Goal: Task Accomplishment & Management: Manage account settings

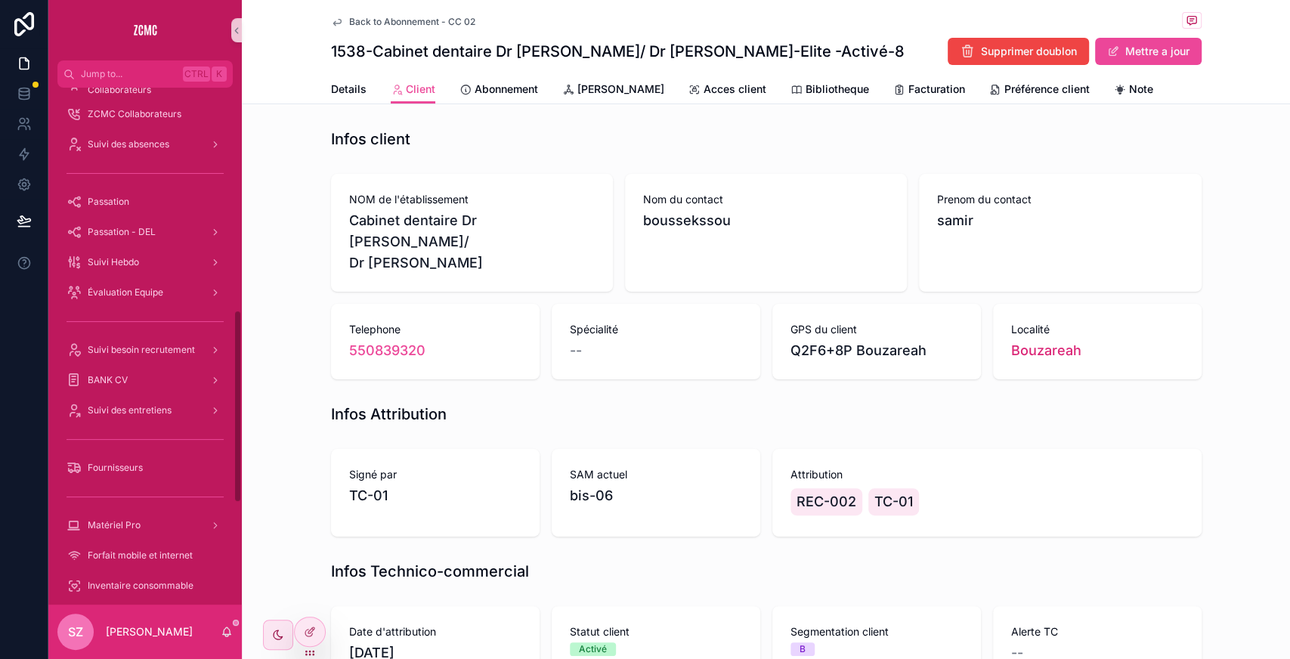
scroll to position [868, 0]
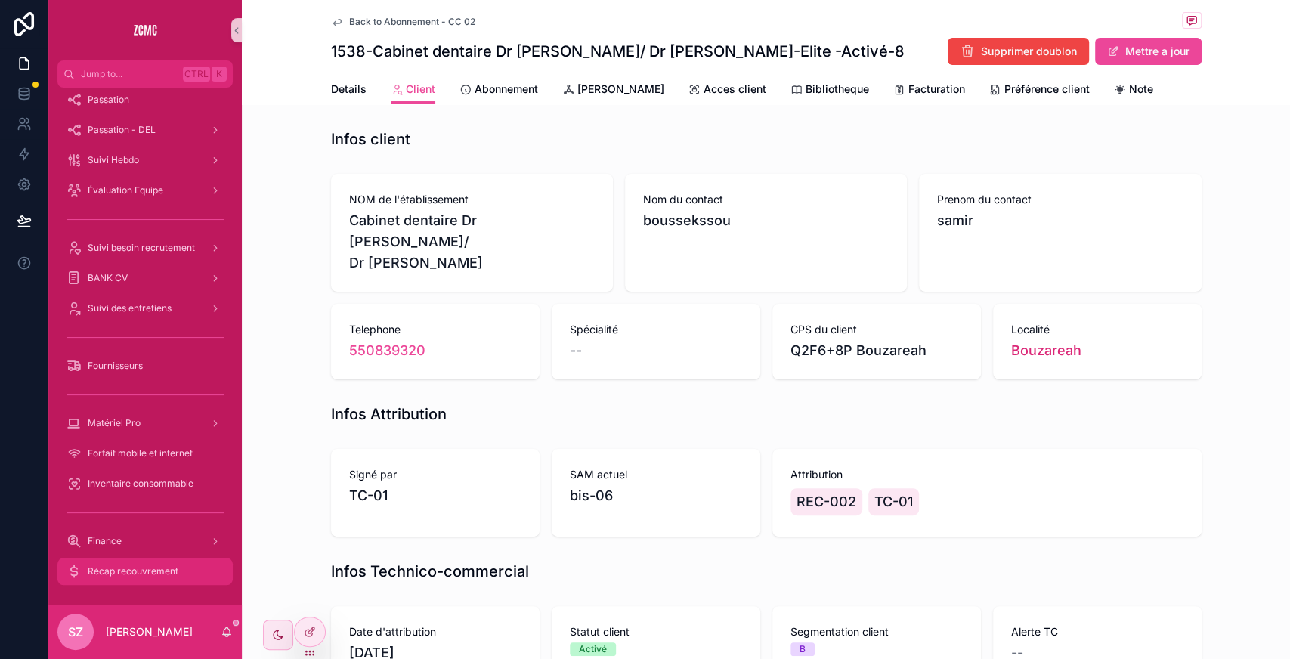
click at [144, 573] on span "Récap recouvrement" at bounding box center [133, 571] width 91 height 12
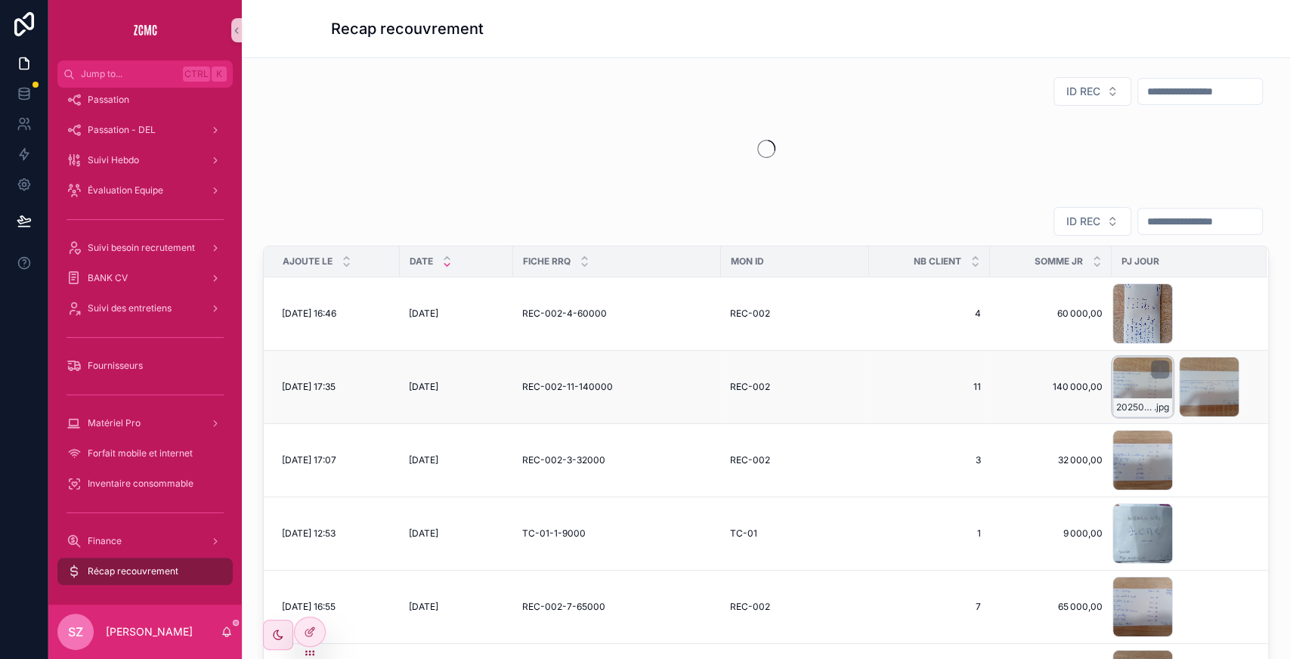
click at [1127, 375] on div "20250827_165032 .jpg" at bounding box center [1142, 387] width 60 height 60
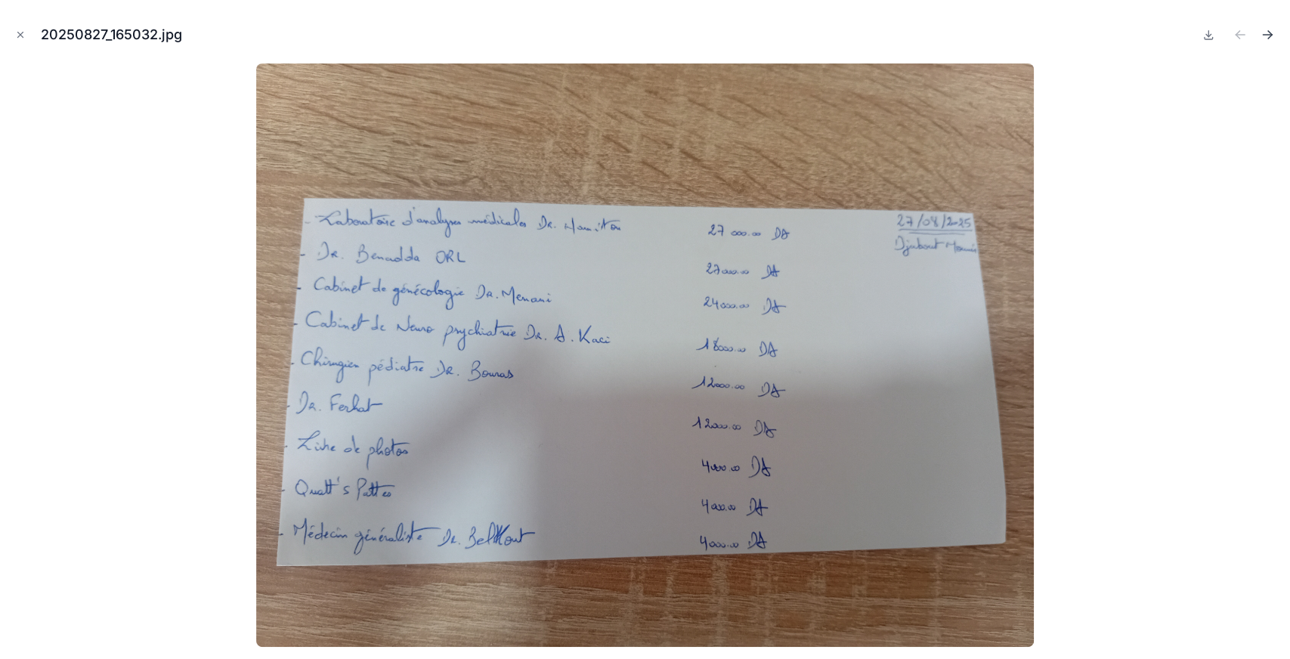
click at [1267, 30] on icon "Next file" at bounding box center [1267, 34] width 15 height 15
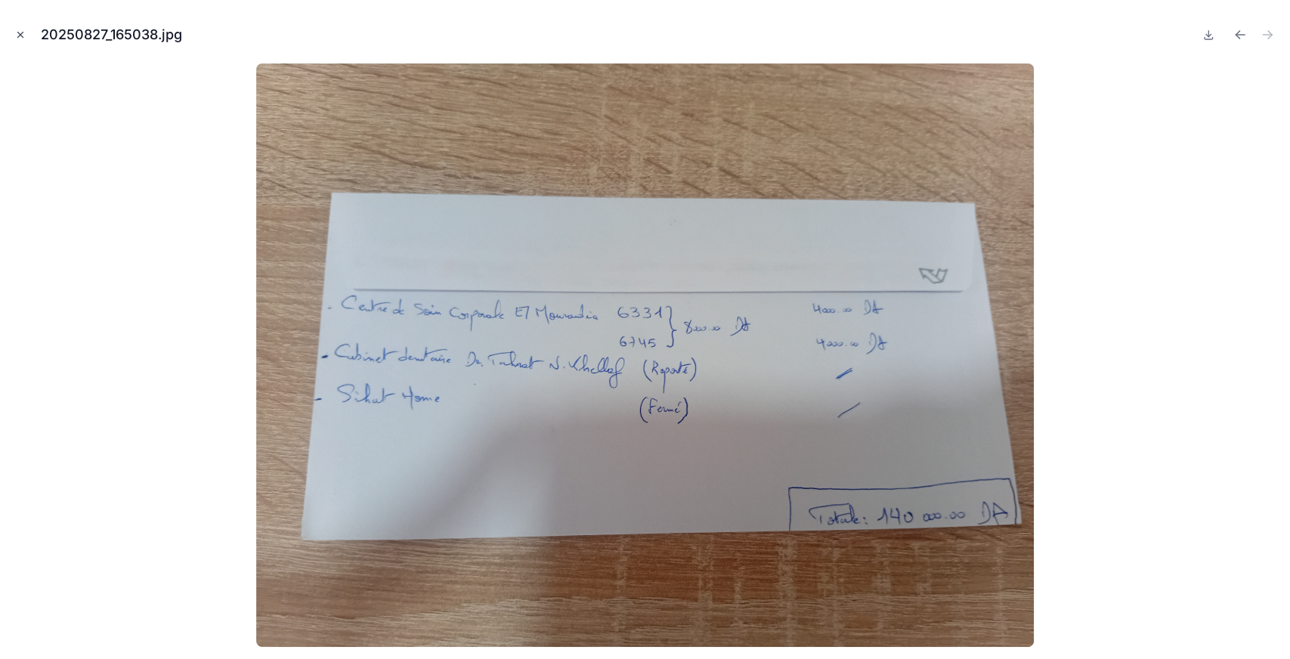
click at [23, 33] on icon "Close modal" at bounding box center [20, 34] width 11 height 11
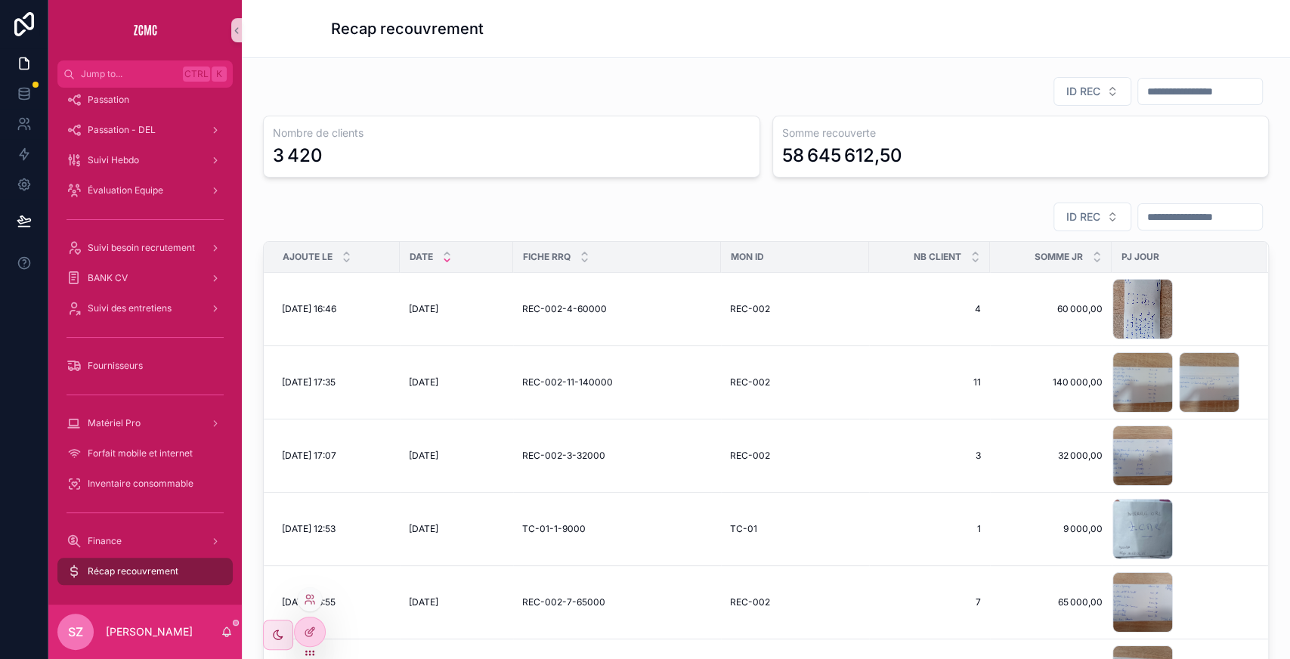
click at [302, 595] on div at bounding box center [310, 599] width 24 height 24
click at [307, 595] on icon at bounding box center [310, 599] width 12 height 12
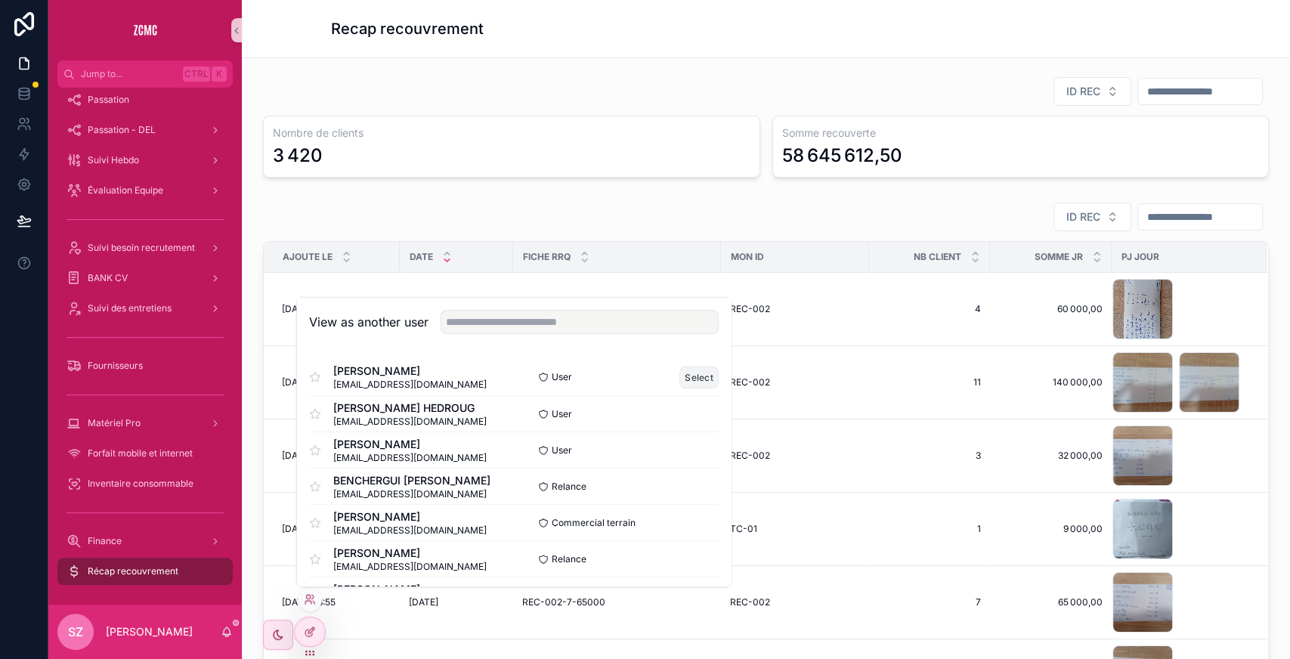
click at [680, 373] on button "Select" at bounding box center [698, 377] width 39 height 22
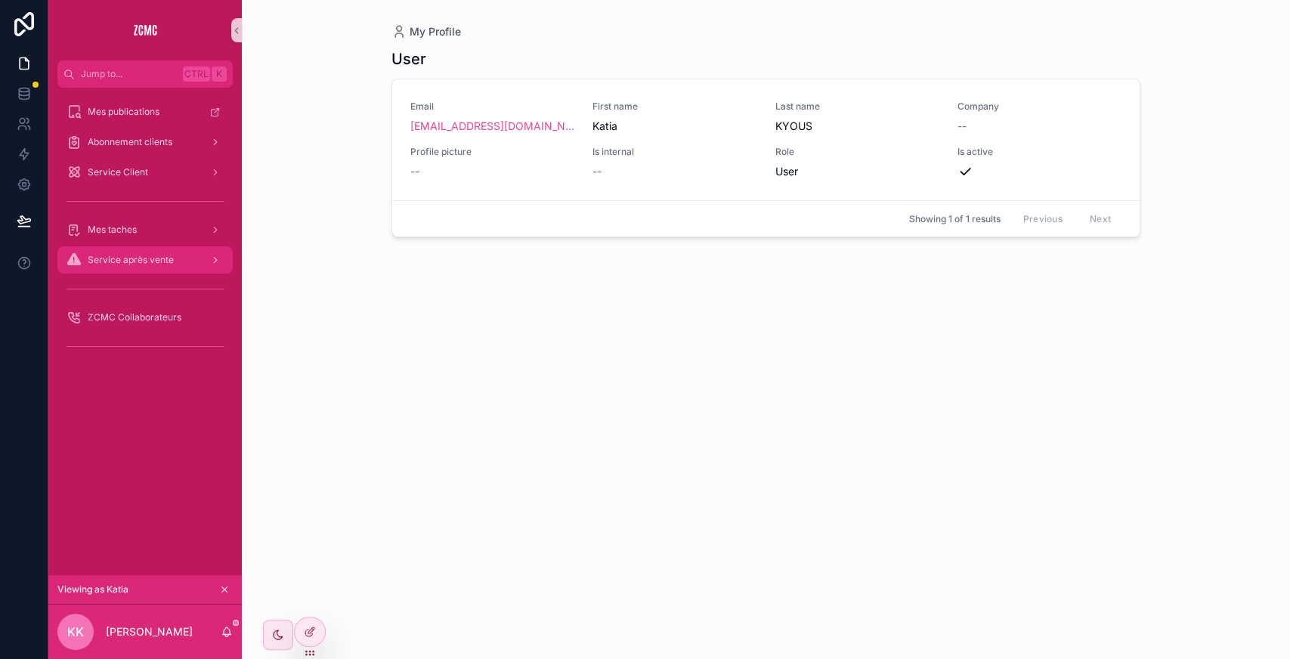
click at [150, 256] on span "Service après vente" at bounding box center [131, 260] width 86 height 12
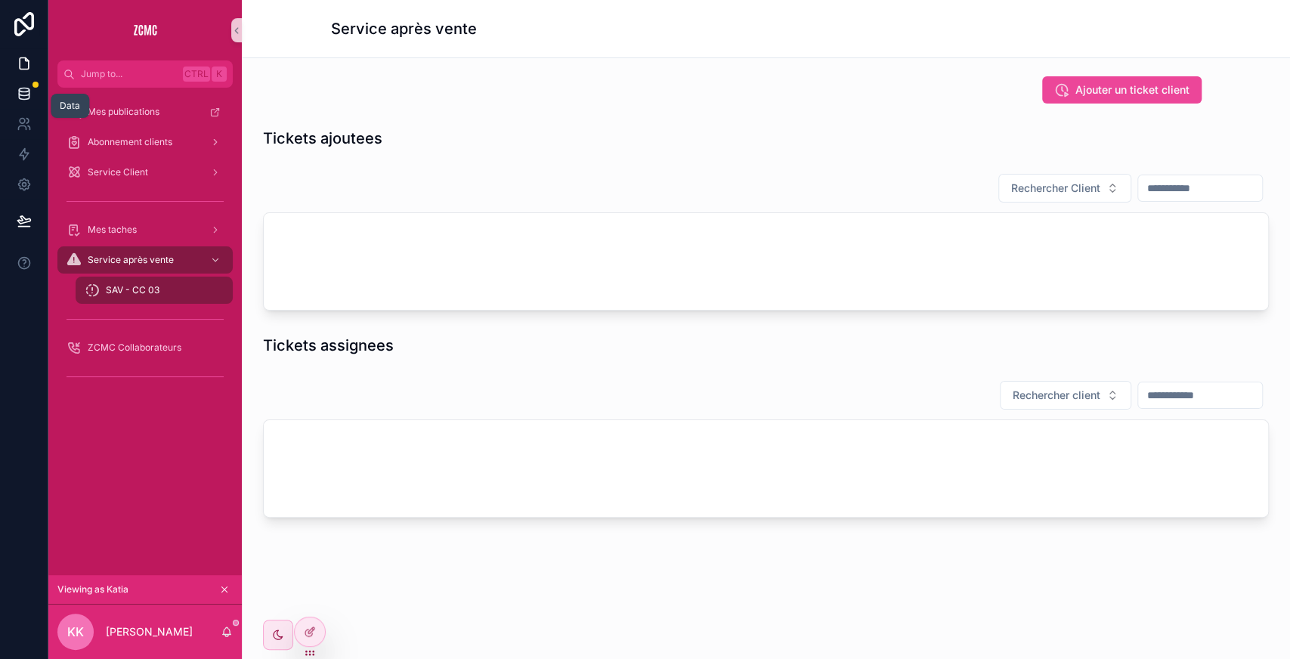
click at [26, 94] on icon at bounding box center [24, 93] width 10 height 6
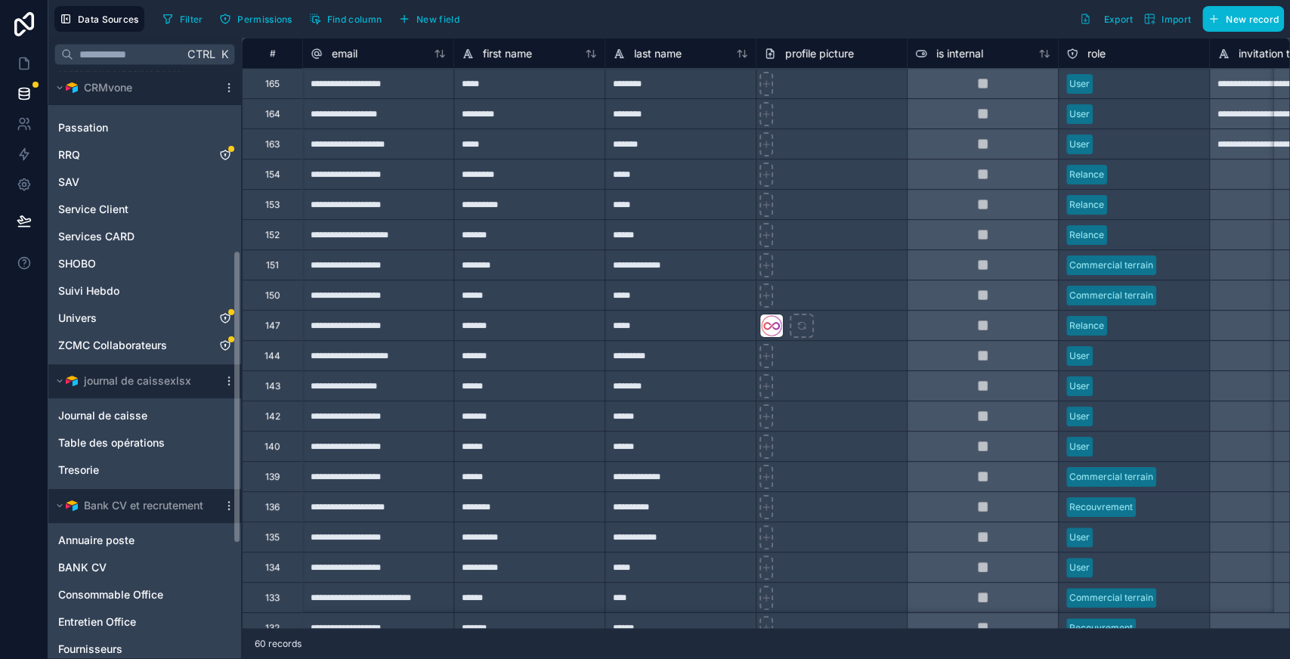
scroll to position [69, 0]
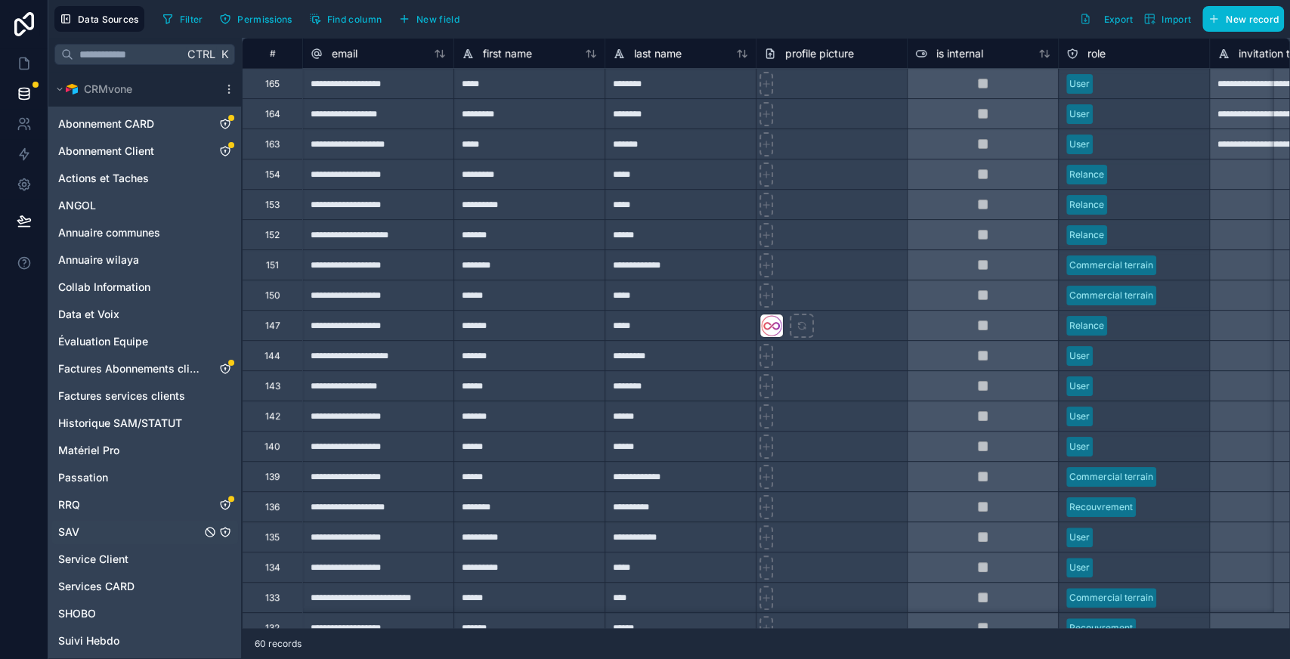
click at [116, 527] on div "SAV" at bounding box center [144, 532] width 187 height 24
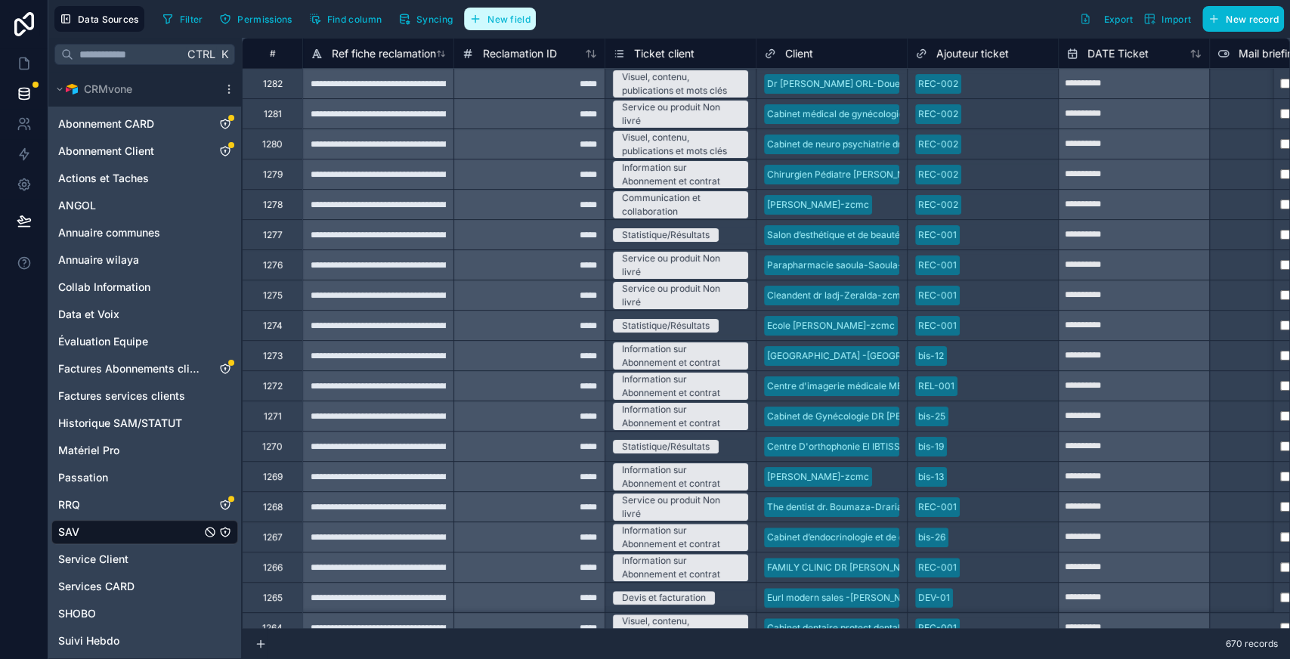
click at [508, 11] on button "New field" at bounding box center [500, 19] width 72 height 23
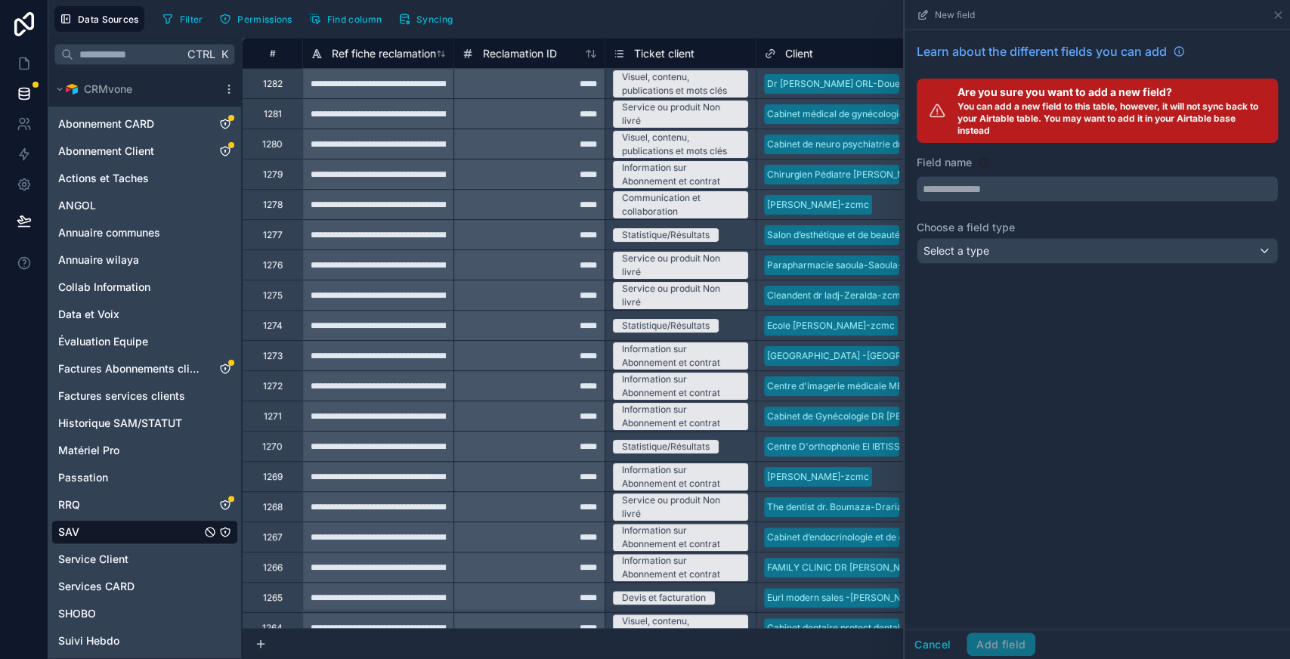
click at [1002, 187] on input "text" at bounding box center [1097, 189] width 360 height 24
click at [917, 176] on button "****" at bounding box center [1097, 189] width 361 height 26
click at [917, 176] on button "*******" at bounding box center [1097, 189] width 361 height 26
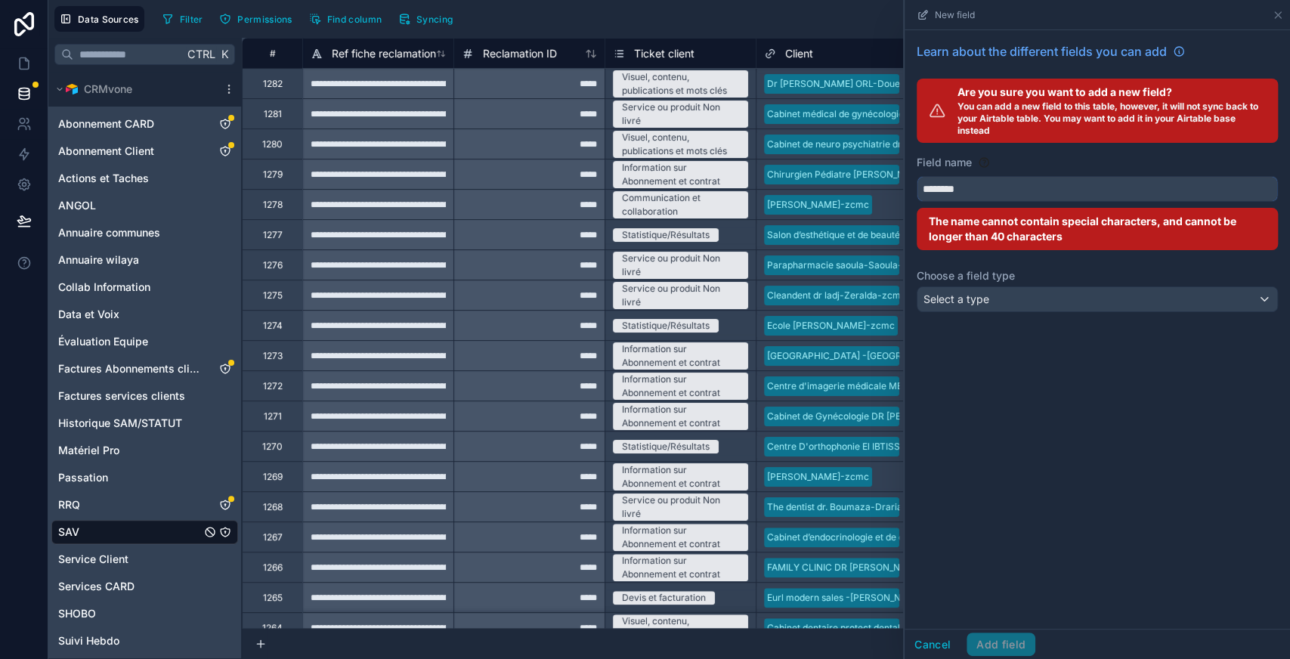
click at [917, 176] on button "*******" at bounding box center [1097, 189] width 361 height 26
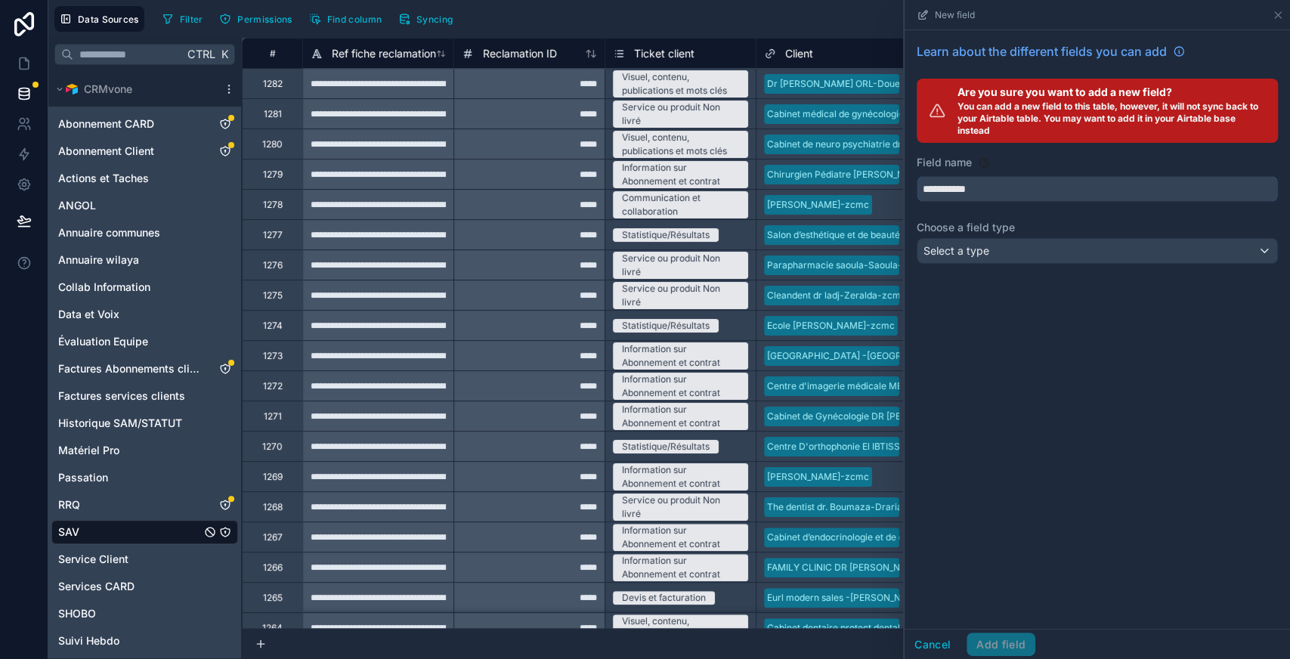
click at [917, 176] on button "**********" at bounding box center [1097, 189] width 361 height 26
type input "**********"
click at [1039, 252] on div "Select a type" at bounding box center [1097, 251] width 360 height 24
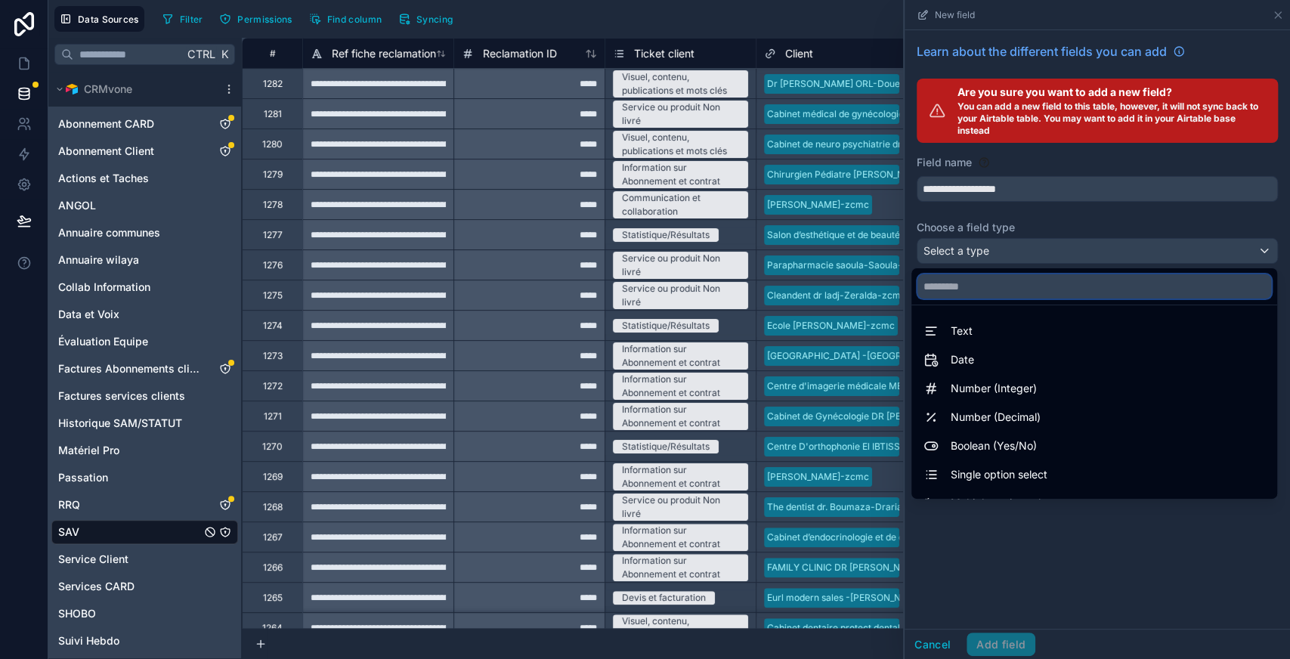
click at [1001, 289] on input "text" at bounding box center [1094, 286] width 354 height 24
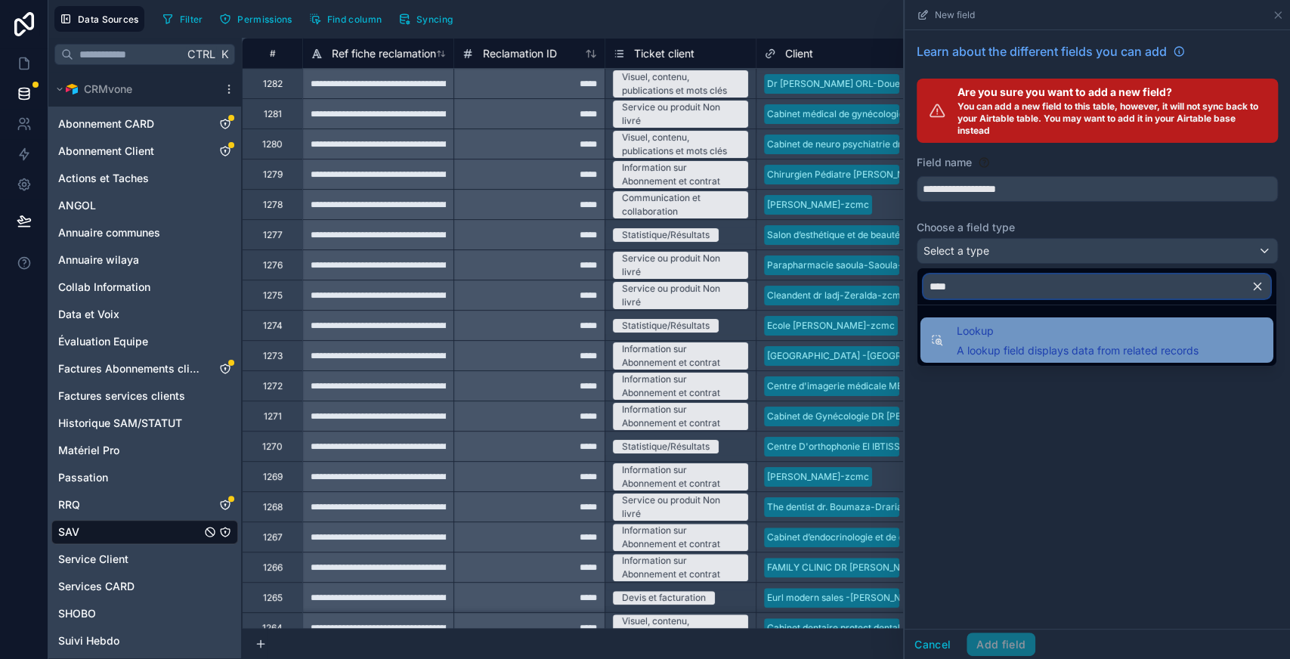
type input "****"
click at [989, 332] on span "Lookup" at bounding box center [1078, 331] width 242 height 18
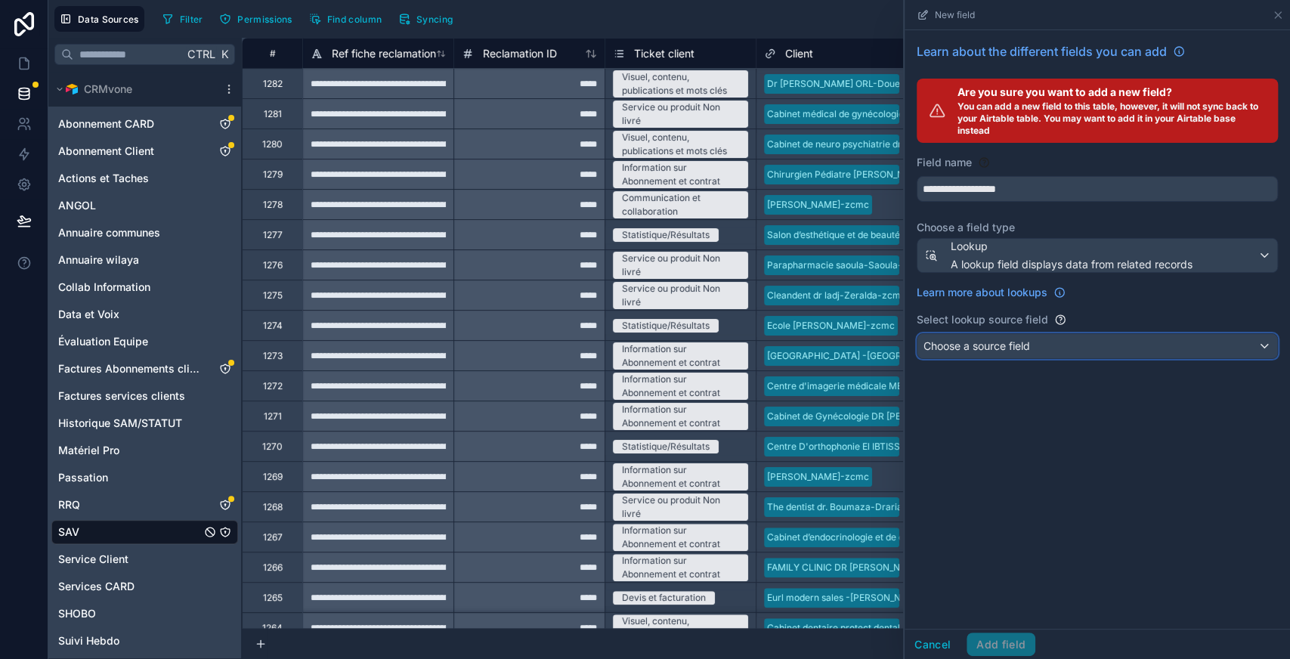
click at [1015, 349] on span "Choose a source field" at bounding box center [976, 345] width 107 height 13
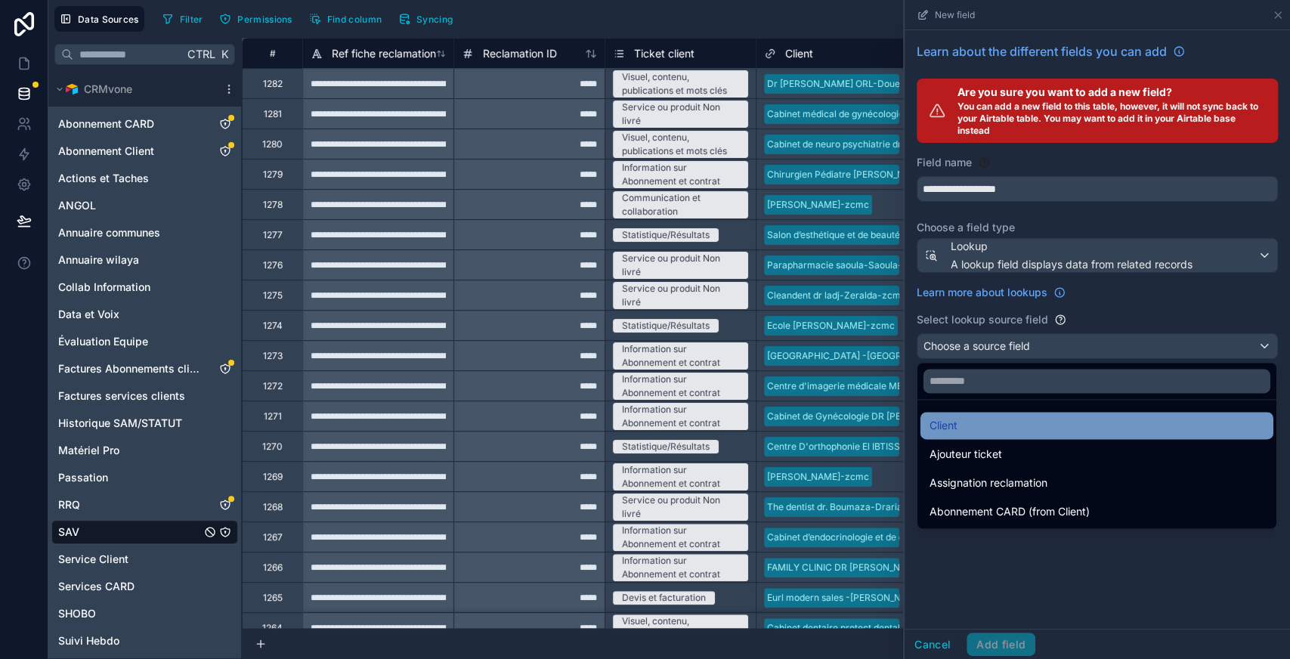
click at [1068, 435] on div "Client" at bounding box center [1096, 425] width 353 height 27
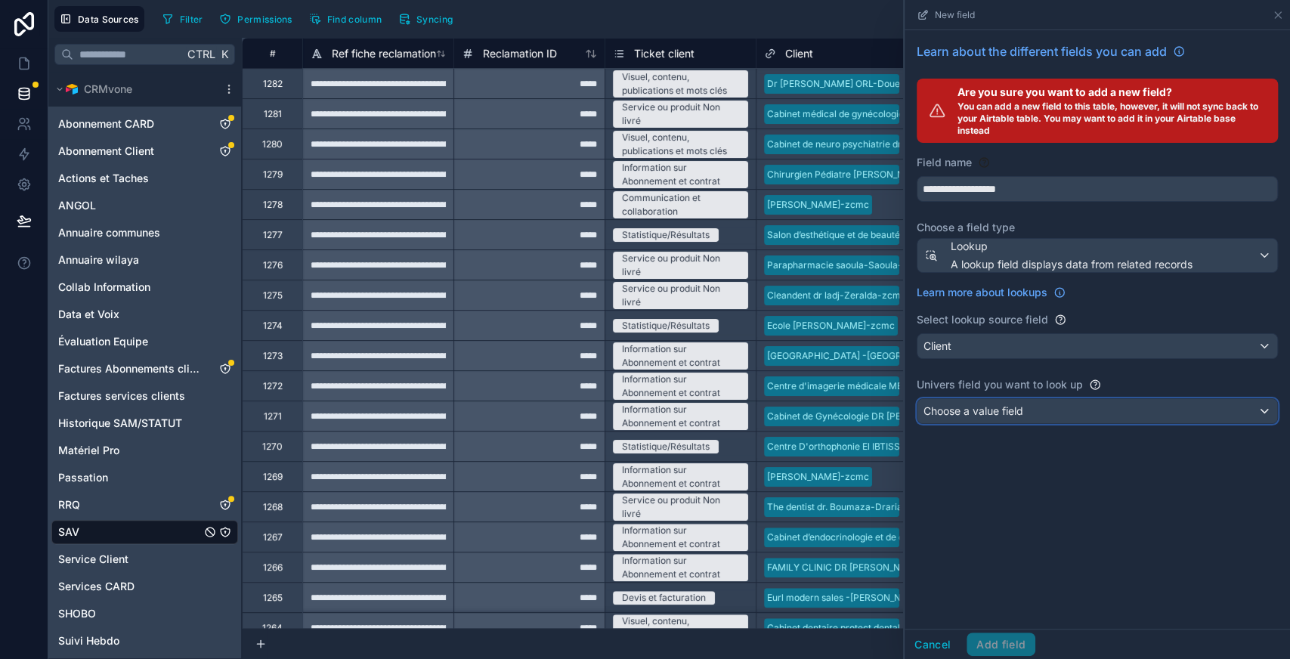
click at [1038, 417] on div "Choose a value field" at bounding box center [1097, 411] width 360 height 24
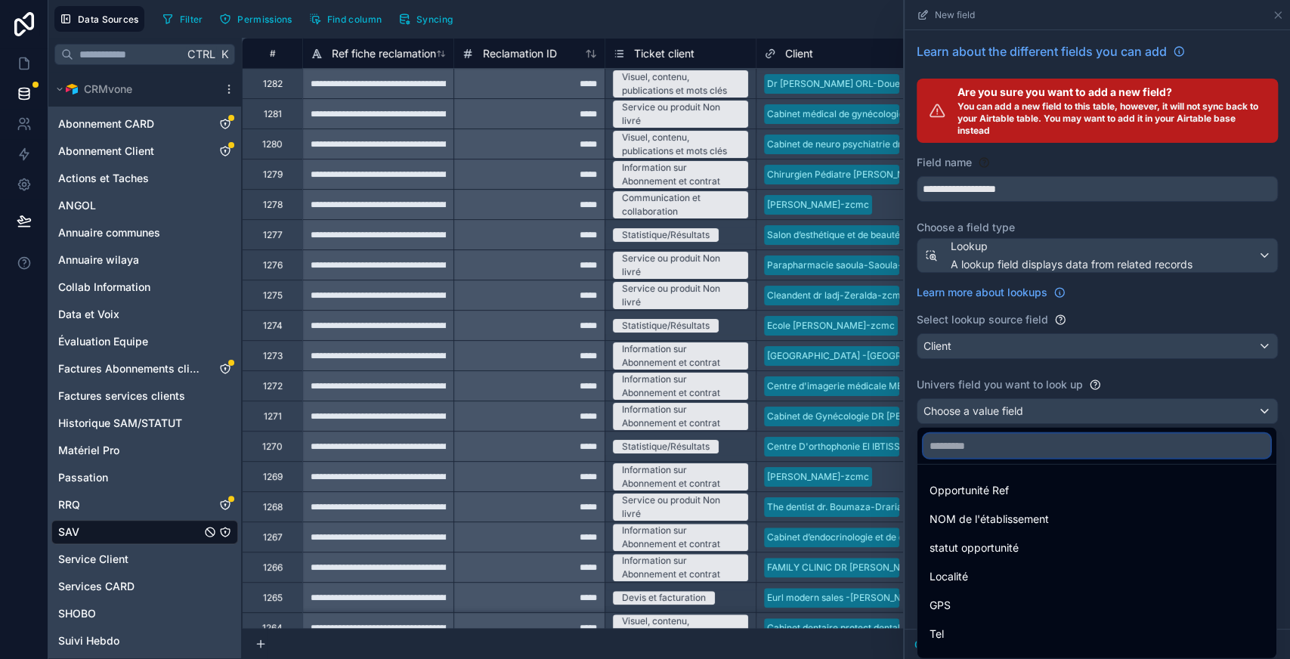
click at [1025, 439] on input "text" at bounding box center [1096, 446] width 347 height 24
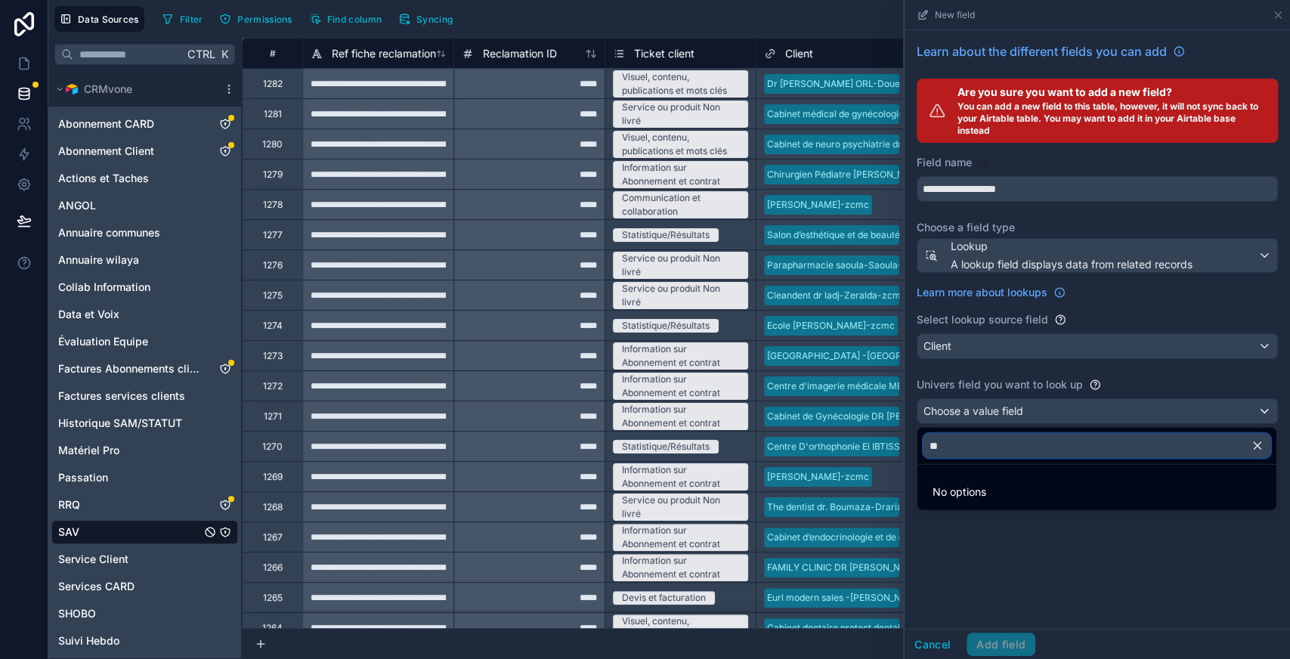
type input "*"
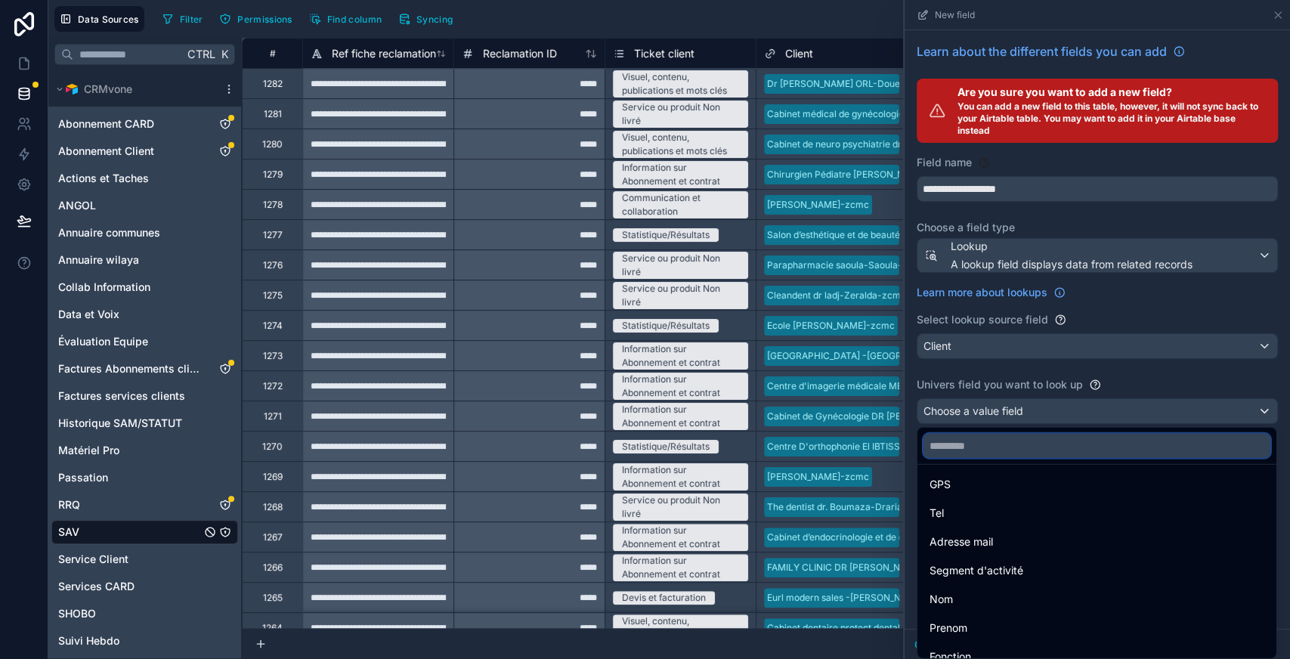
scroll to position [31, 0]
click at [1035, 401] on div at bounding box center [1097, 329] width 385 height 659
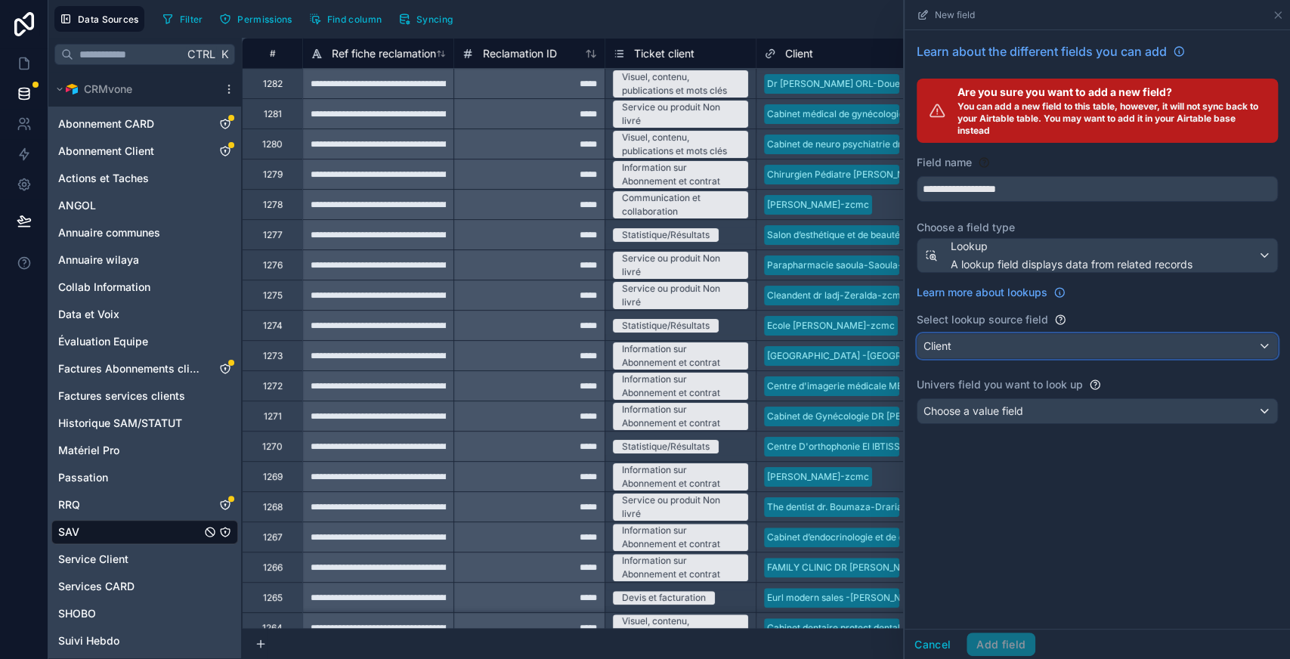
click at [1031, 341] on div "Client" at bounding box center [1097, 346] width 360 height 24
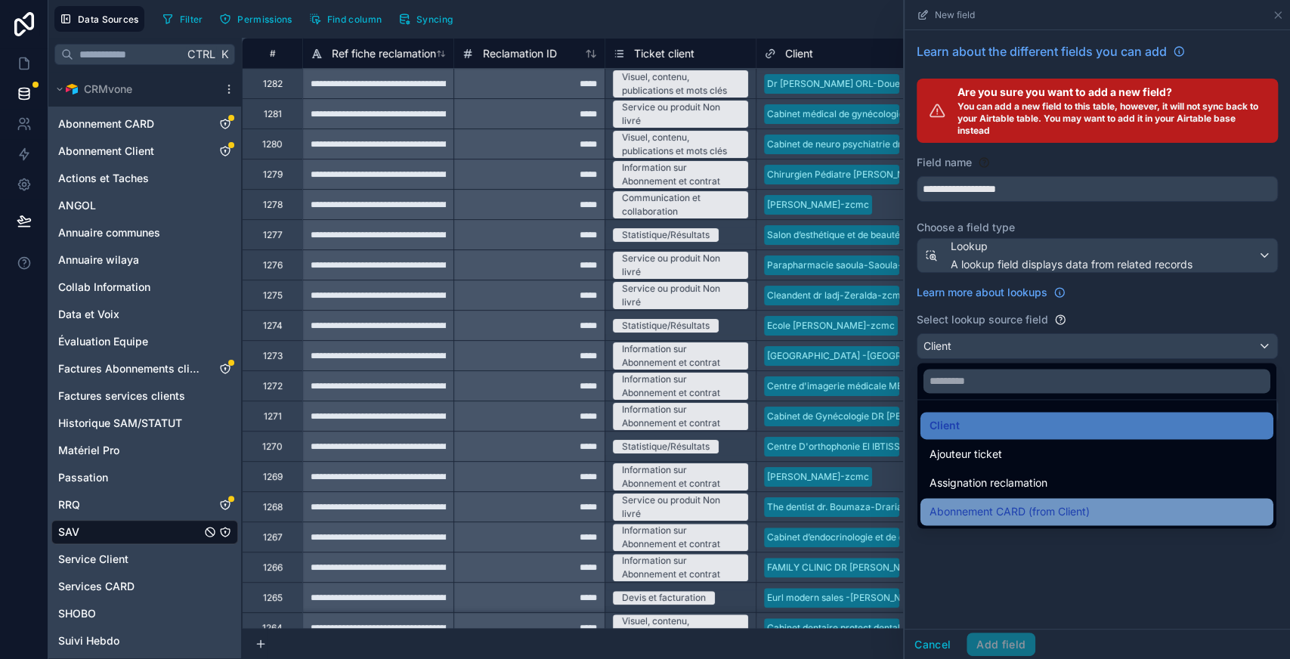
click at [1049, 512] on span "Abonnement CARD (from Client)" at bounding box center [1009, 512] width 160 height 18
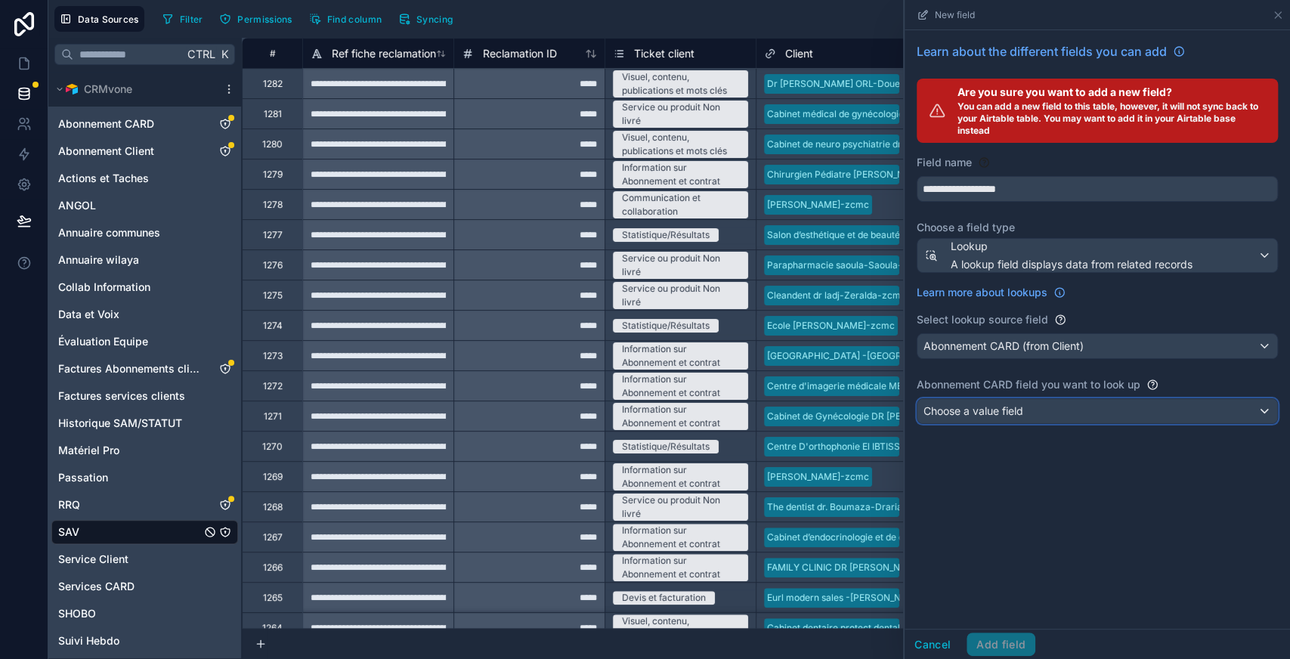
click at [1032, 413] on div "Choose a value field" at bounding box center [1097, 411] width 360 height 24
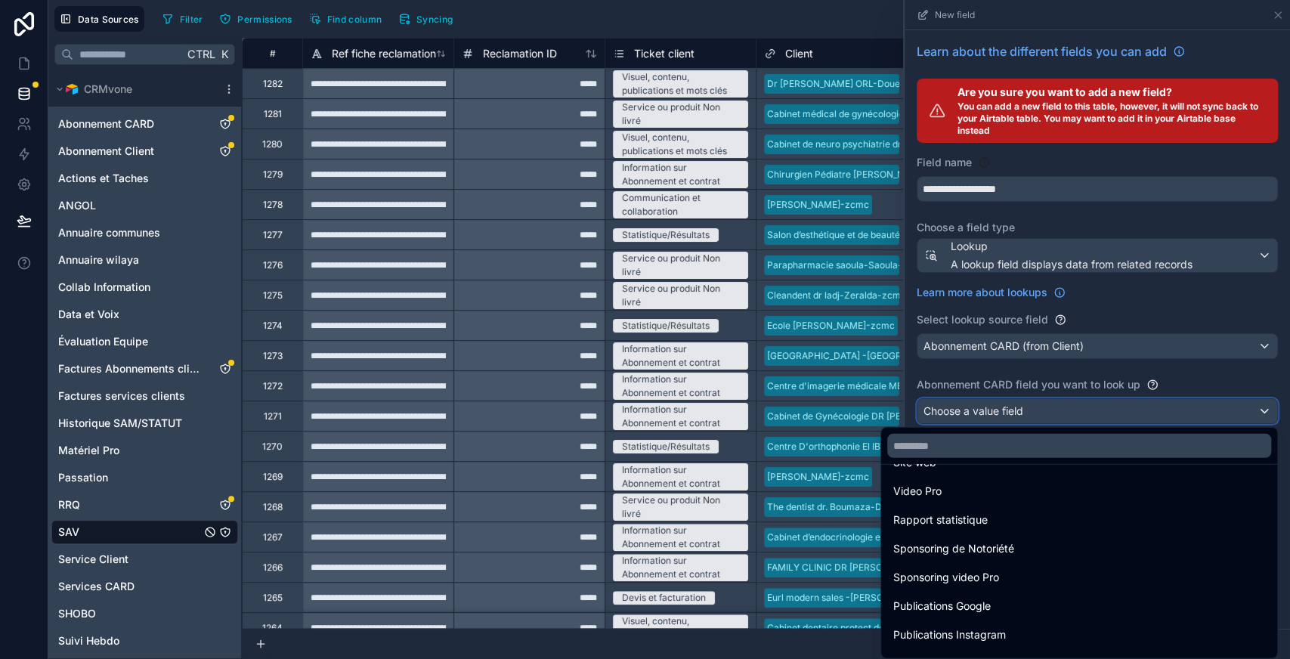
scroll to position [0, 0]
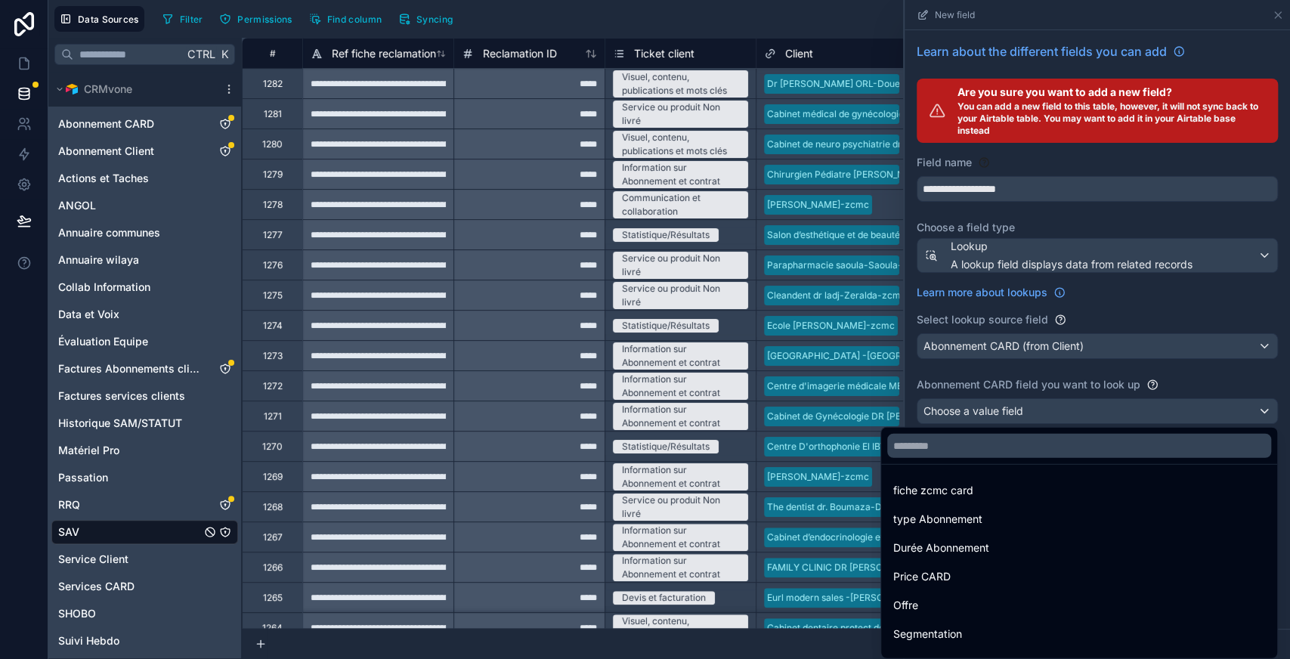
click at [1049, 410] on div at bounding box center [1097, 329] width 385 height 659
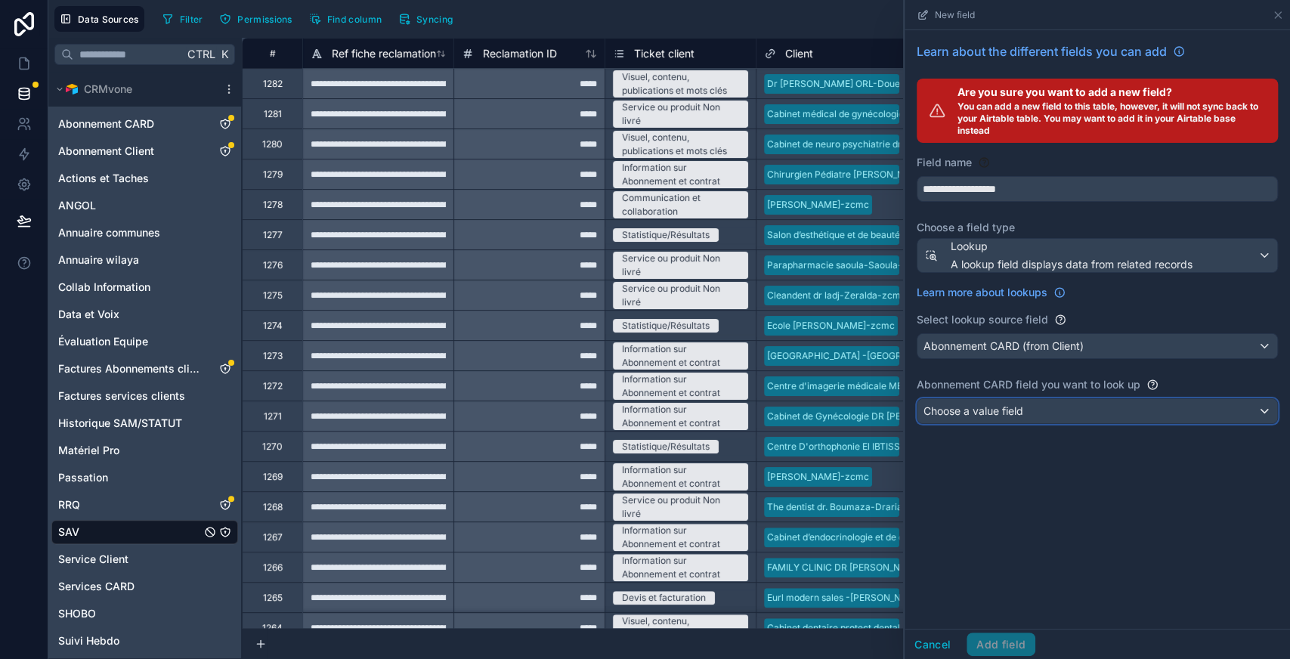
click at [1049, 410] on div "Choose a value field" at bounding box center [1097, 411] width 360 height 24
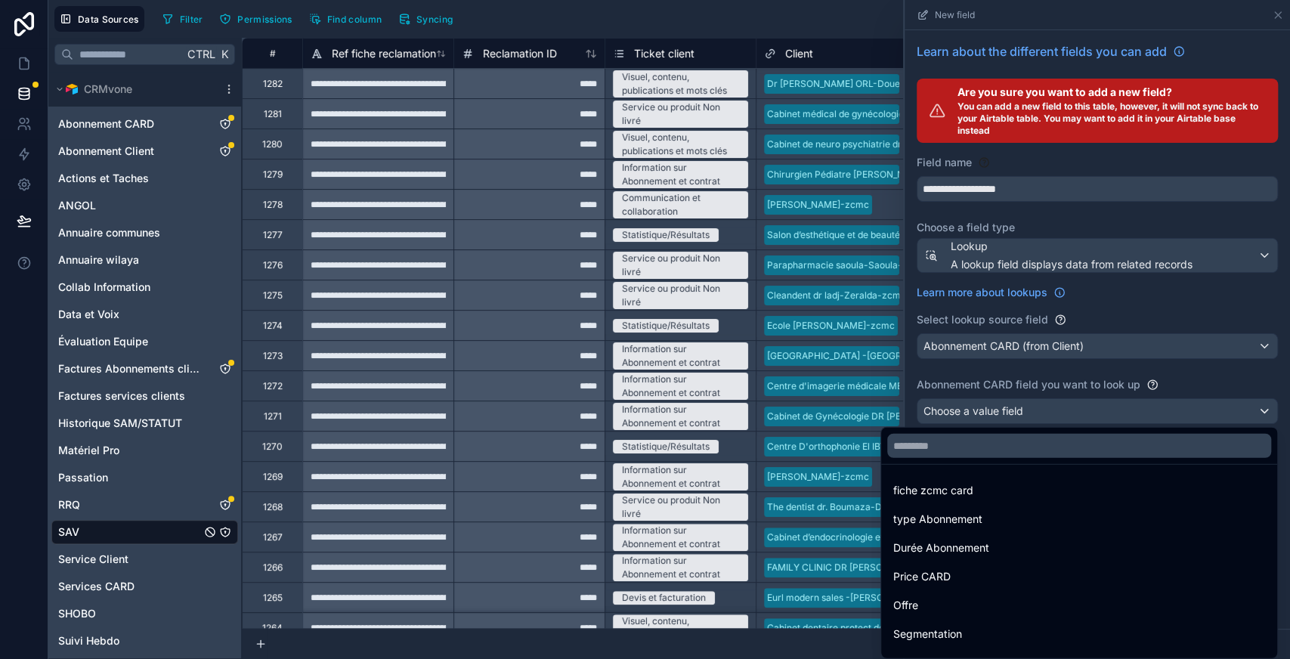
click at [1056, 336] on div at bounding box center [1097, 329] width 385 height 659
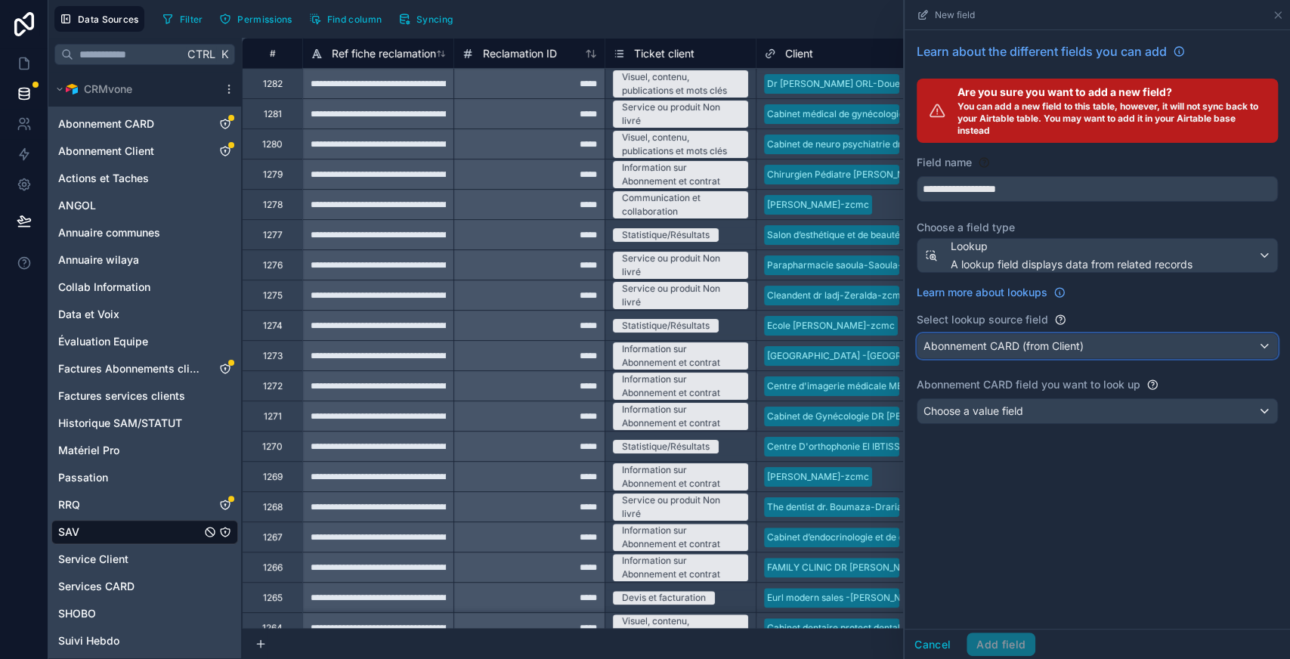
click at [1056, 336] on div "Abonnement CARD (from Client)" at bounding box center [1097, 346] width 360 height 24
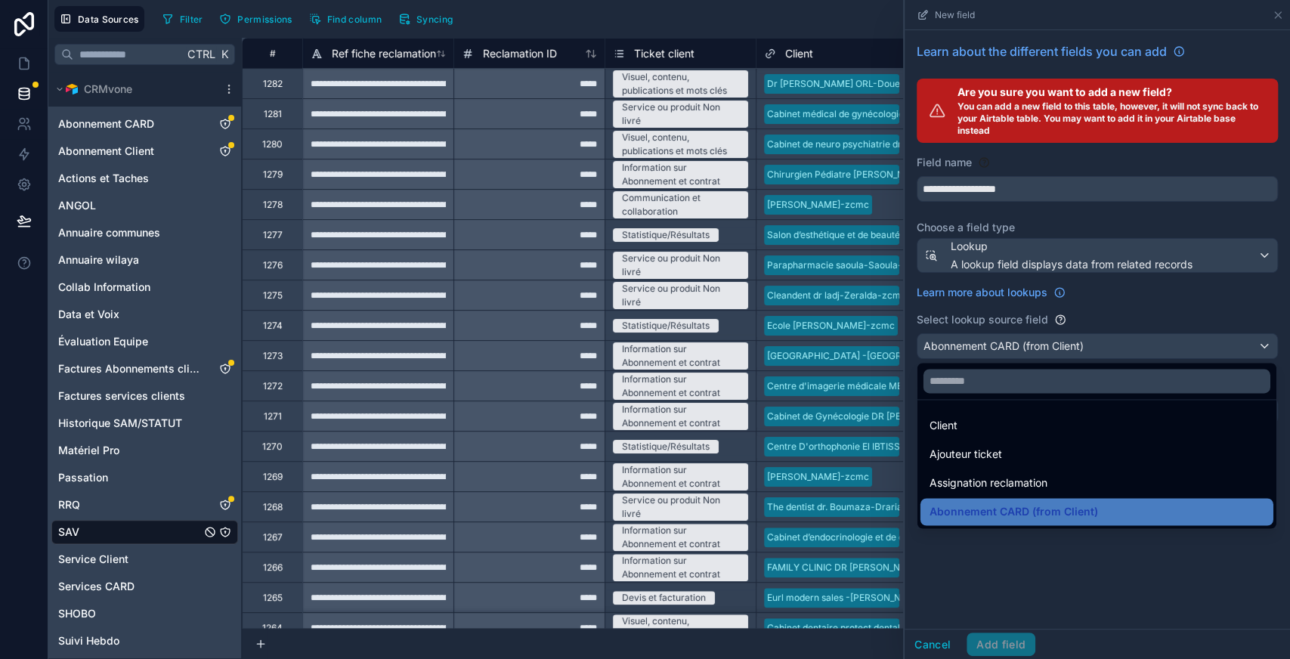
click at [1032, 557] on div at bounding box center [1097, 329] width 385 height 659
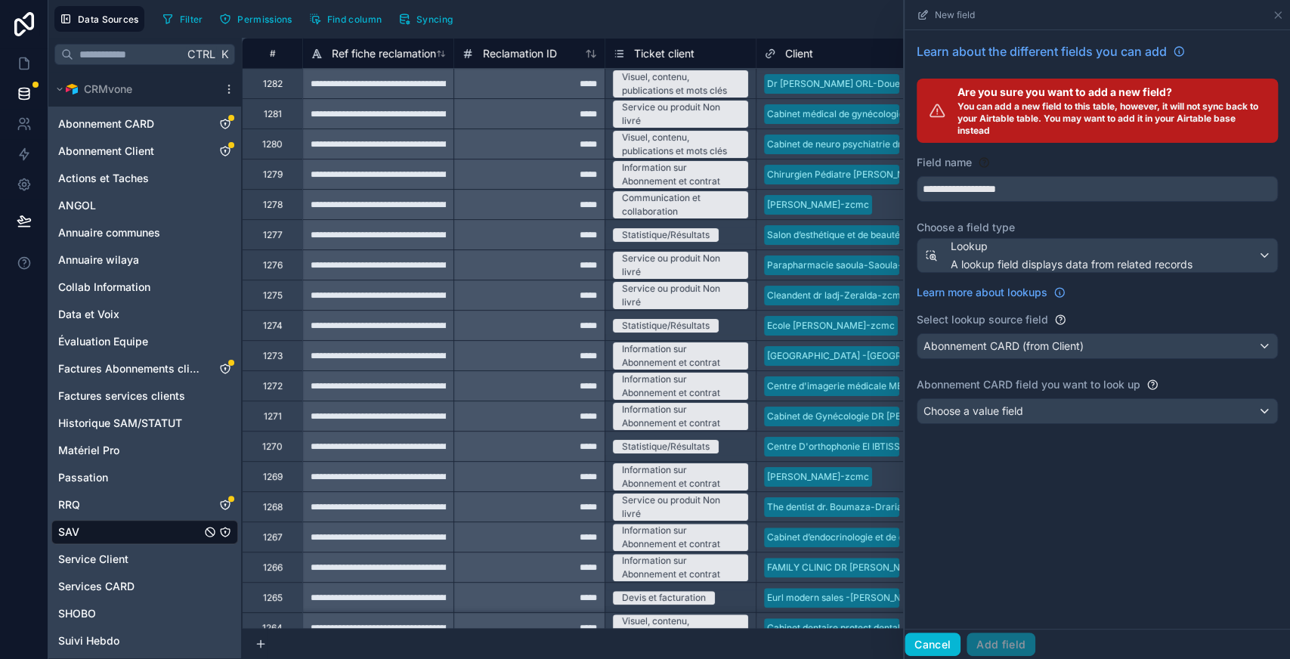
click at [942, 643] on button "Cancel" at bounding box center [933, 645] width 56 height 24
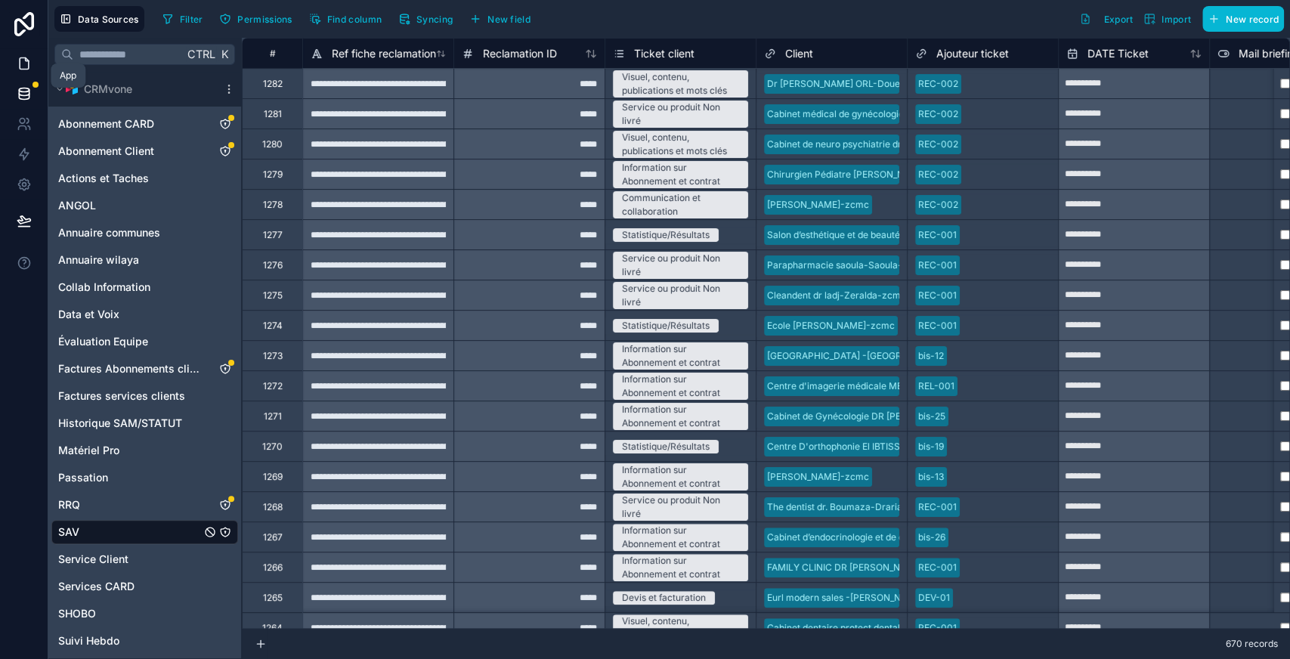
click at [33, 63] on link at bounding box center [24, 63] width 48 height 30
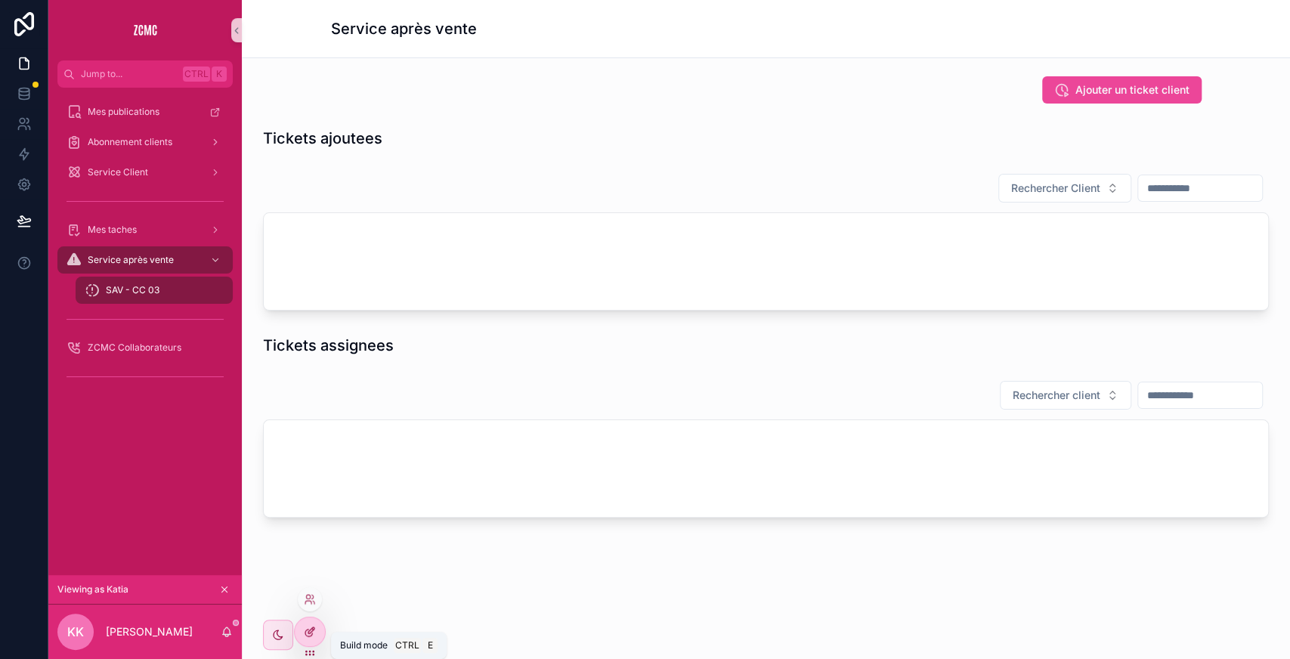
click at [304, 629] on icon at bounding box center [310, 632] width 12 height 12
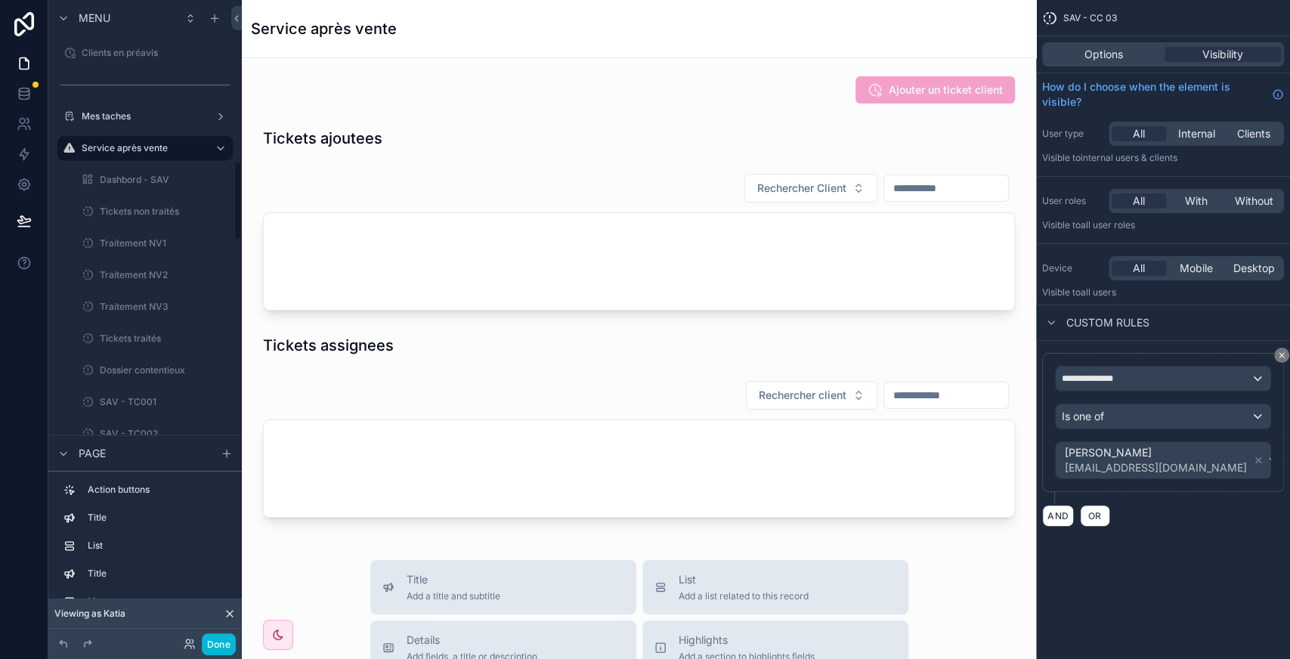
scroll to position [1304, 0]
click at [153, 217] on div "Tickets non traités" at bounding box center [154, 210] width 109 height 18
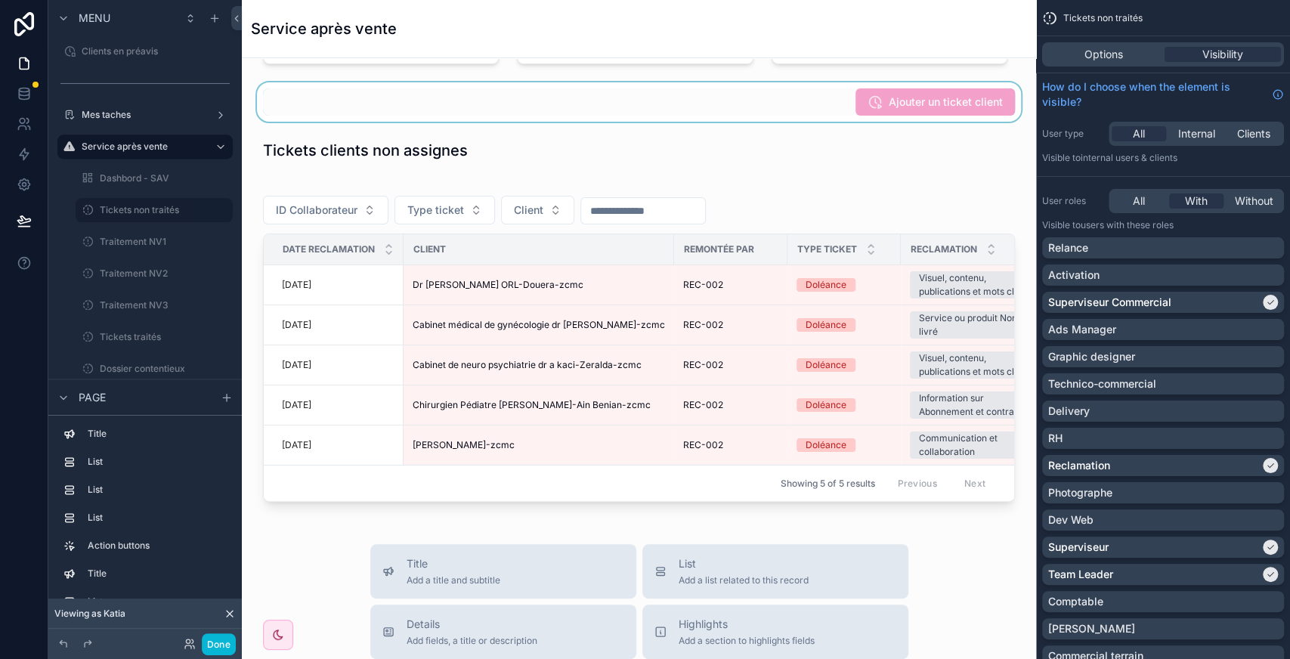
scroll to position [121, 0]
click at [150, 207] on label "Tickets non traités" at bounding box center [151, 210] width 103 height 12
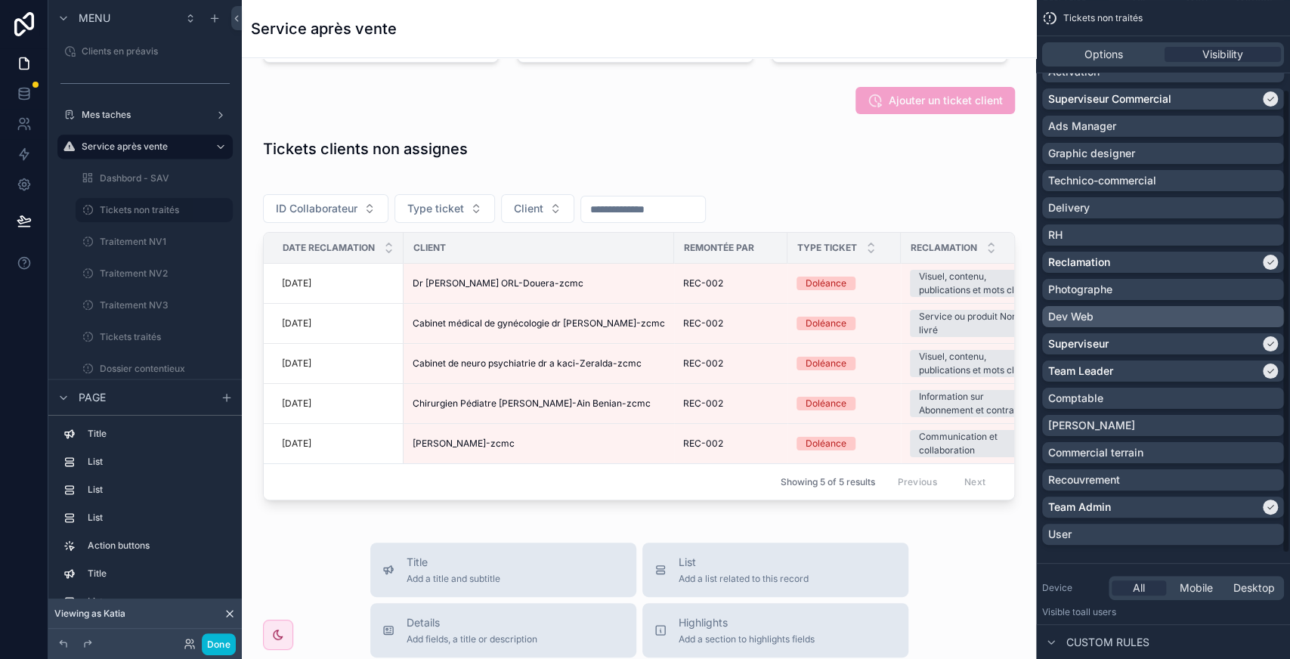
scroll to position [0, 0]
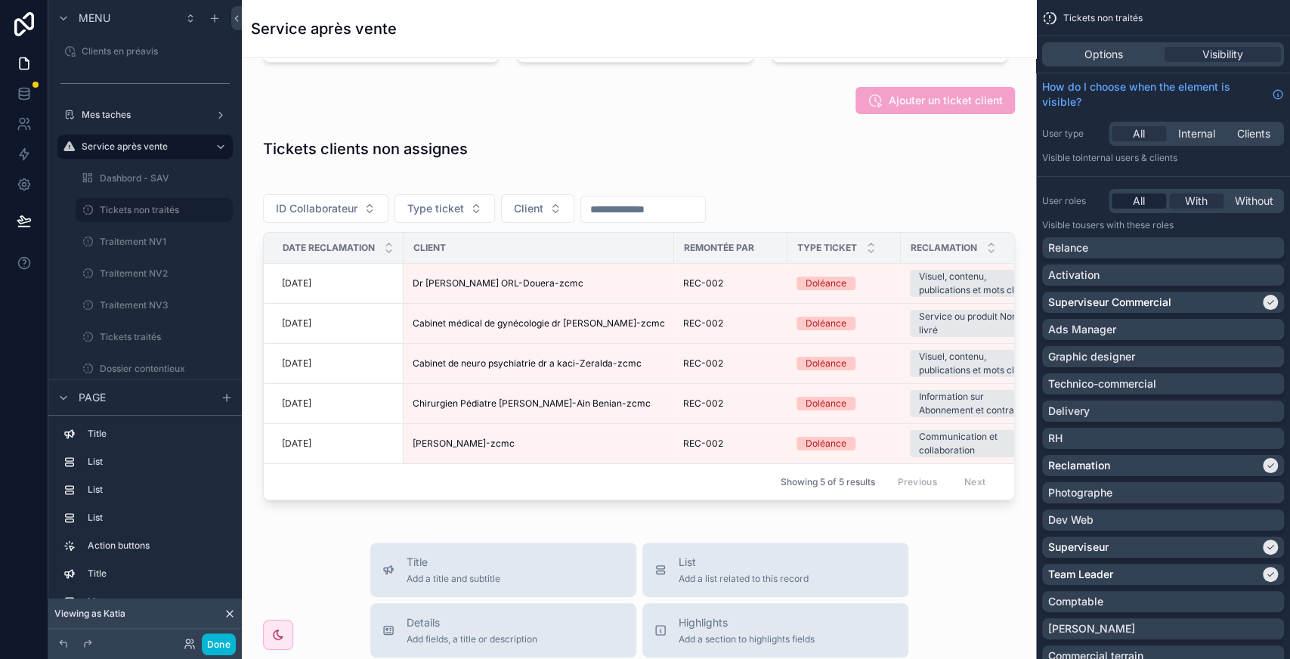
click at [1141, 207] on span "All" at bounding box center [1139, 200] width 12 height 15
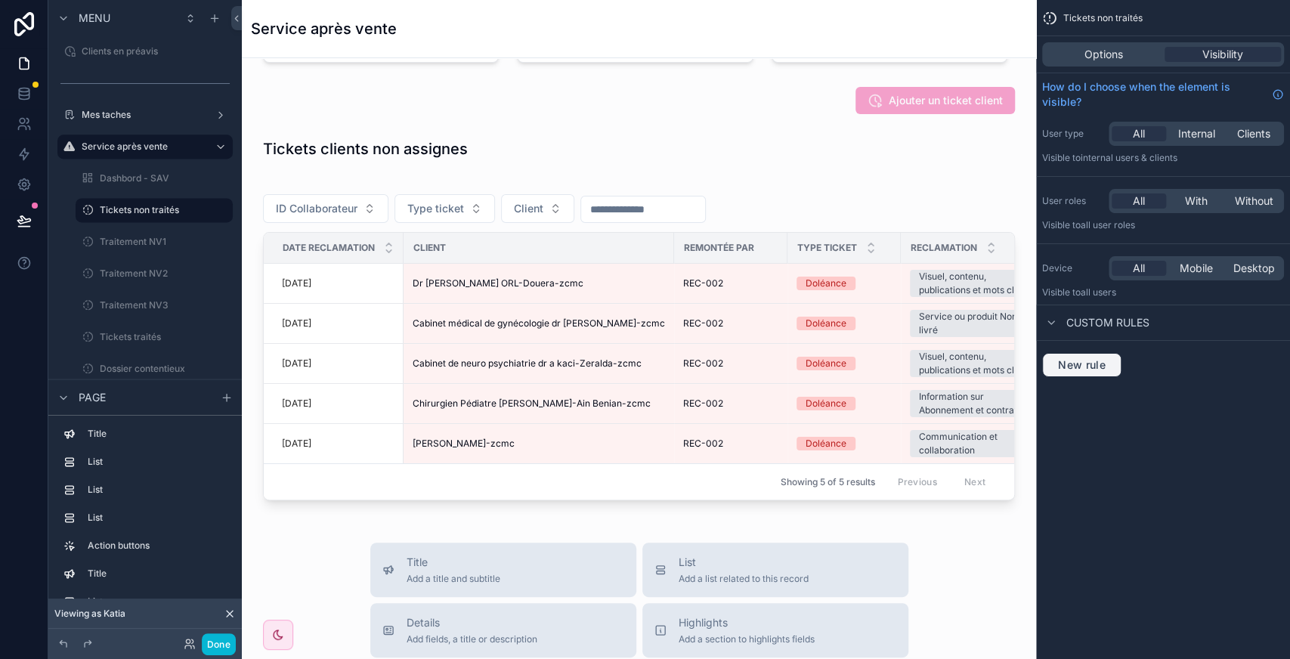
click at [1087, 358] on span "New rule" at bounding box center [1082, 365] width 60 height 14
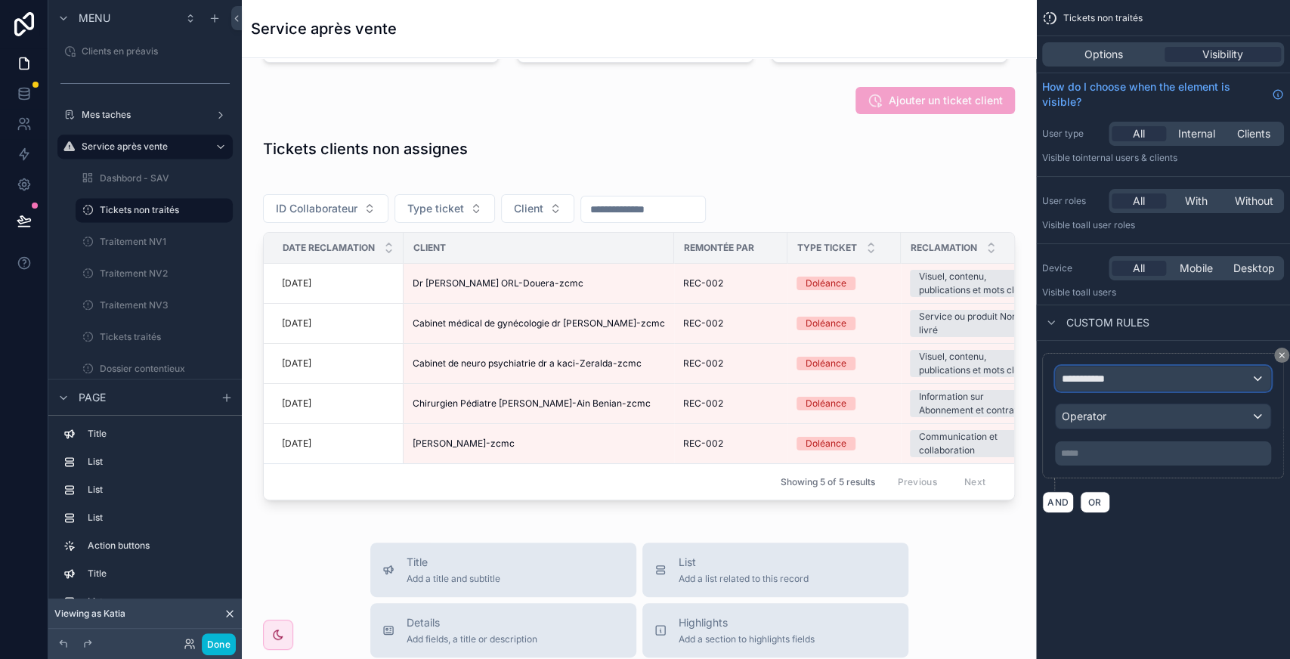
click at [1162, 375] on div "**********" at bounding box center [1163, 379] width 215 height 24
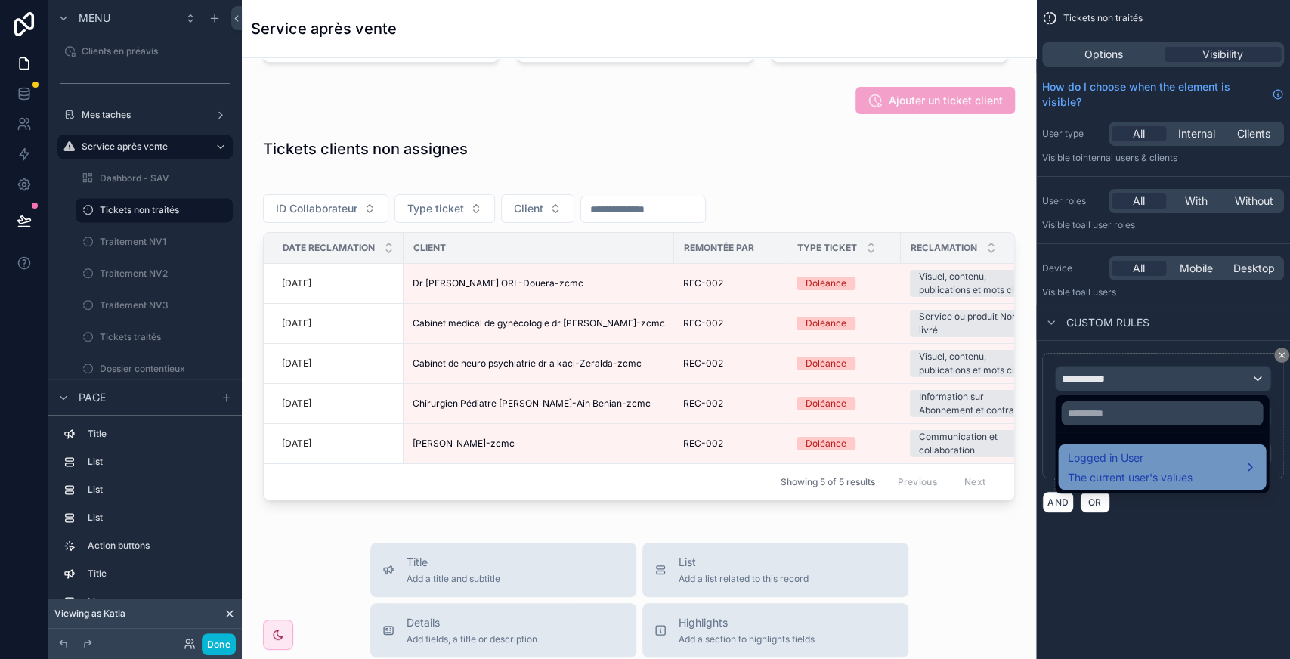
click at [1148, 466] on div "Logged in User The current user's values" at bounding box center [1129, 467] width 125 height 36
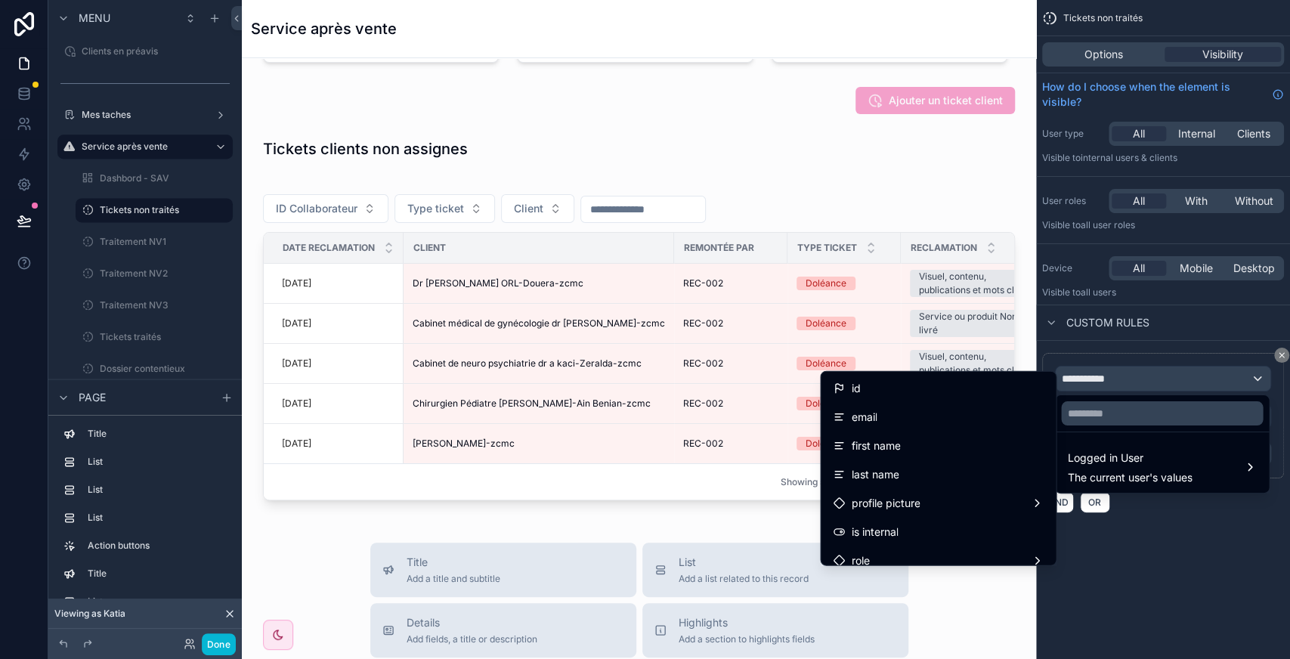
drag, startPoint x: 896, startPoint y: 396, endPoint x: 1141, endPoint y: 420, distance: 246.0
click at [895, 396] on div "id" at bounding box center [938, 388] width 211 height 18
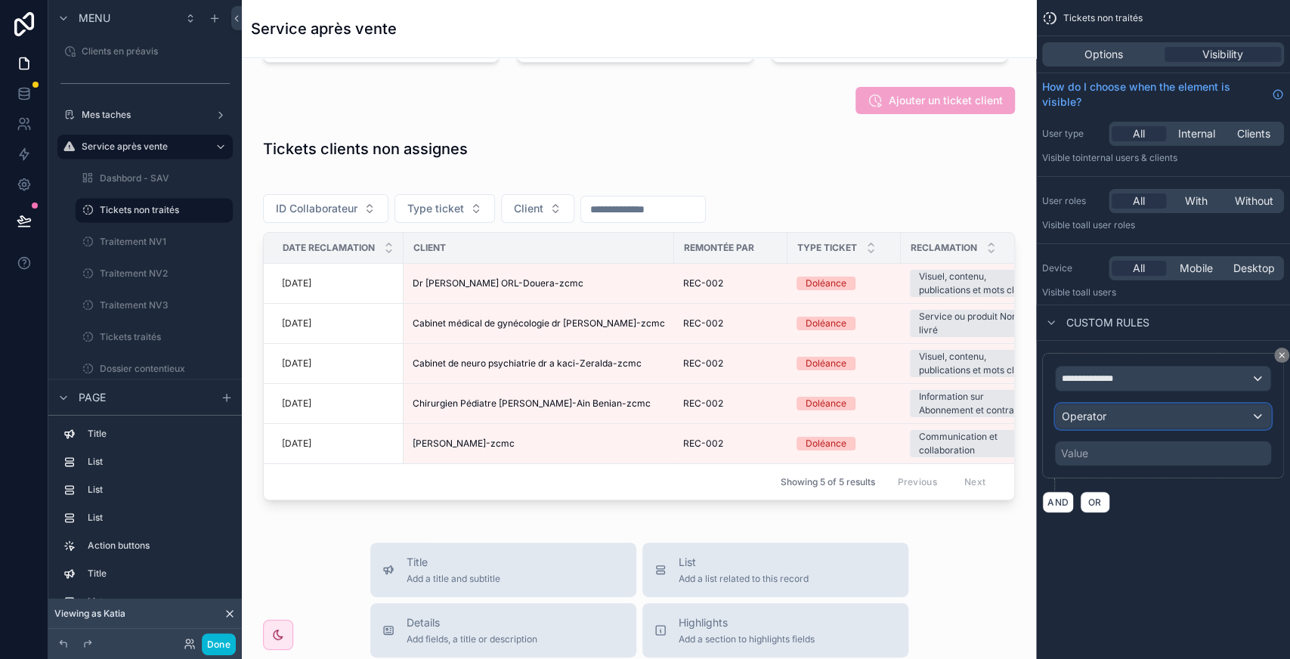
click at [1143, 420] on div "Operator" at bounding box center [1163, 416] width 215 height 24
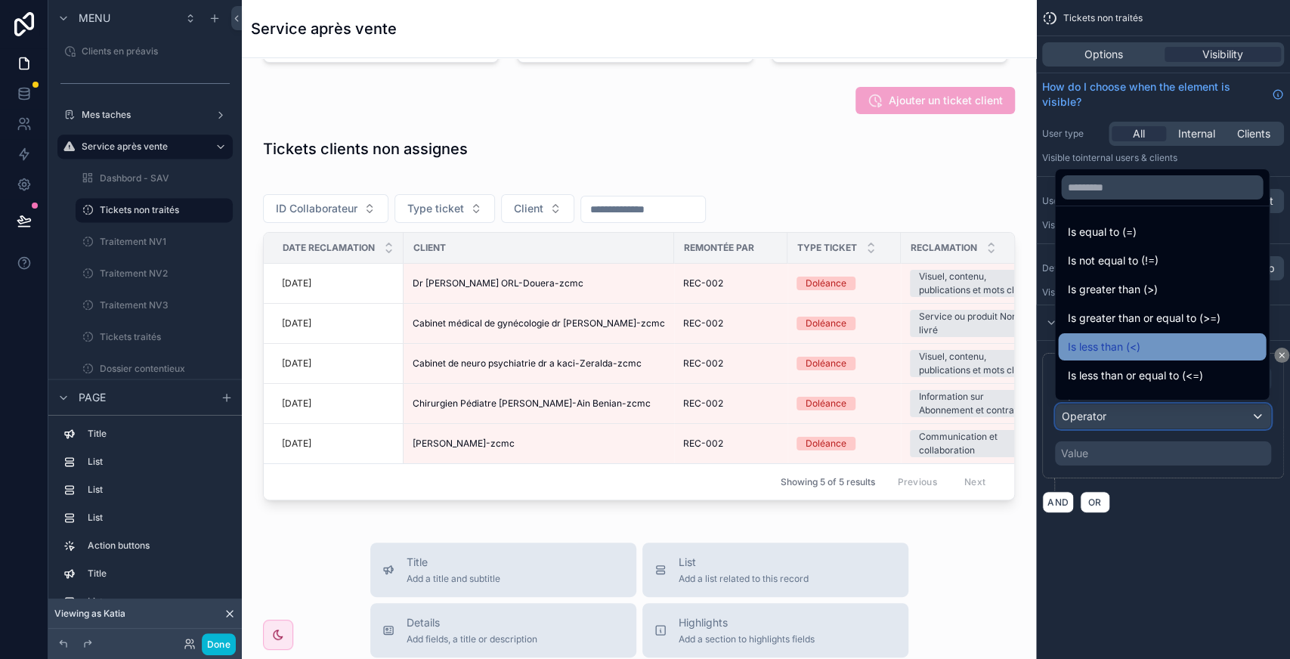
scroll to position [107, 0]
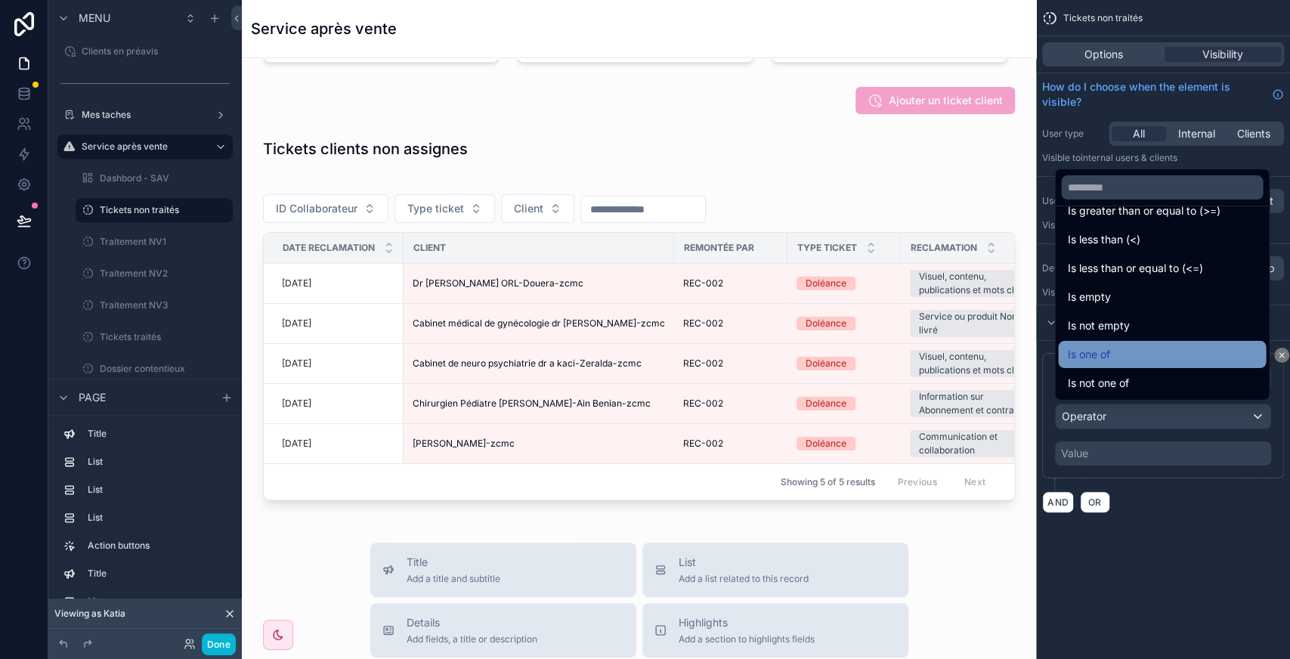
click at [1102, 350] on span "Is one of" at bounding box center [1088, 354] width 42 height 18
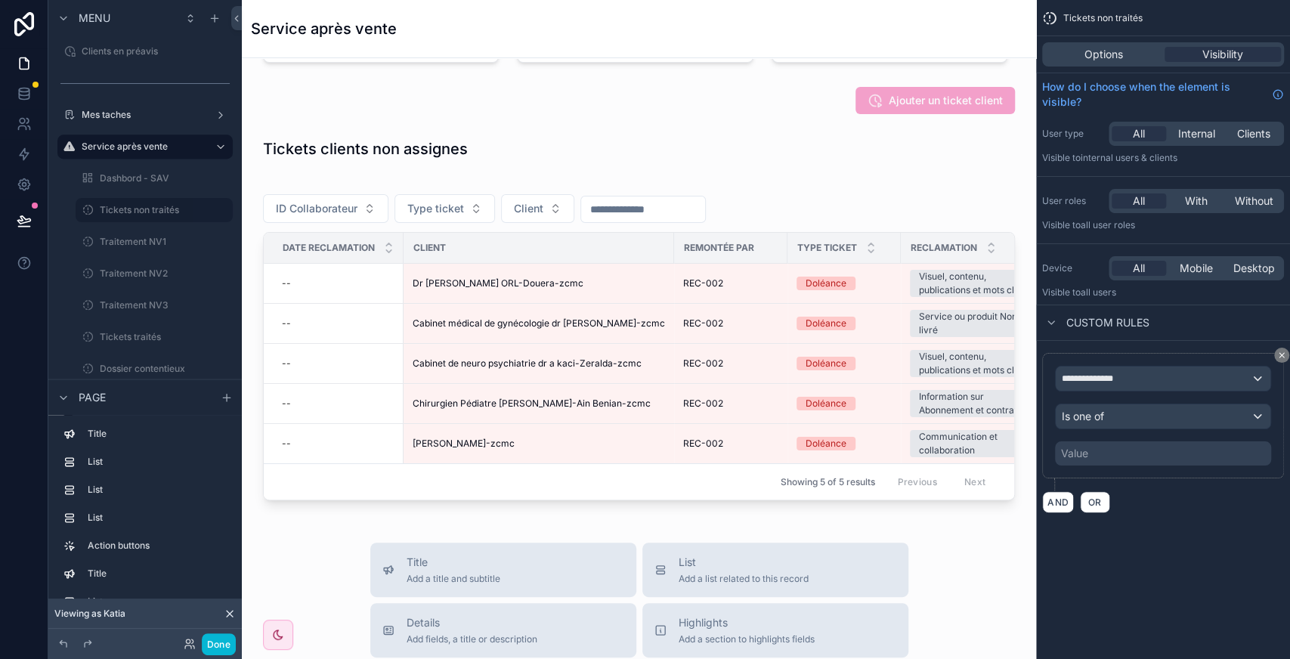
click at [1155, 450] on div "Value" at bounding box center [1163, 453] width 216 height 24
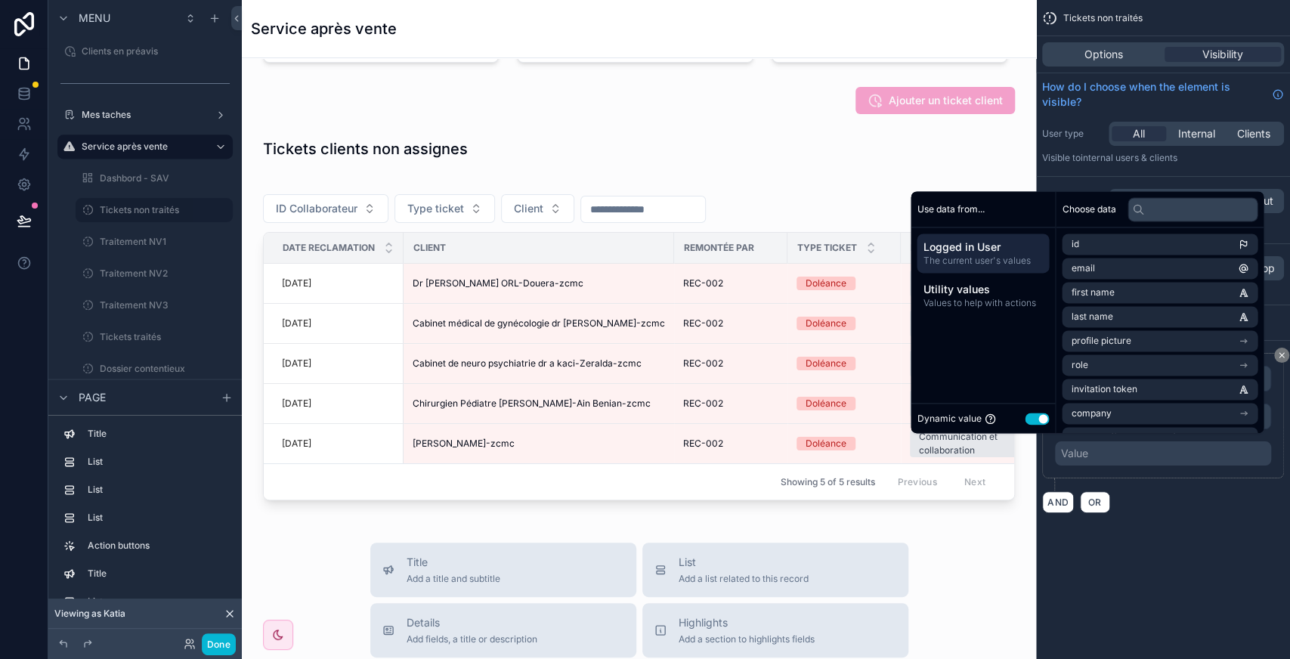
click at [1031, 416] on button "Use setting" at bounding box center [1037, 419] width 24 height 12
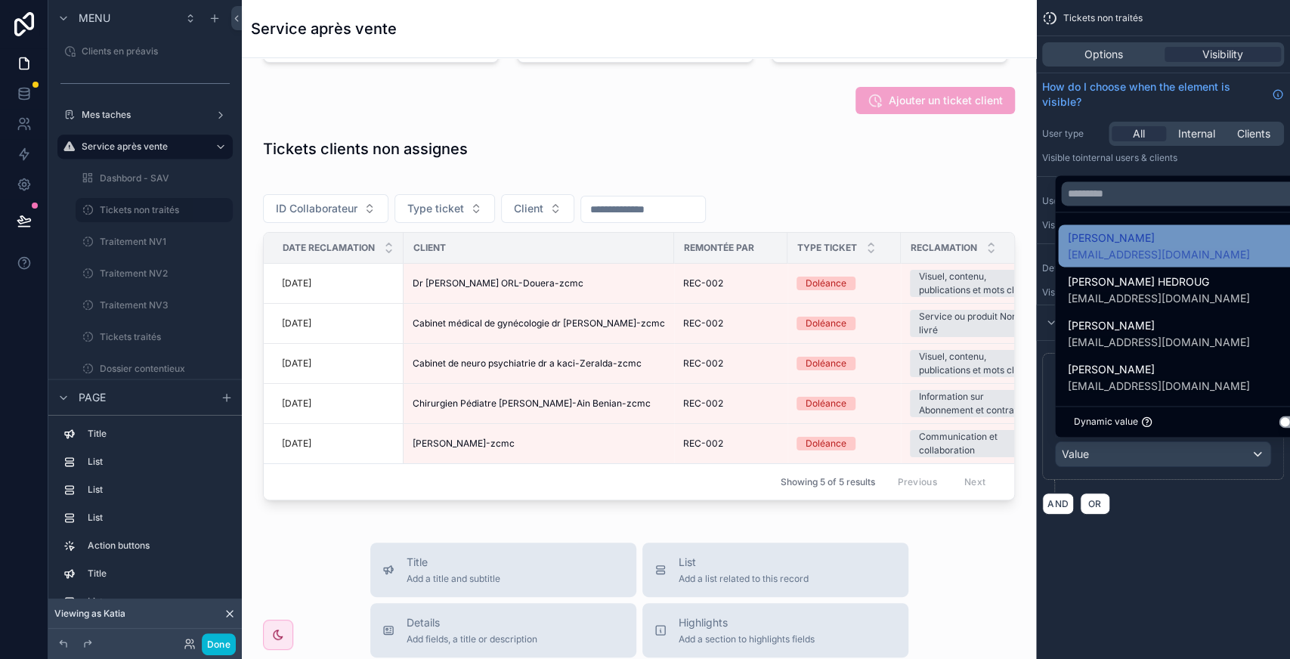
click at [1152, 255] on span "[EMAIL_ADDRESS][DOMAIN_NAME]" at bounding box center [1158, 254] width 182 height 15
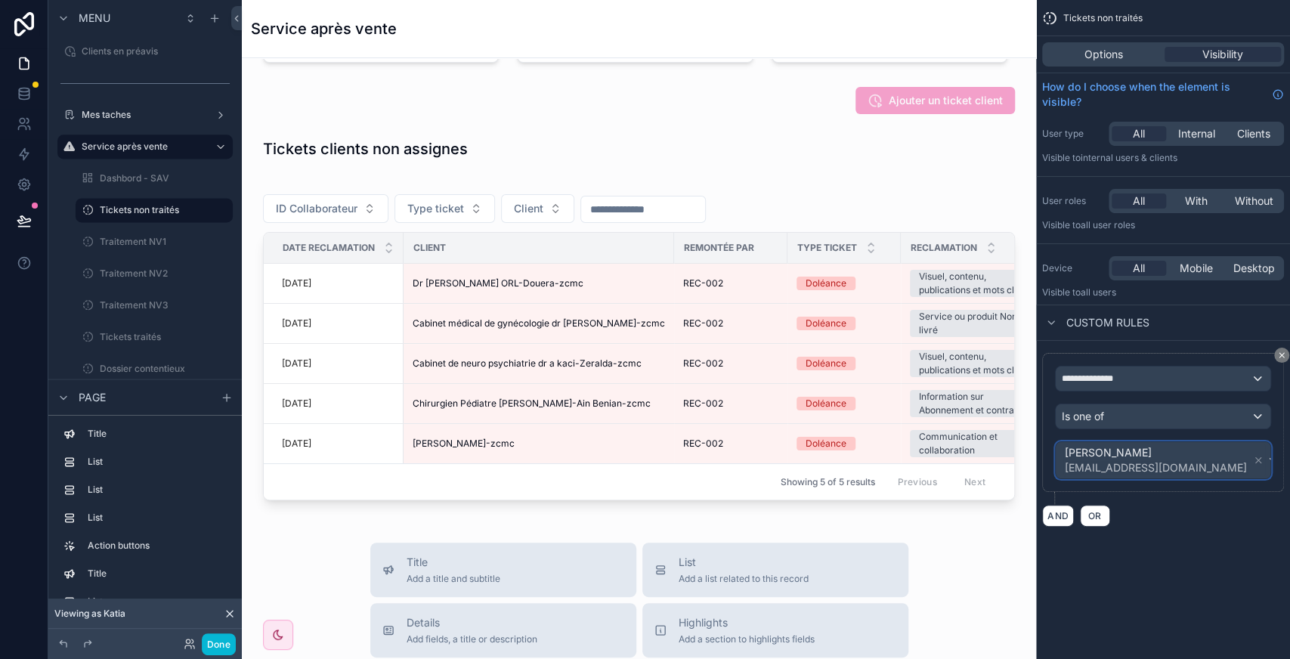
click at [1218, 461] on div "[PERSON_NAME] [EMAIL_ADDRESS][DOMAIN_NAME]" at bounding box center [1163, 460] width 215 height 36
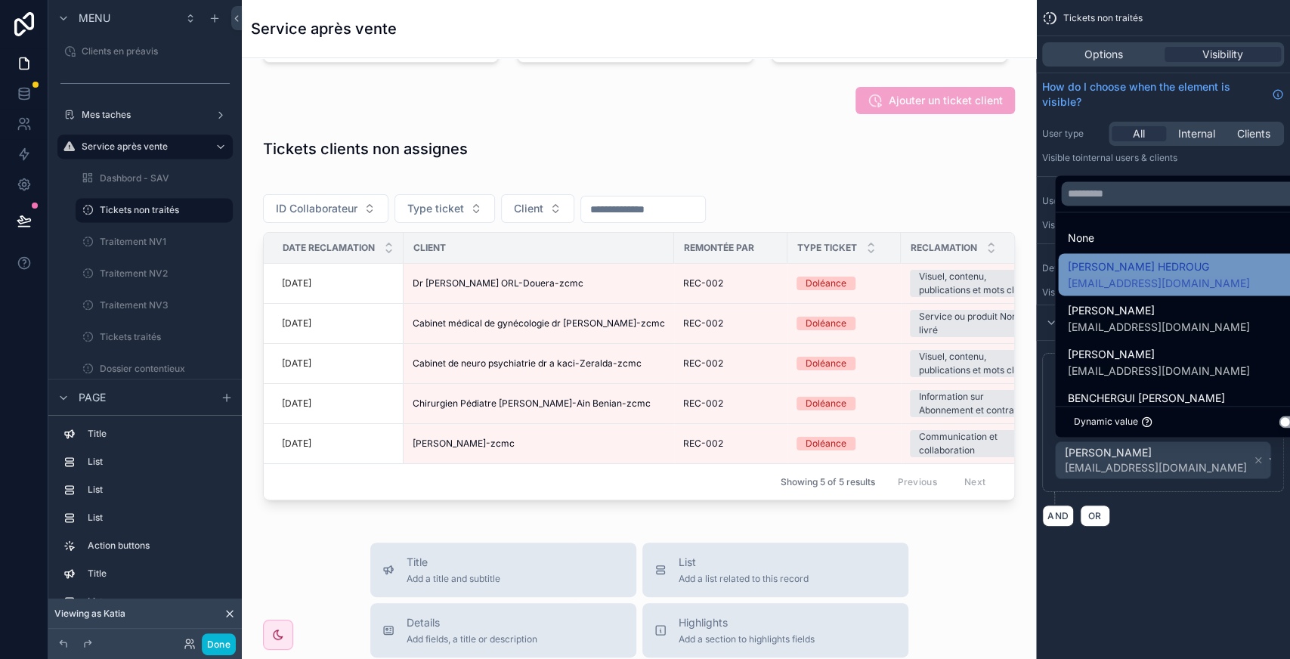
click at [1161, 284] on span "[EMAIL_ADDRESS][DOMAIN_NAME]" at bounding box center [1158, 283] width 182 height 15
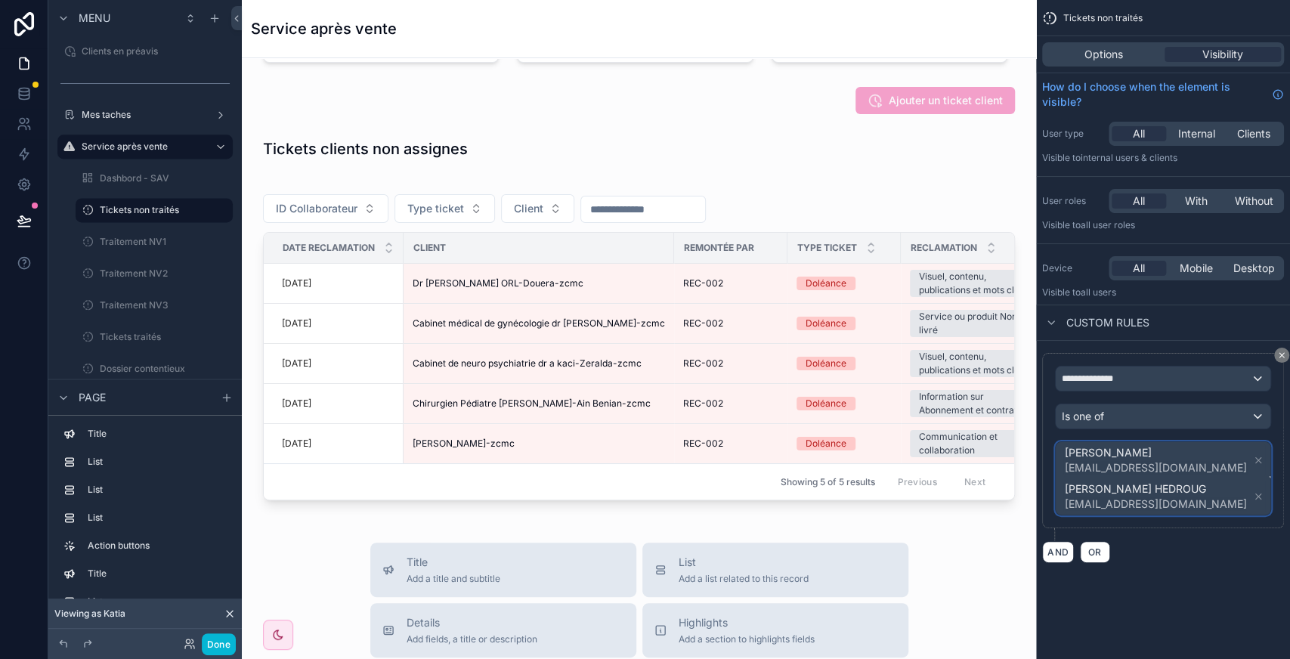
click at [1231, 456] on span "[PERSON_NAME] [EMAIL_ADDRESS][DOMAIN_NAME] [PERSON_NAME] HEDROUG [EMAIL_ADDRESS…" at bounding box center [1164, 478] width 205 height 73
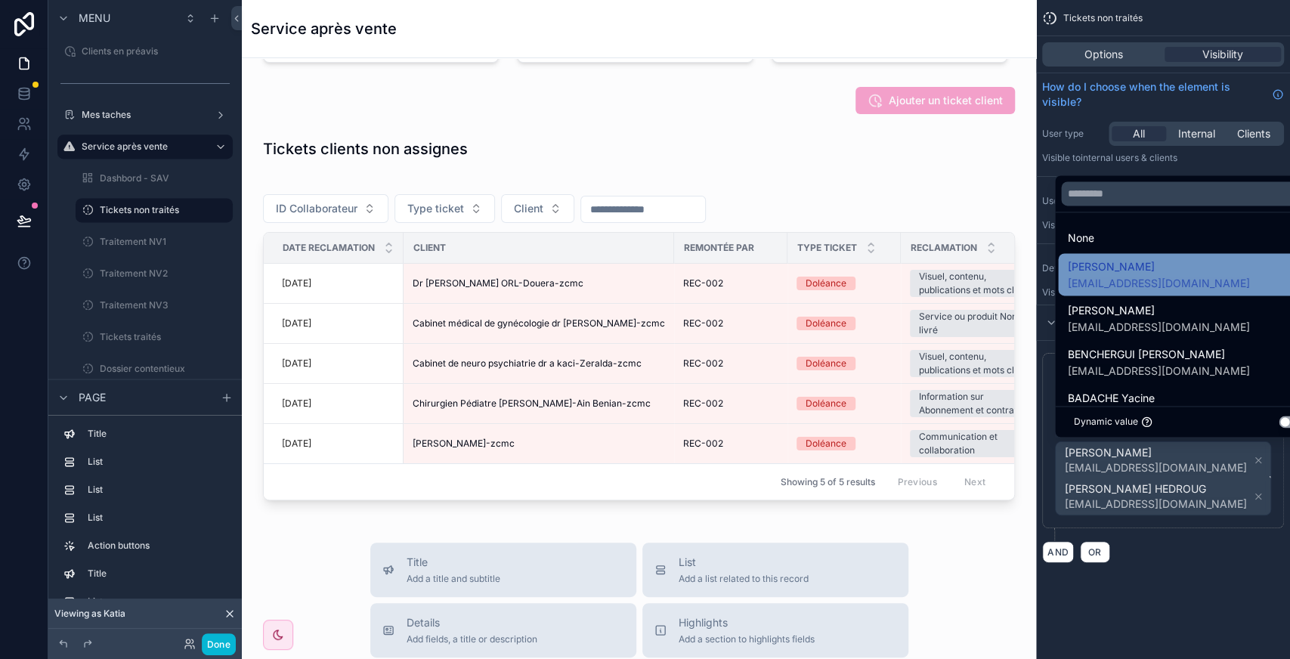
click at [1156, 277] on span "[EMAIL_ADDRESS][DOMAIN_NAME]" at bounding box center [1158, 283] width 182 height 15
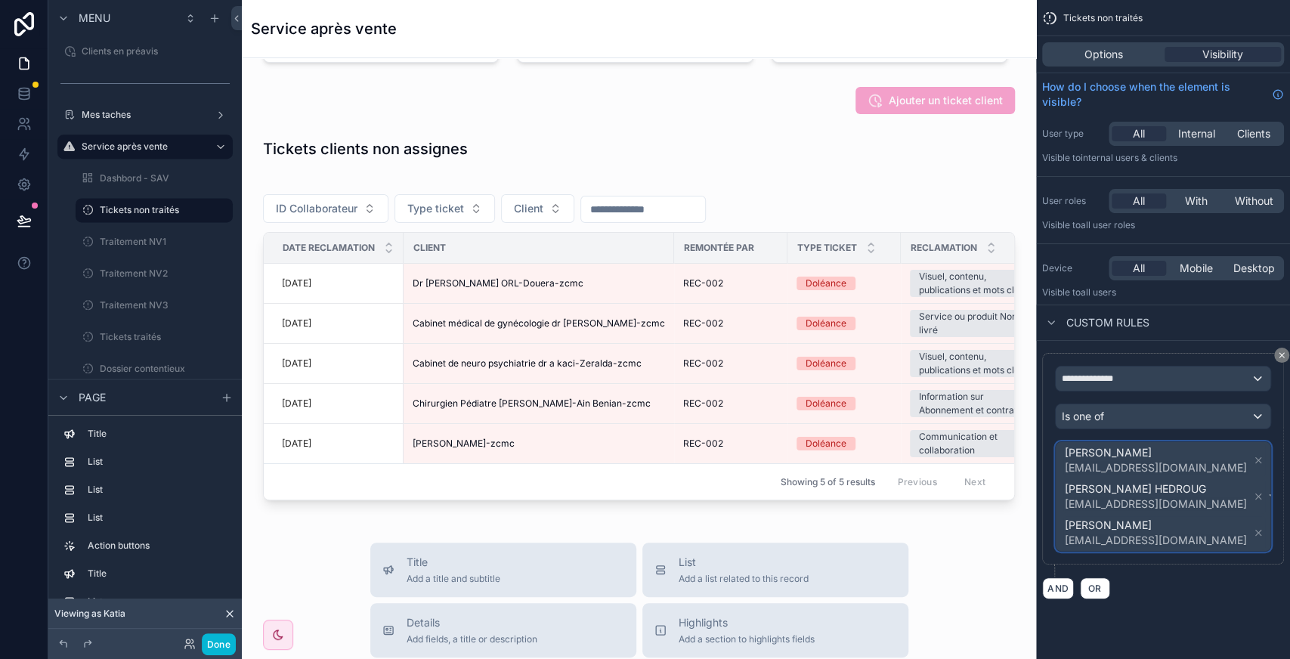
click at [1234, 490] on span "[PERSON_NAME] [EMAIL_ADDRESS][DOMAIN_NAME] [PERSON_NAME] HEDROUG [EMAIL_ADDRESS…" at bounding box center [1164, 496] width 205 height 109
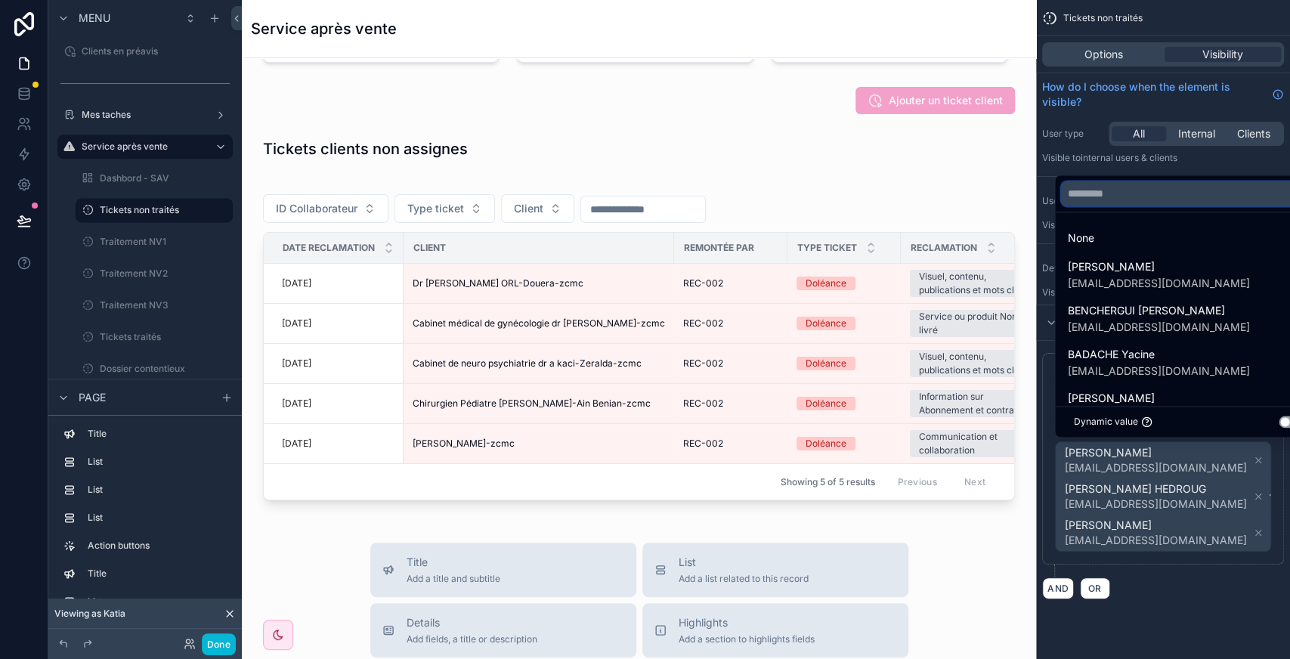
click at [1146, 189] on input "text" at bounding box center [1188, 193] width 254 height 24
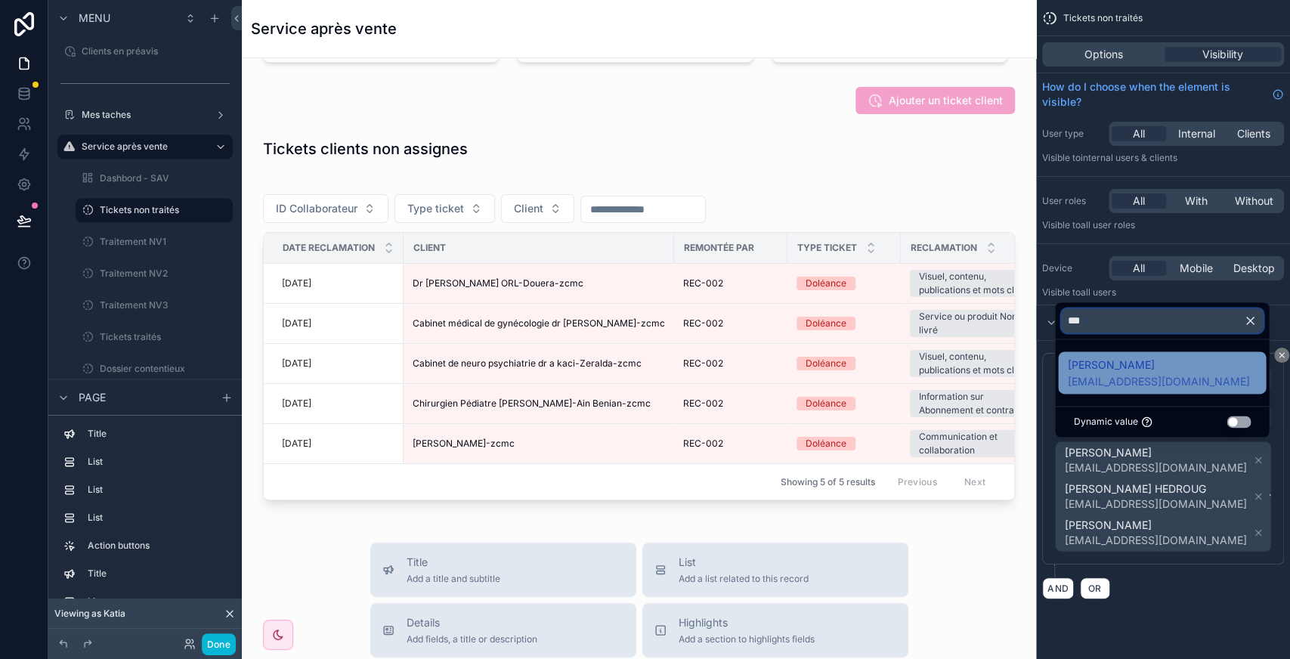
type input "***"
click at [1128, 370] on span "[PERSON_NAME]" at bounding box center [1158, 365] width 182 height 18
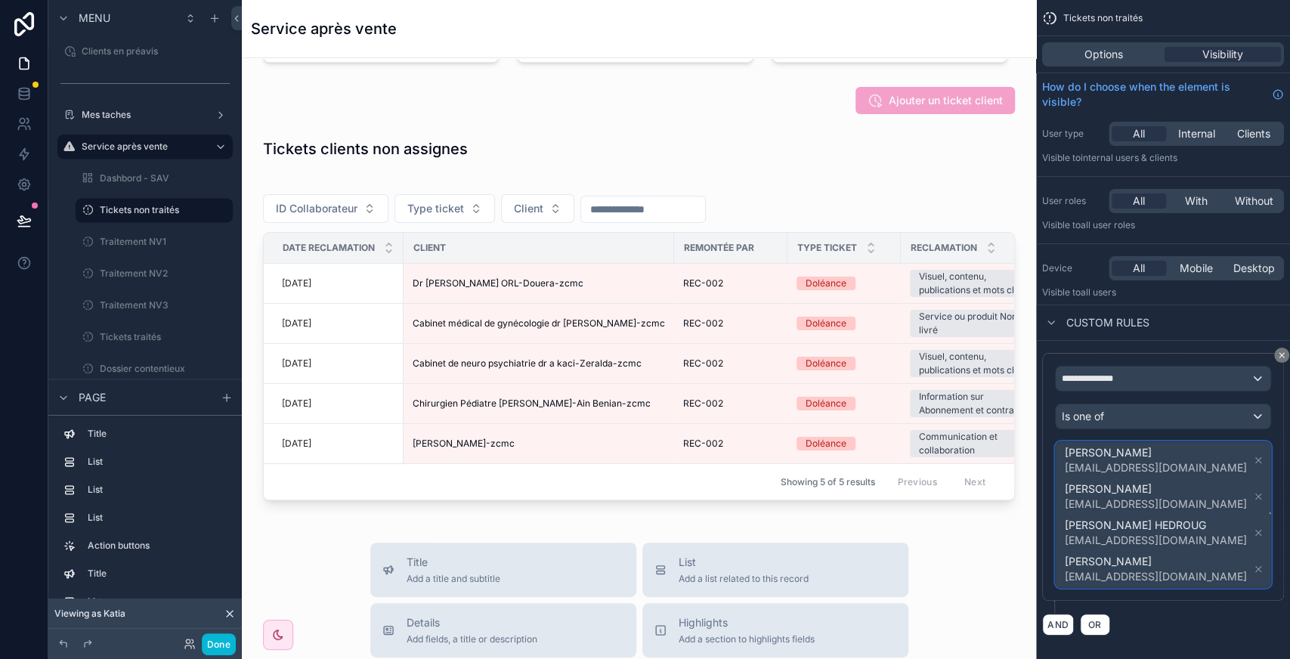
click at [1230, 523] on span "[PERSON_NAME] [EMAIL_ADDRESS][DOMAIN_NAME] [PERSON_NAME] [EMAIL_ADDRESS][DOMAIN…" at bounding box center [1164, 514] width 205 height 145
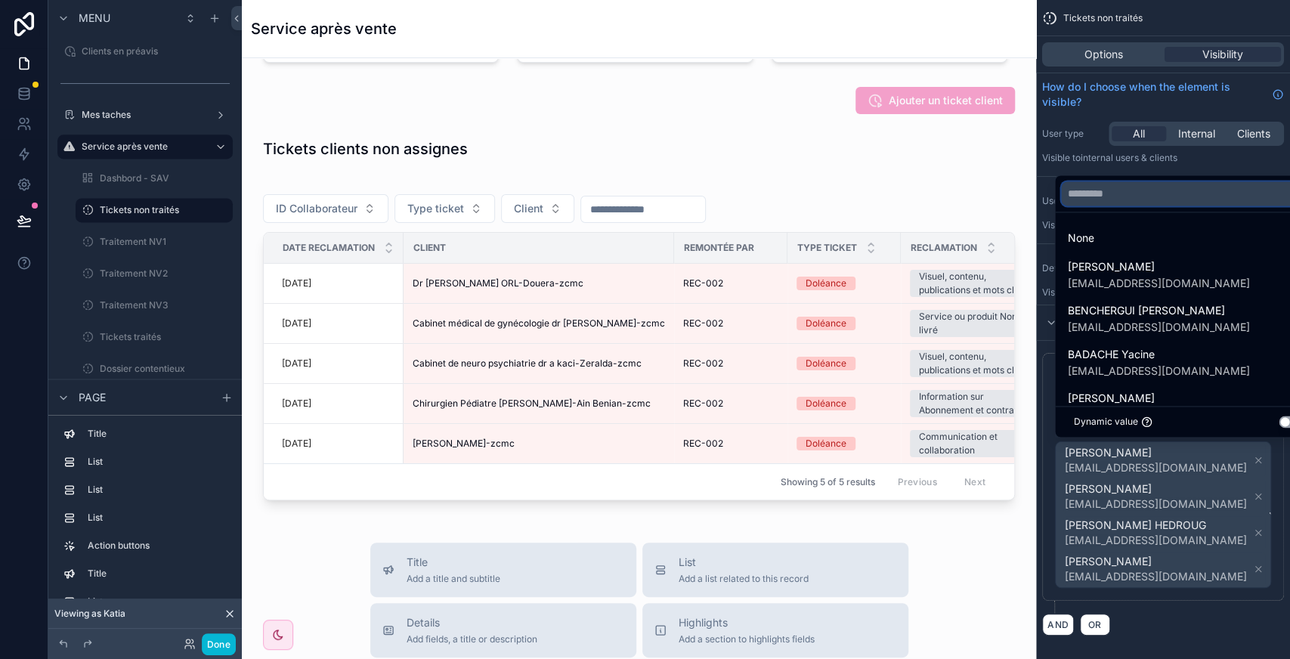
click at [1114, 196] on input "text" at bounding box center [1188, 193] width 254 height 24
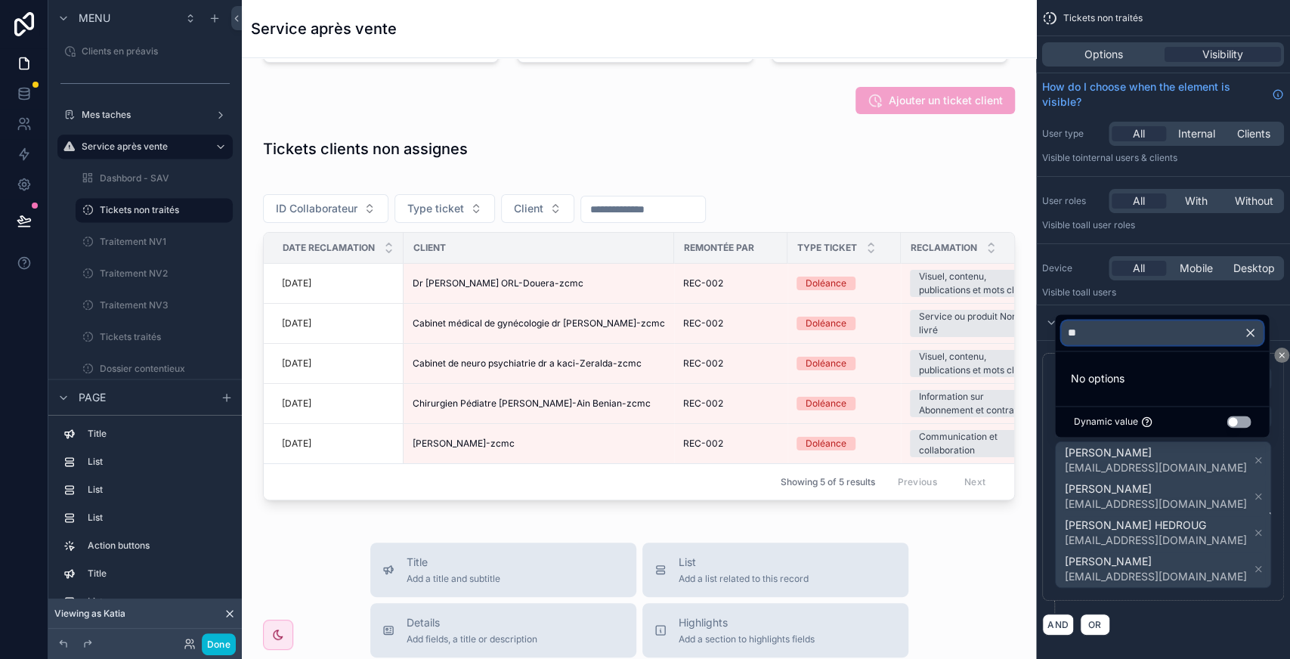
type input "*"
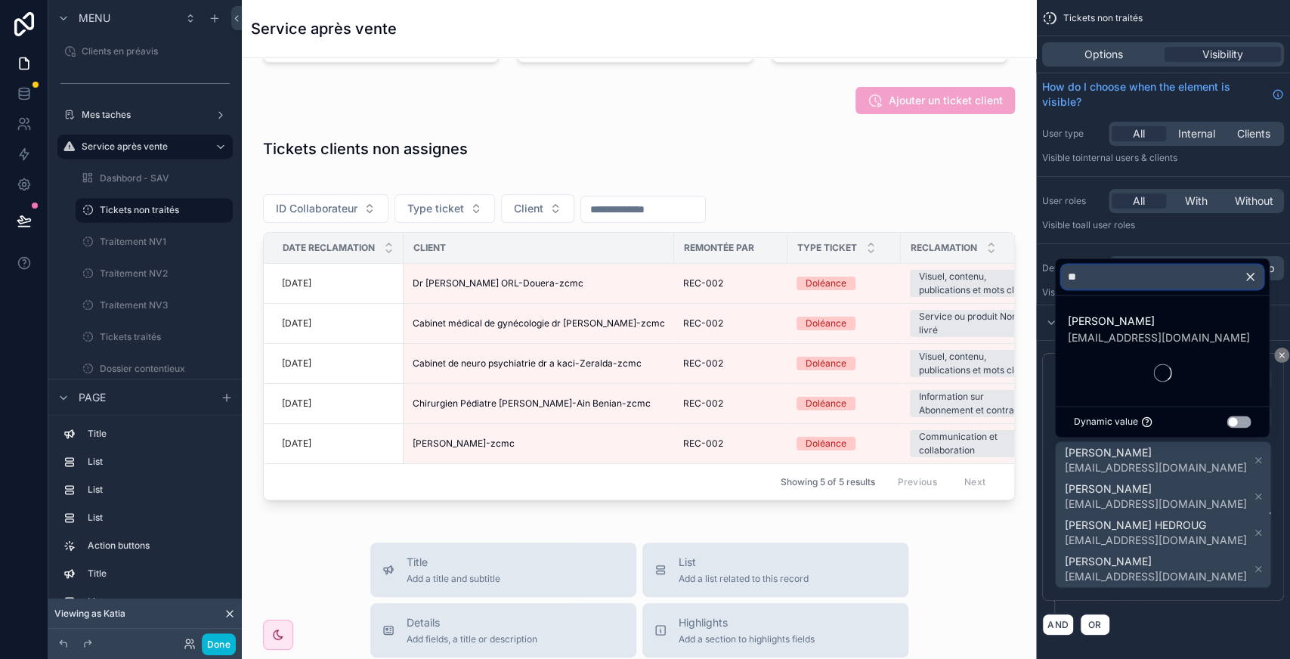
type input "*"
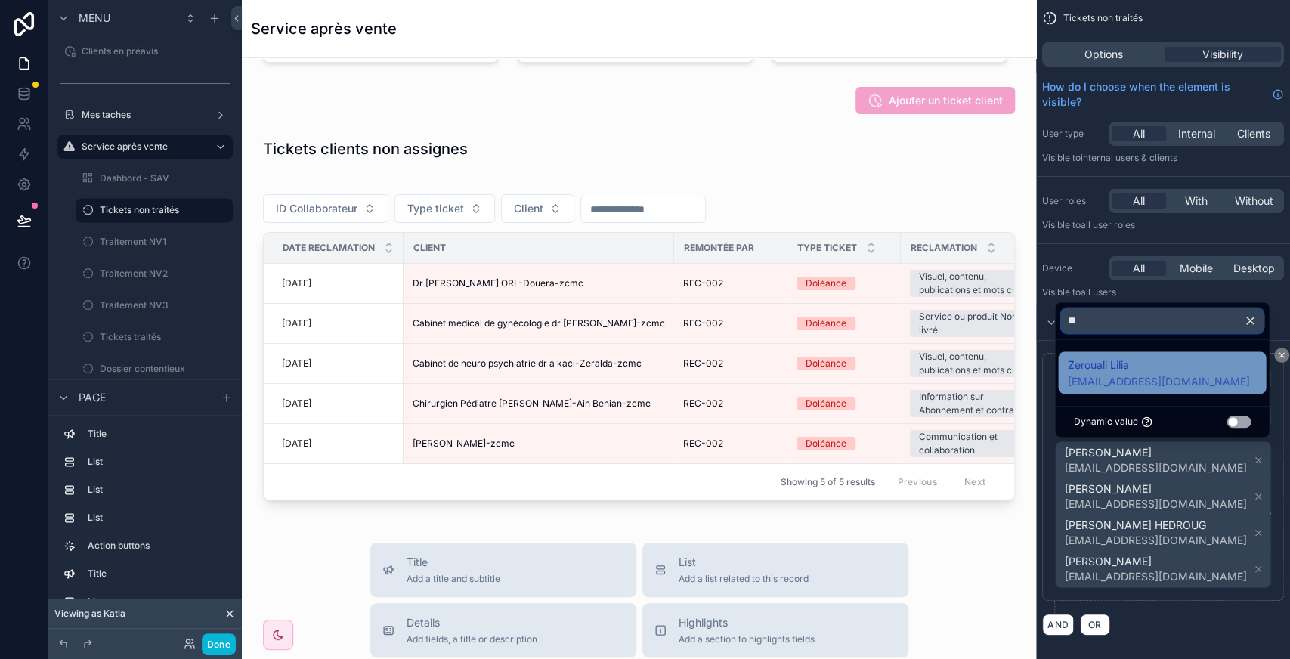
type input "**"
click at [1164, 388] on span "[EMAIL_ADDRESS][DOMAIN_NAME]" at bounding box center [1158, 381] width 182 height 15
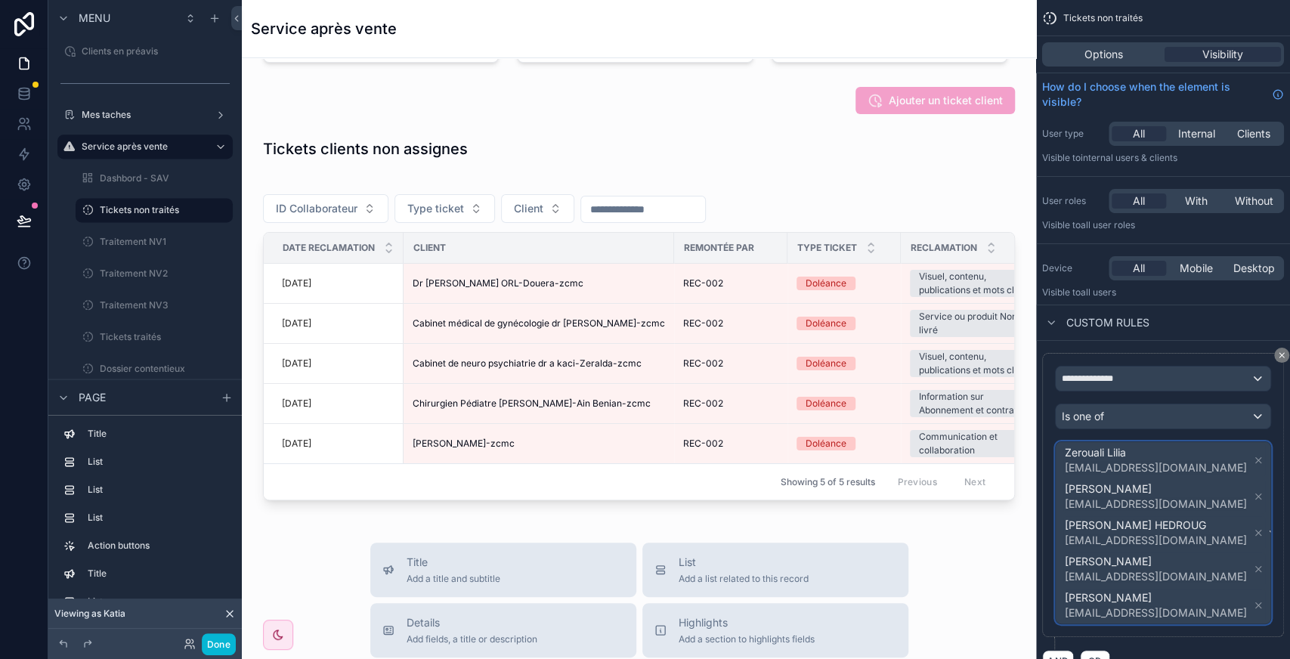
click at [1238, 525] on span "Zerouali Lilia [EMAIL_ADDRESS][DOMAIN_NAME] [PERSON_NAME] [EMAIL_ADDRESS][DOMAI…" at bounding box center [1164, 532] width 205 height 181
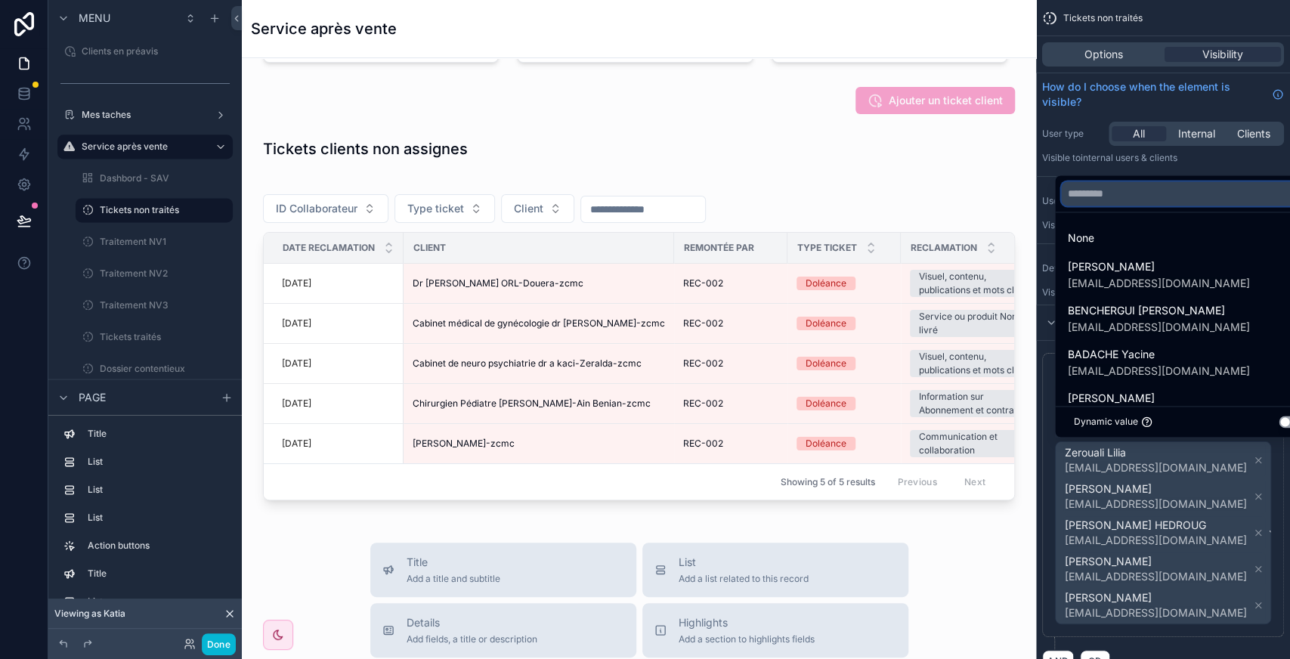
click at [1108, 195] on input "text" at bounding box center [1188, 193] width 254 height 24
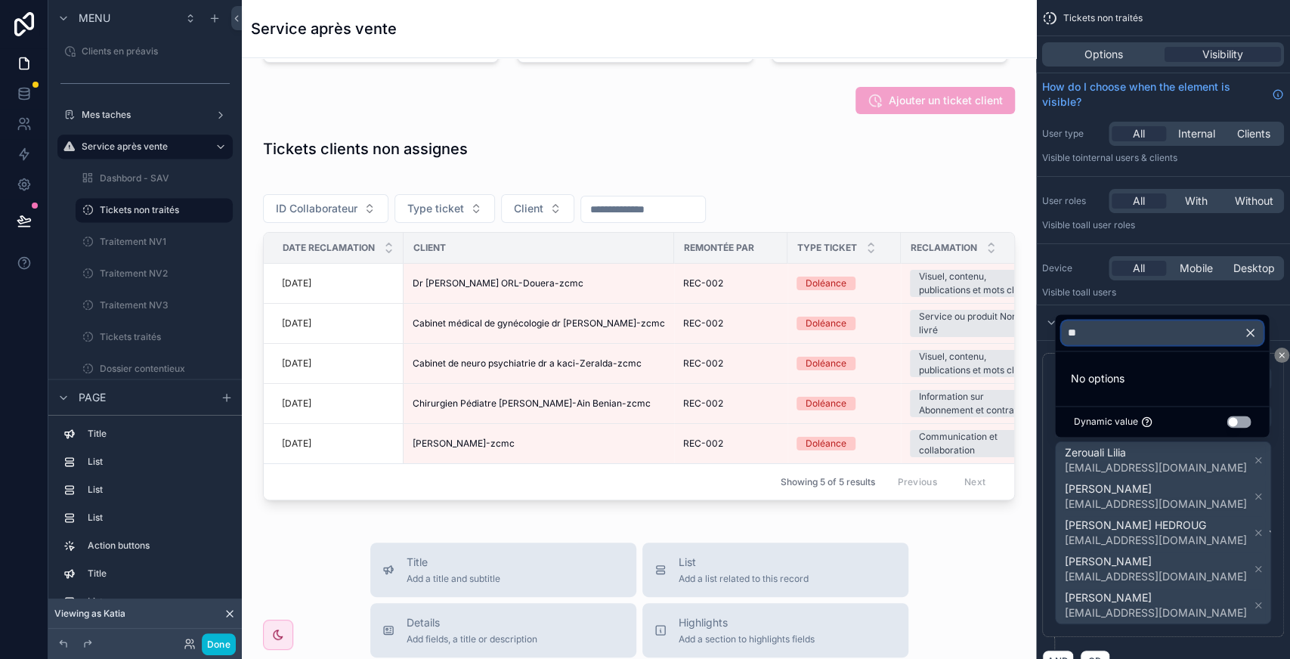
type input "*"
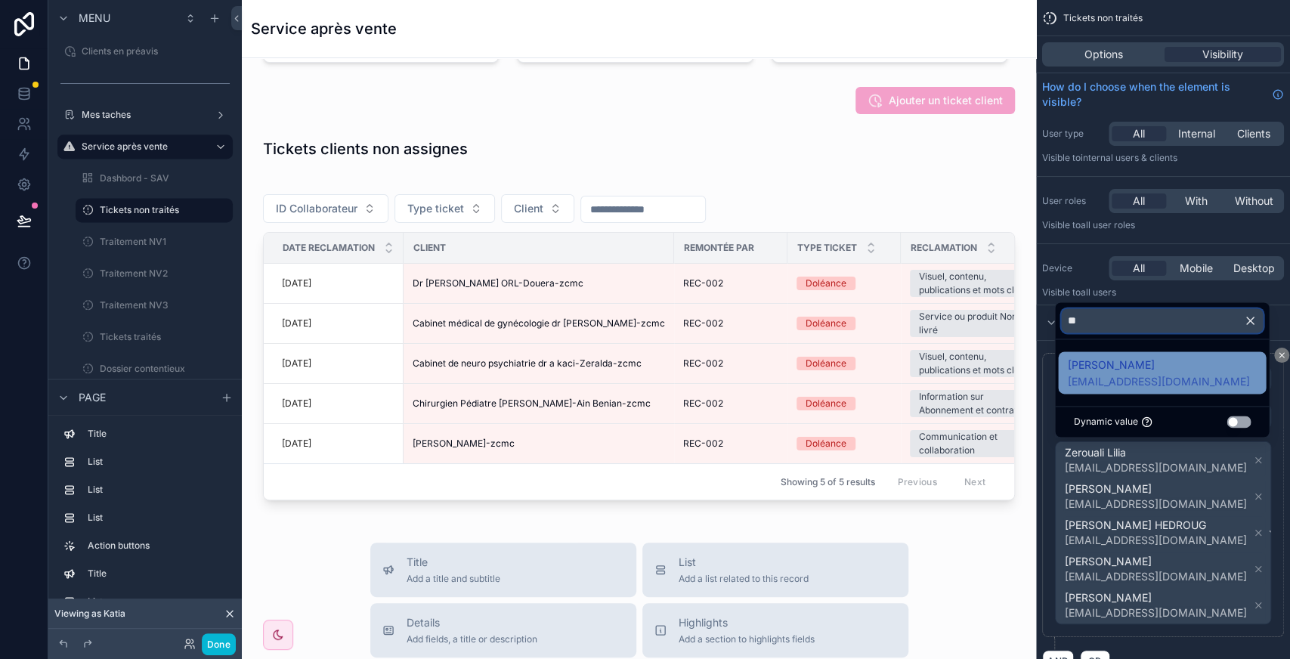
type input "**"
click at [1134, 377] on span "[EMAIL_ADDRESS][DOMAIN_NAME]" at bounding box center [1158, 381] width 182 height 15
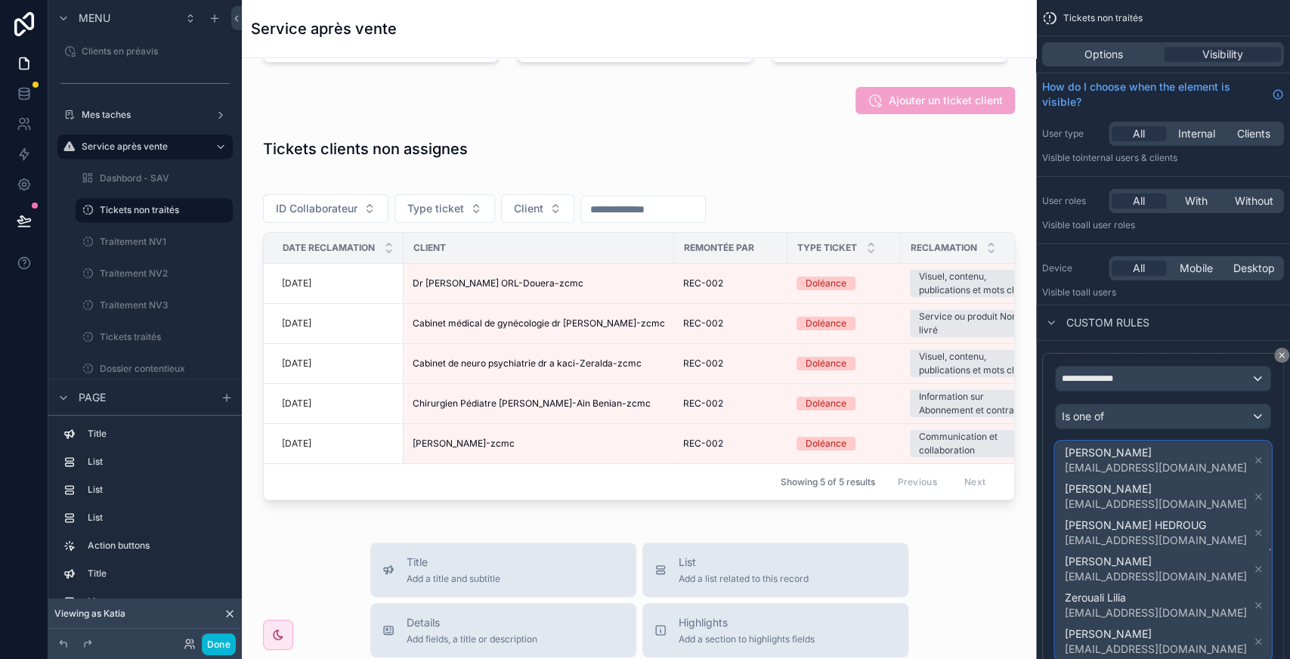
click at [1236, 538] on span "[PERSON_NAME] [EMAIL_ADDRESS][DOMAIN_NAME] [PERSON_NAME] [EMAIL_ADDRESS][DOMAIN…" at bounding box center [1164, 551] width 205 height 218
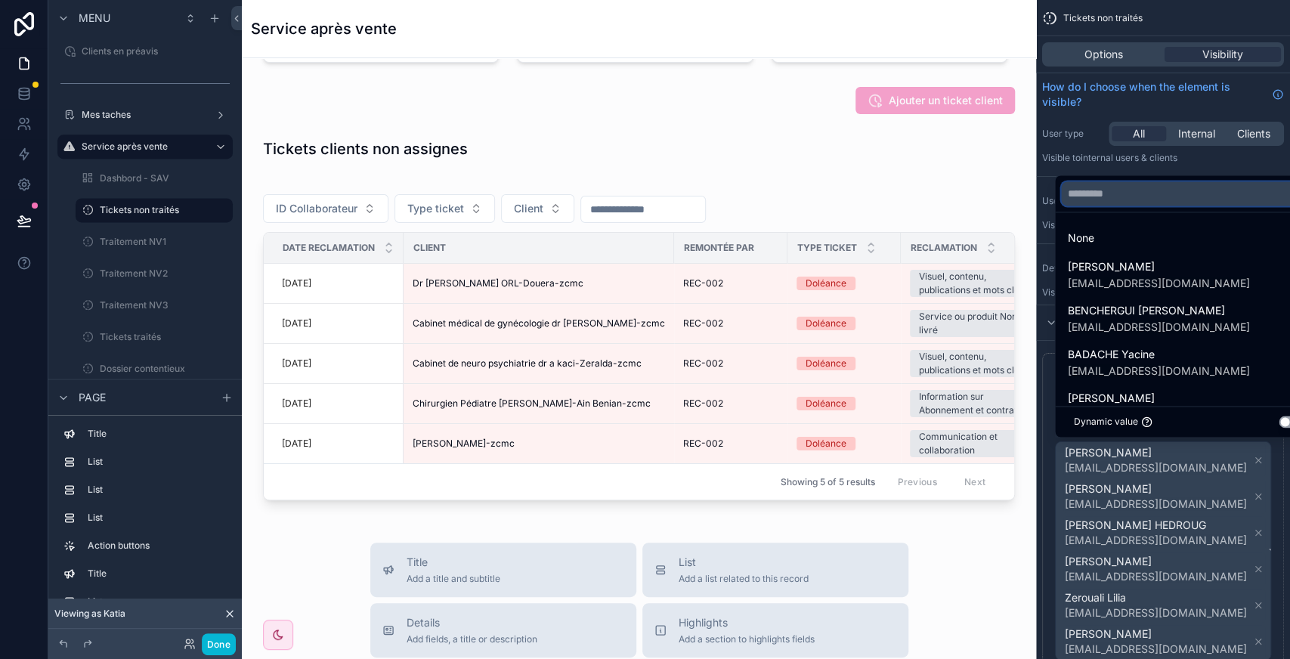
click at [1117, 203] on input "text" at bounding box center [1188, 193] width 254 height 24
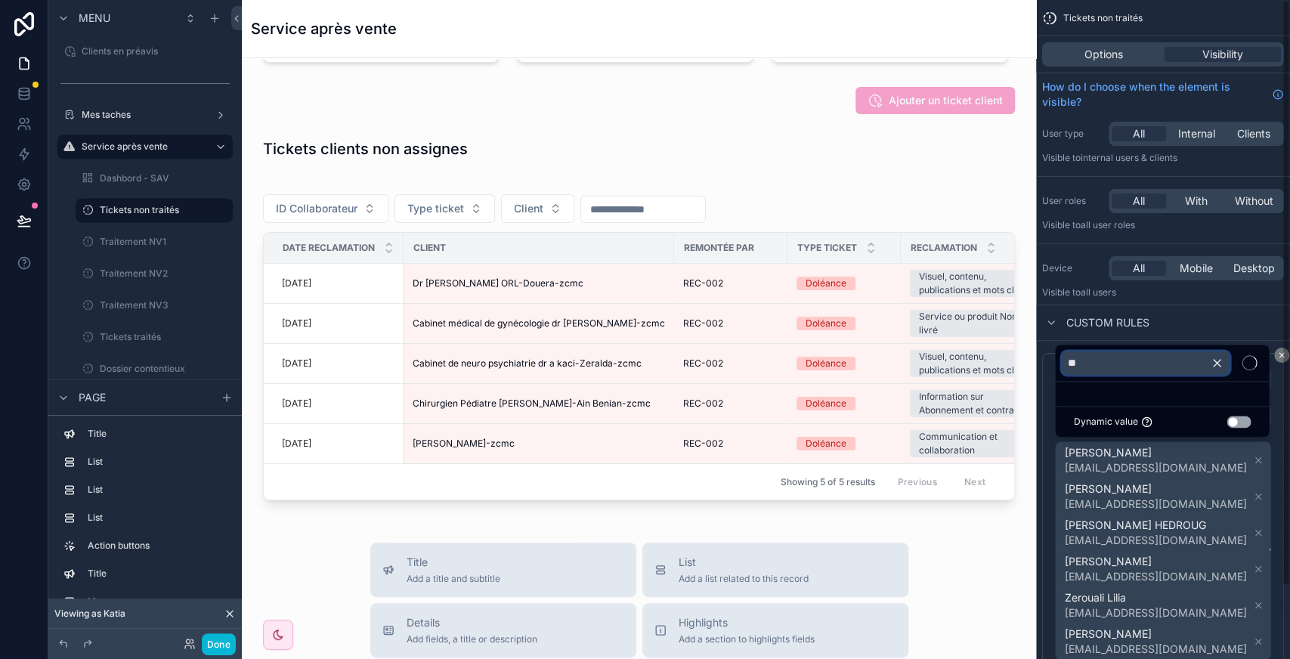
type input "*"
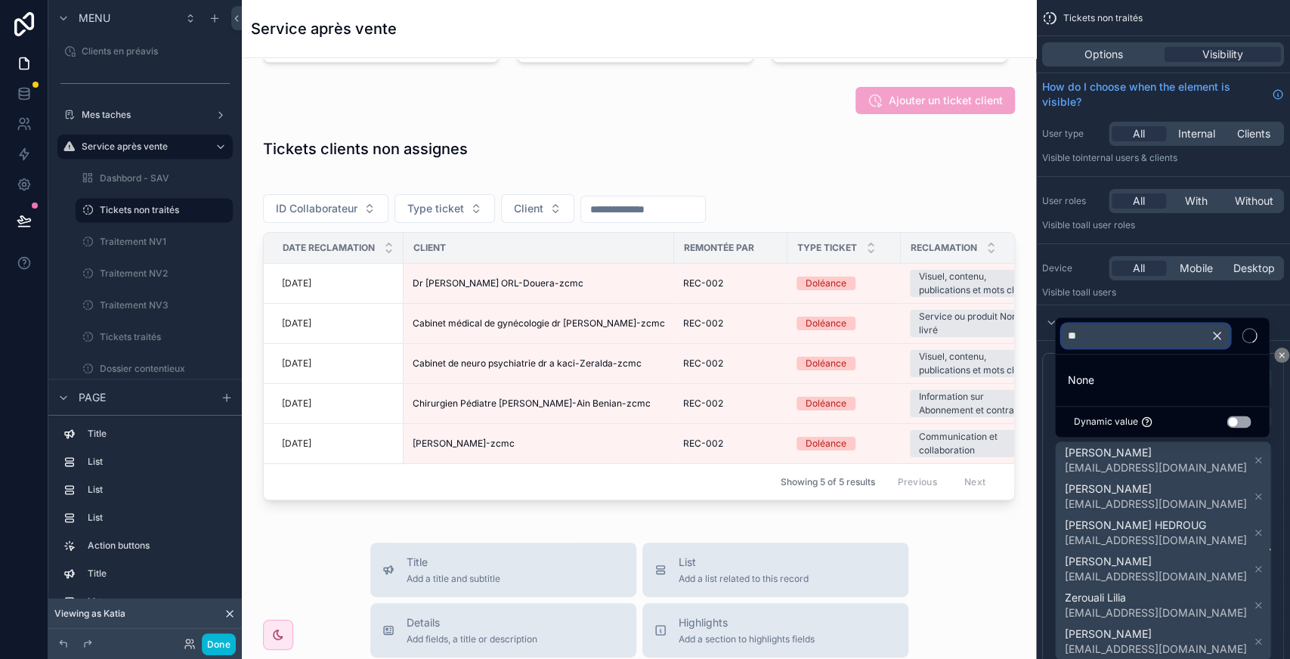
type input "*"
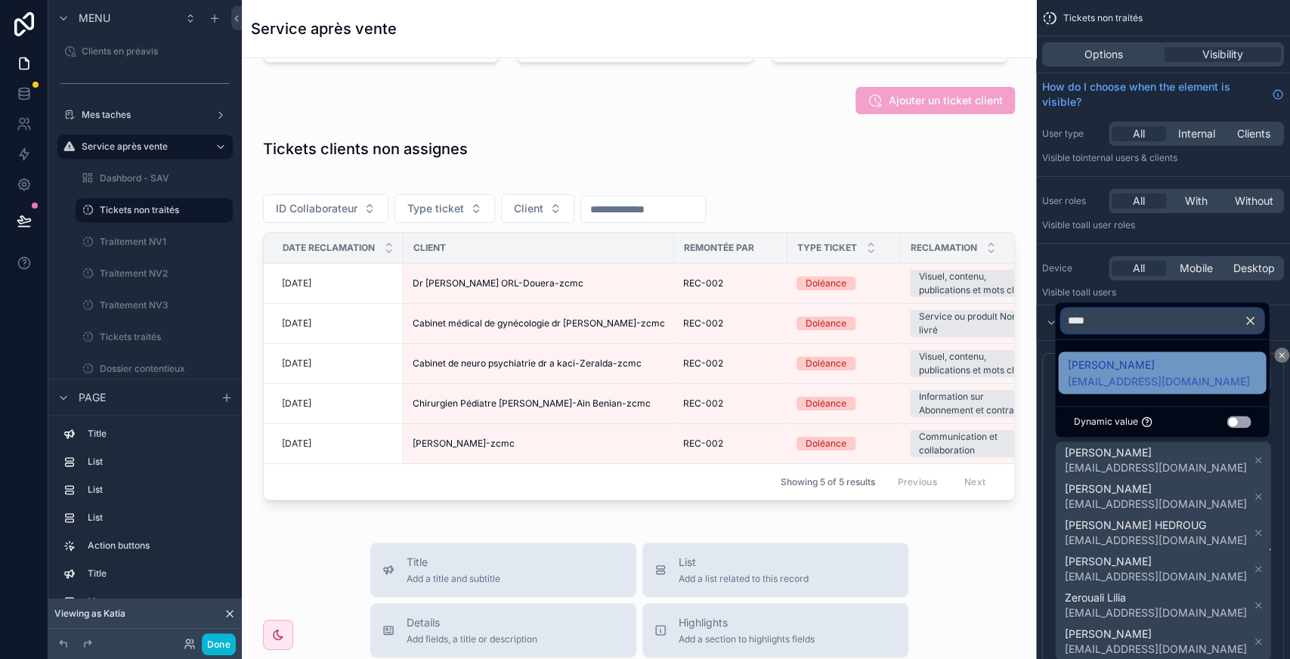
type input "****"
click at [1143, 379] on span "[EMAIL_ADDRESS][DOMAIN_NAME]" at bounding box center [1158, 381] width 182 height 15
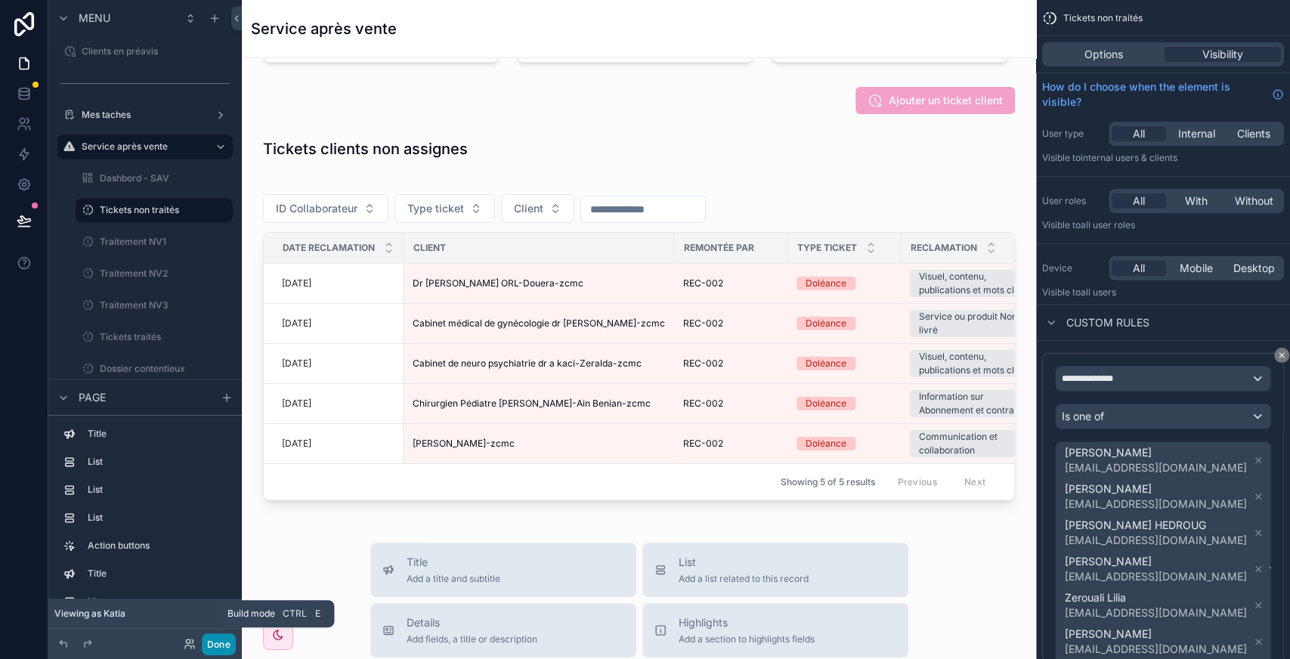
click at [217, 642] on button "Done" at bounding box center [219, 644] width 34 height 22
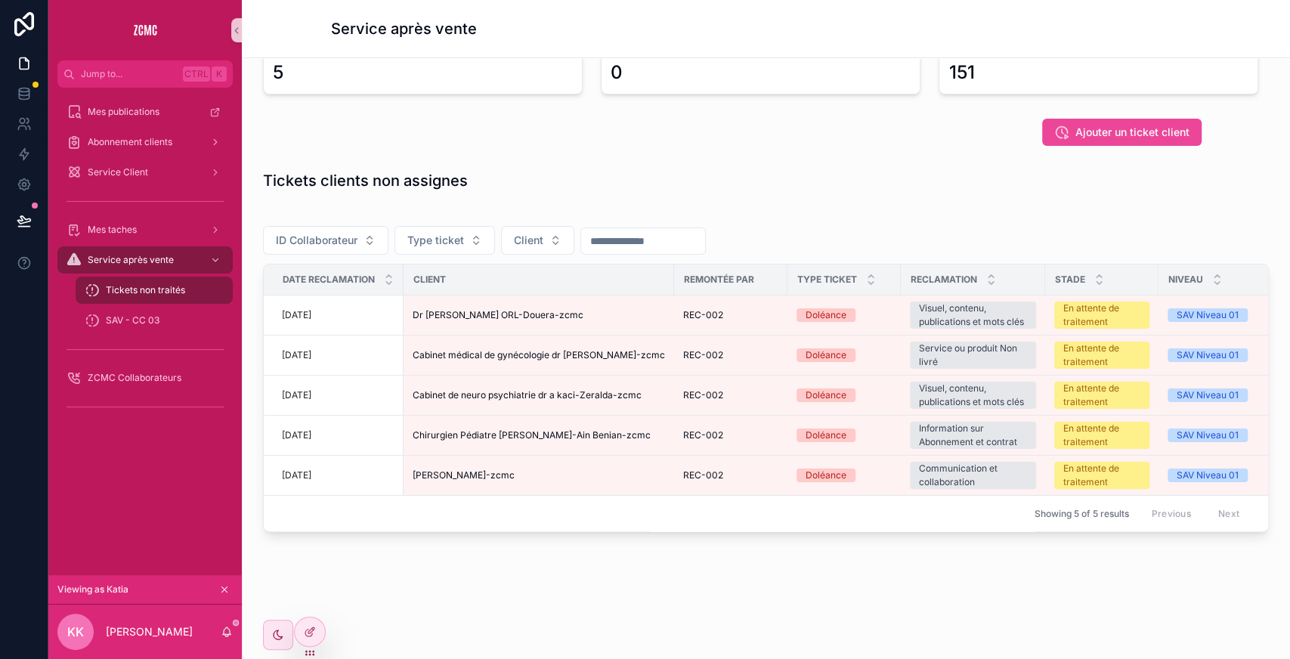
scroll to position [101, 0]
click at [147, 329] on div "SAV - CC 03" at bounding box center [154, 320] width 139 height 24
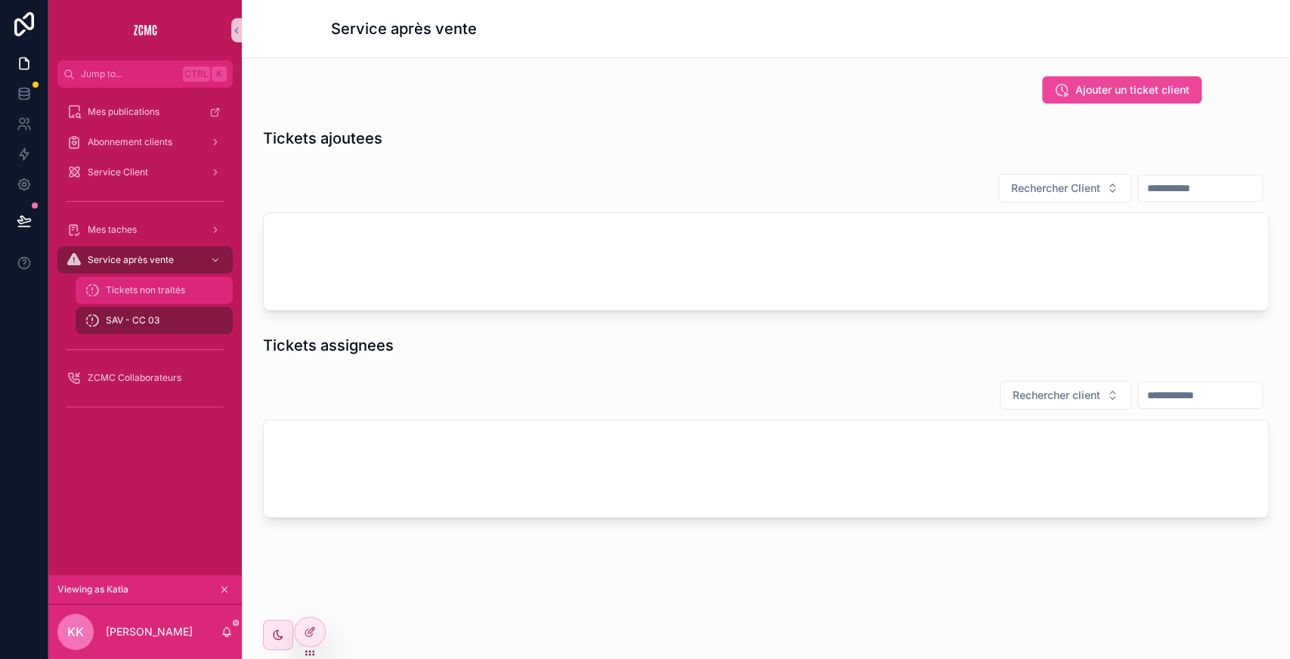
click at [169, 298] on div "Tickets non traités" at bounding box center [154, 290] width 139 height 24
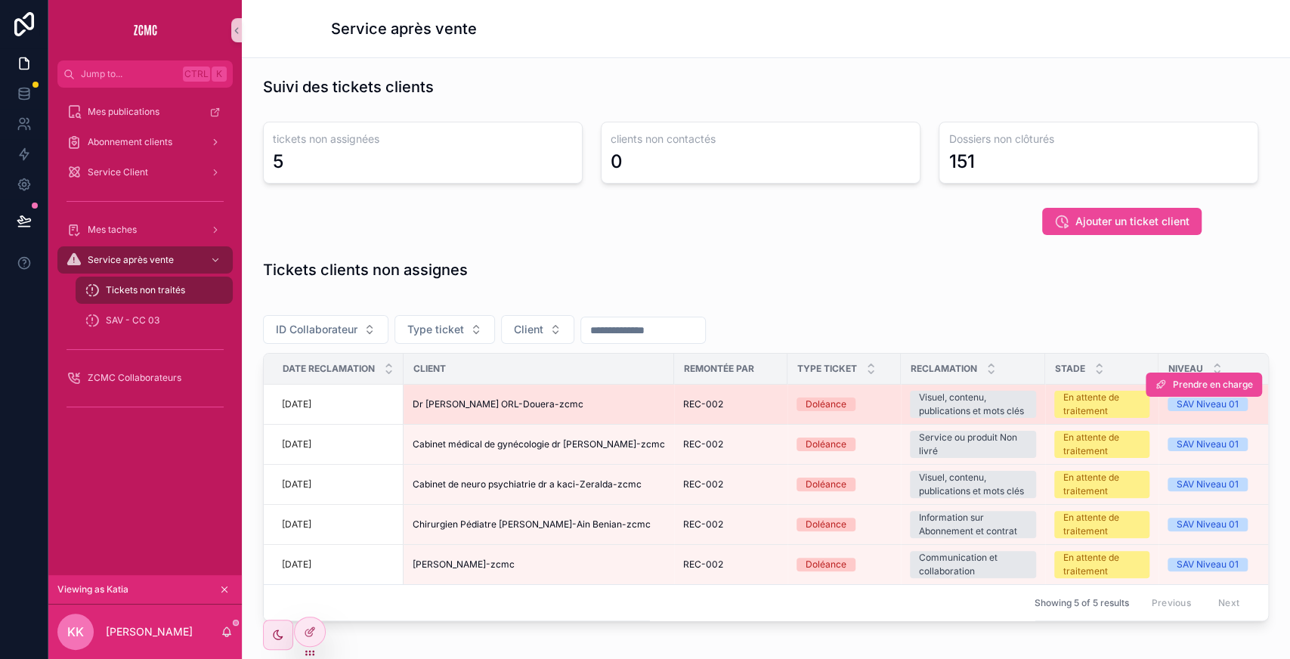
click at [610, 405] on div "Dr [PERSON_NAME] ORL-Douera-zcmc" at bounding box center [539, 404] width 252 height 12
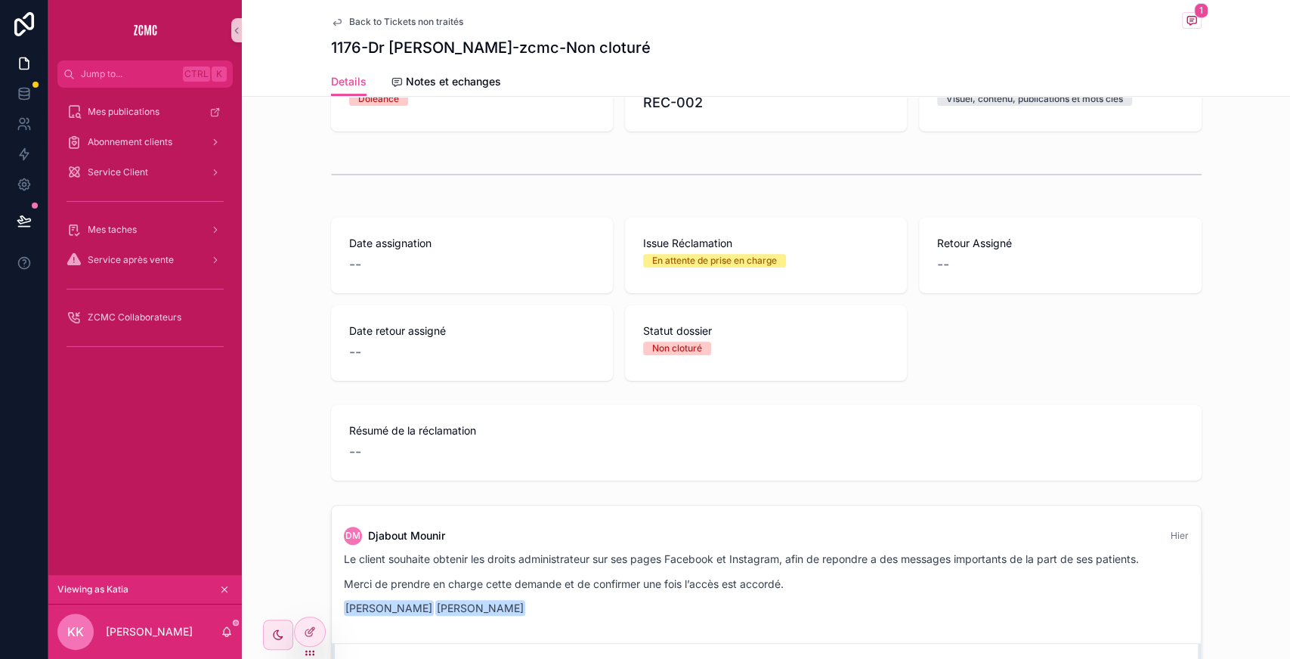
scroll to position [505, 0]
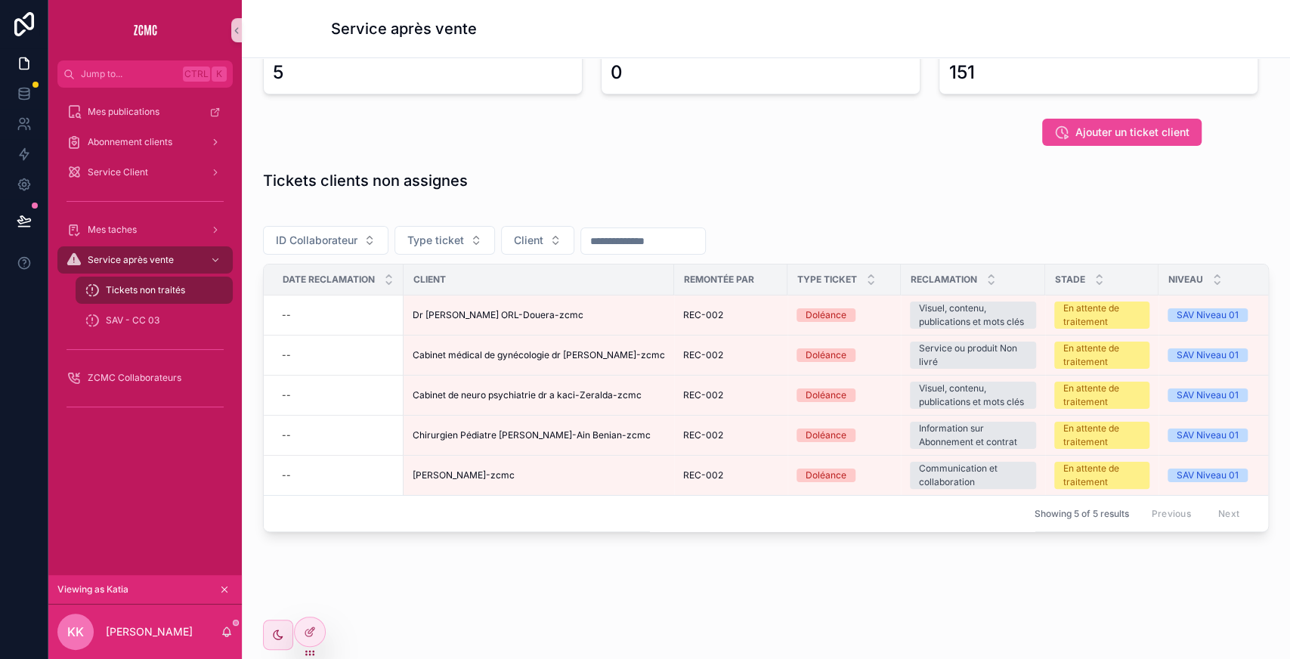
scroll to position [101, 0]
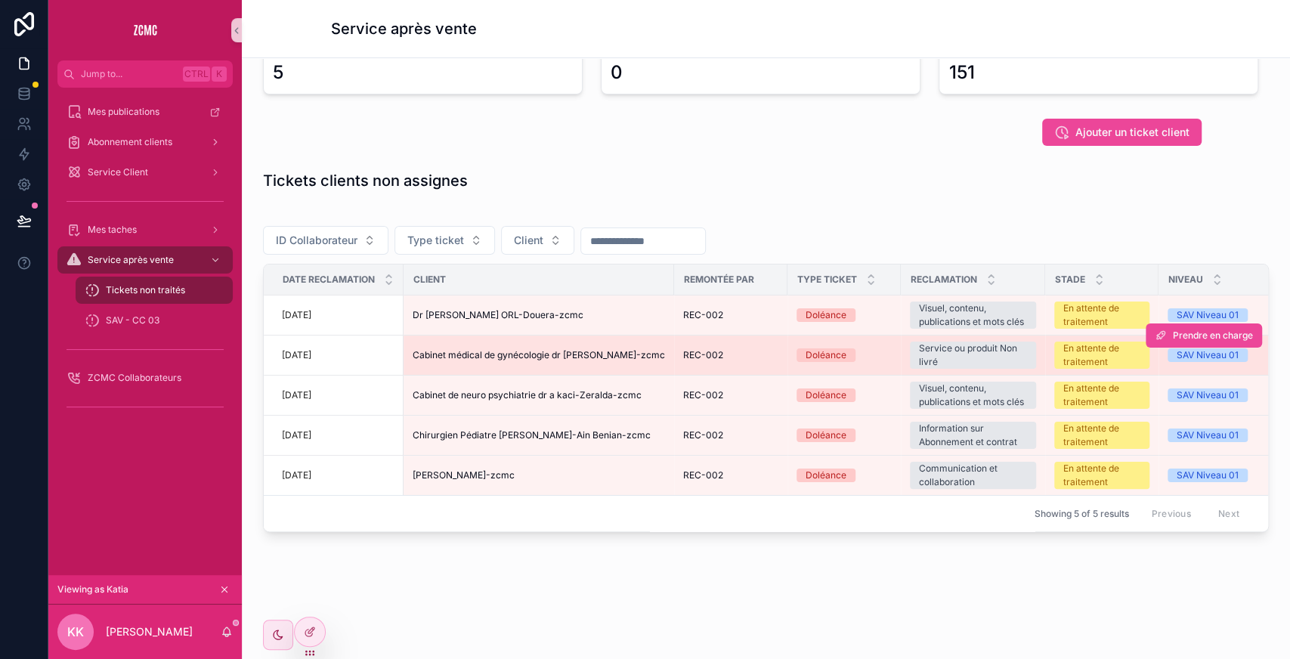
click at [645, 349] on span "Cabinet médical de gynécologie dr [PERSON_NAME]-zcmc" at bounding box center [539, 355] width 252 height 12
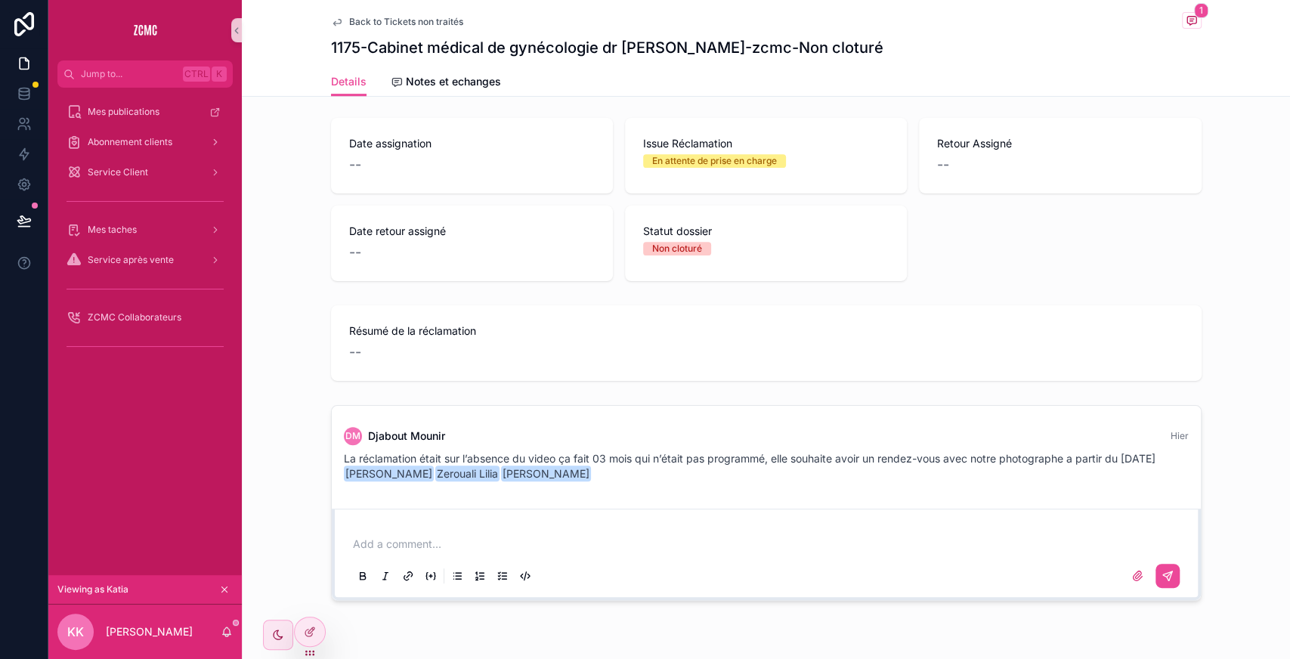
scroll to position [470, 0]
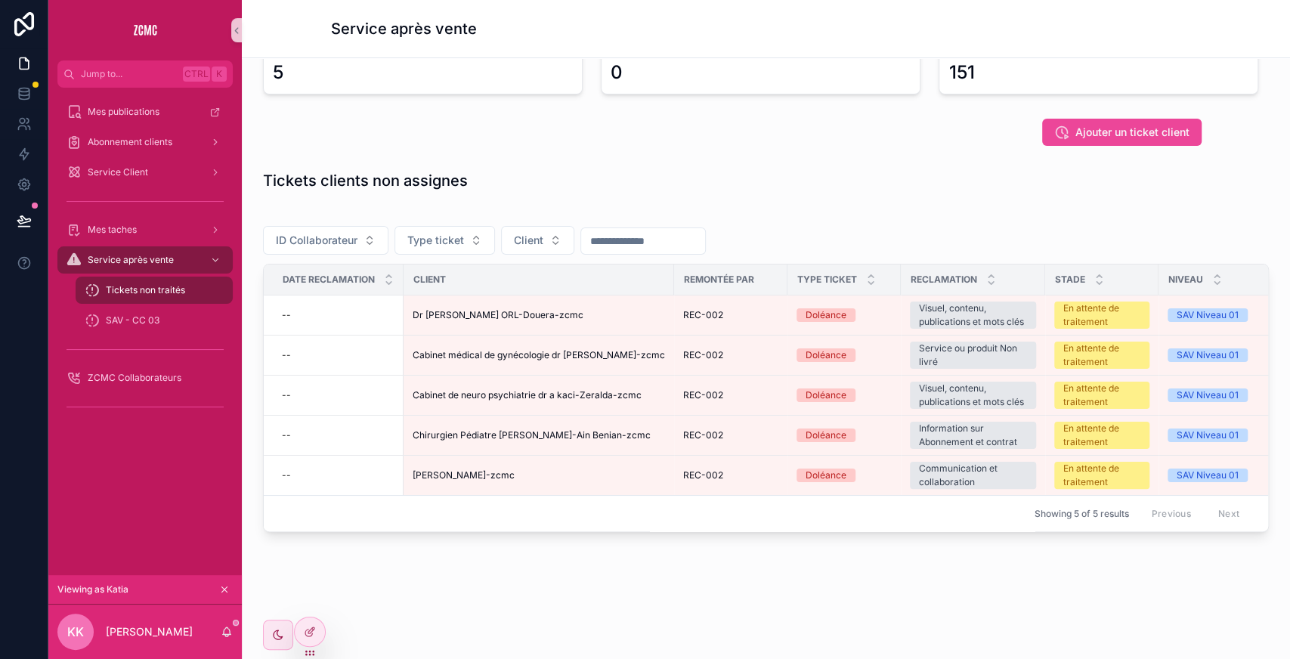
scroll to position [101, 0]
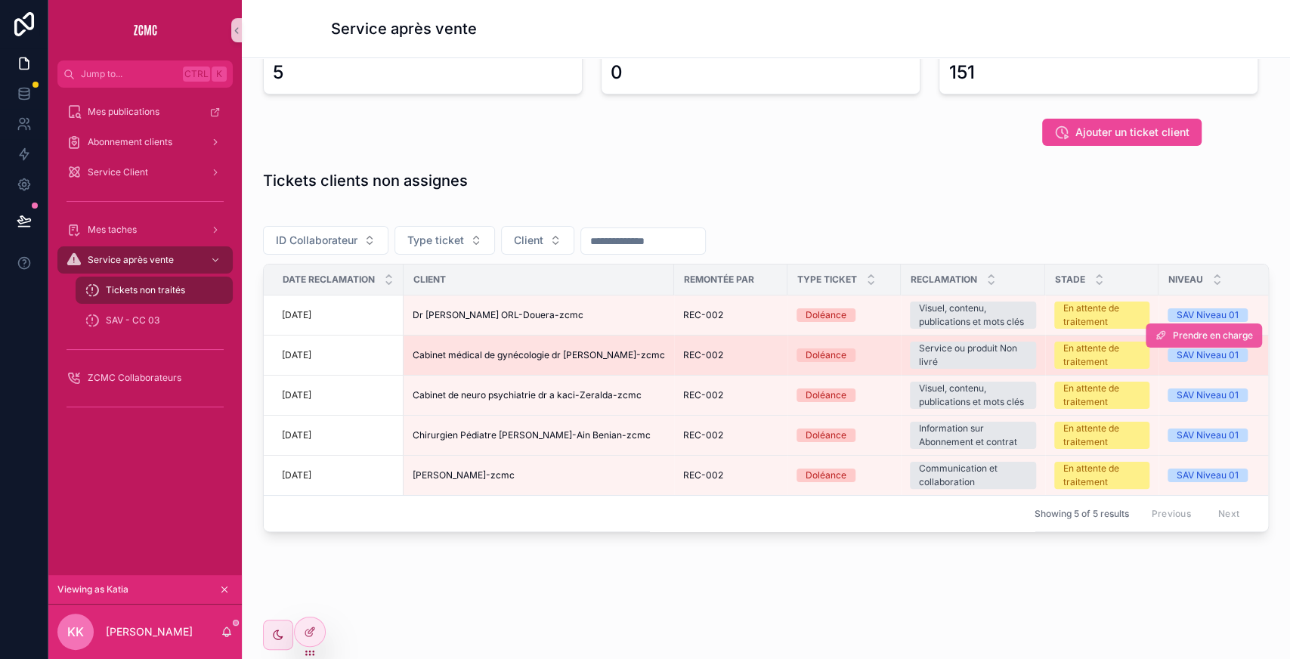
click at [1174, 329] on span "Prendre en charge" at bounding box center [1213, 335] width 80 height 12
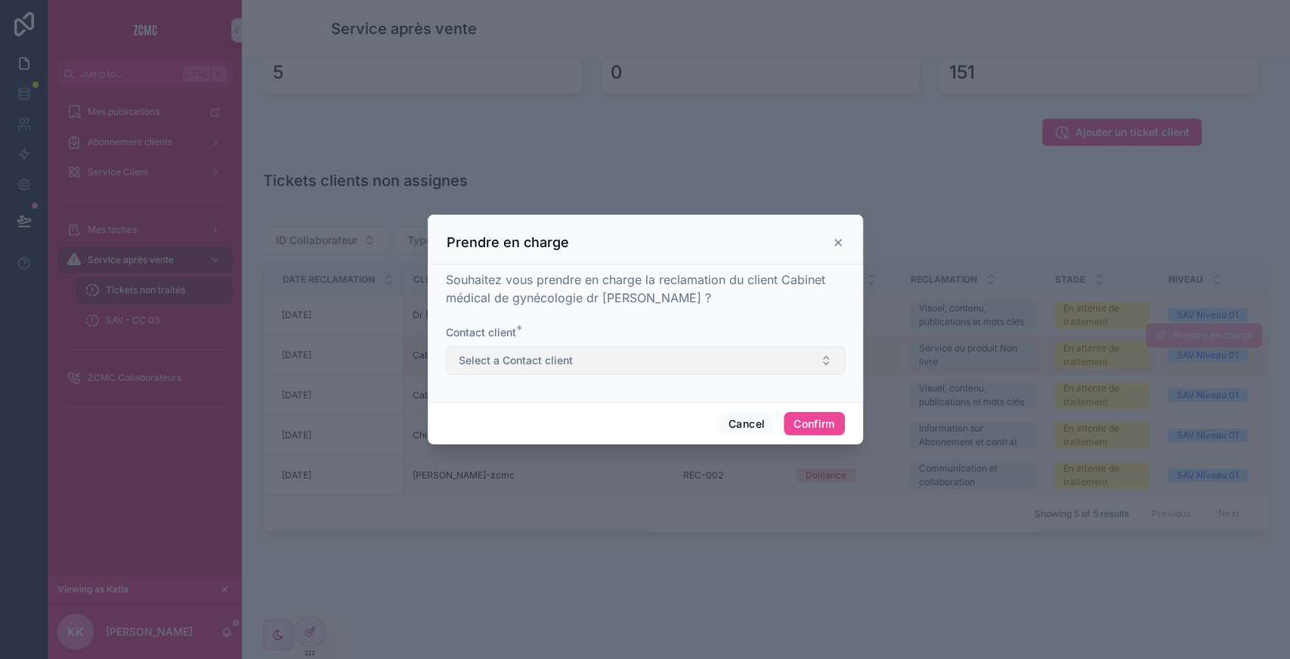
click at [586, 360] on button "Select a Contact client" at bounding box center [645, 360] width 399 height 29
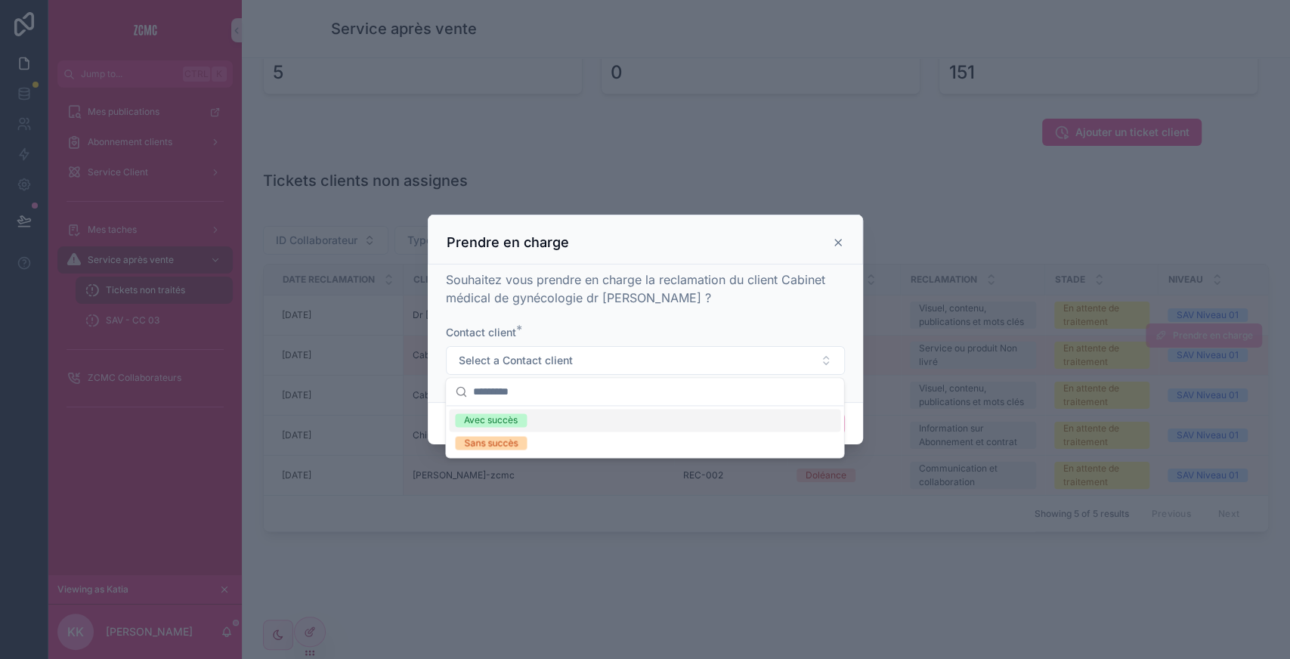
click at [515, 414] on div "Avec succès" at bounding box center [491, 420] width 54 height 14
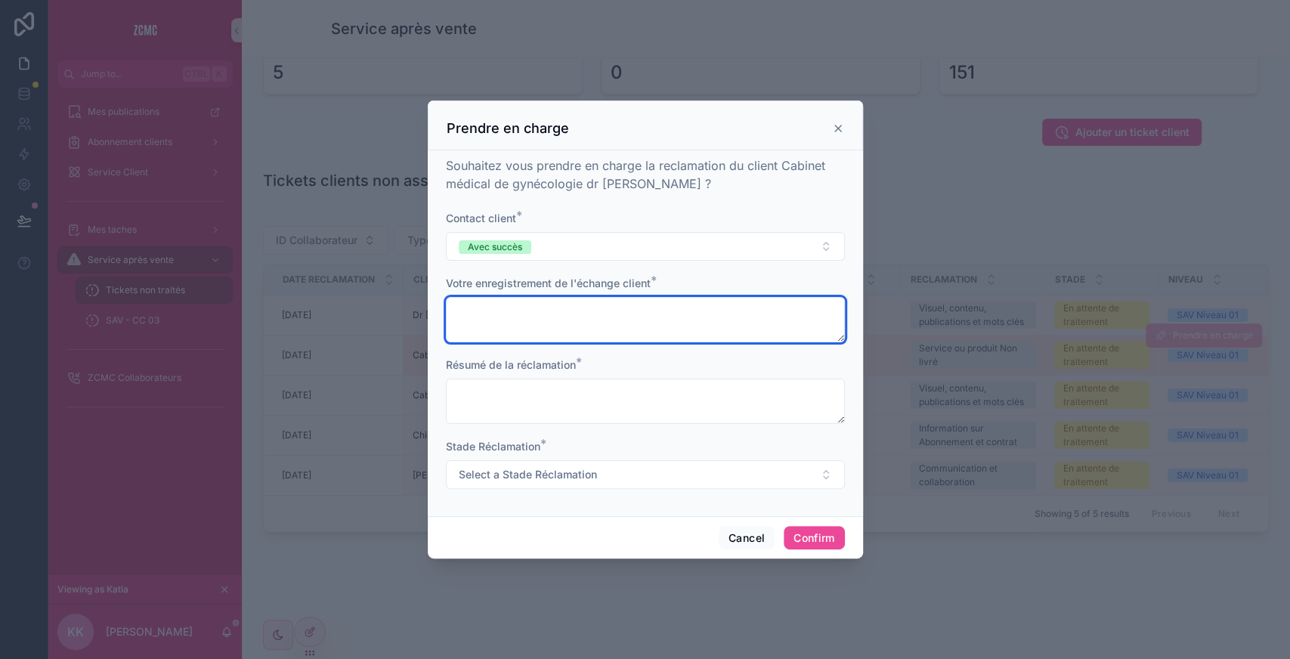
click at [540, 305] on textarea at bounding box center [645, 319] width 399 height 45
type textarea "*"
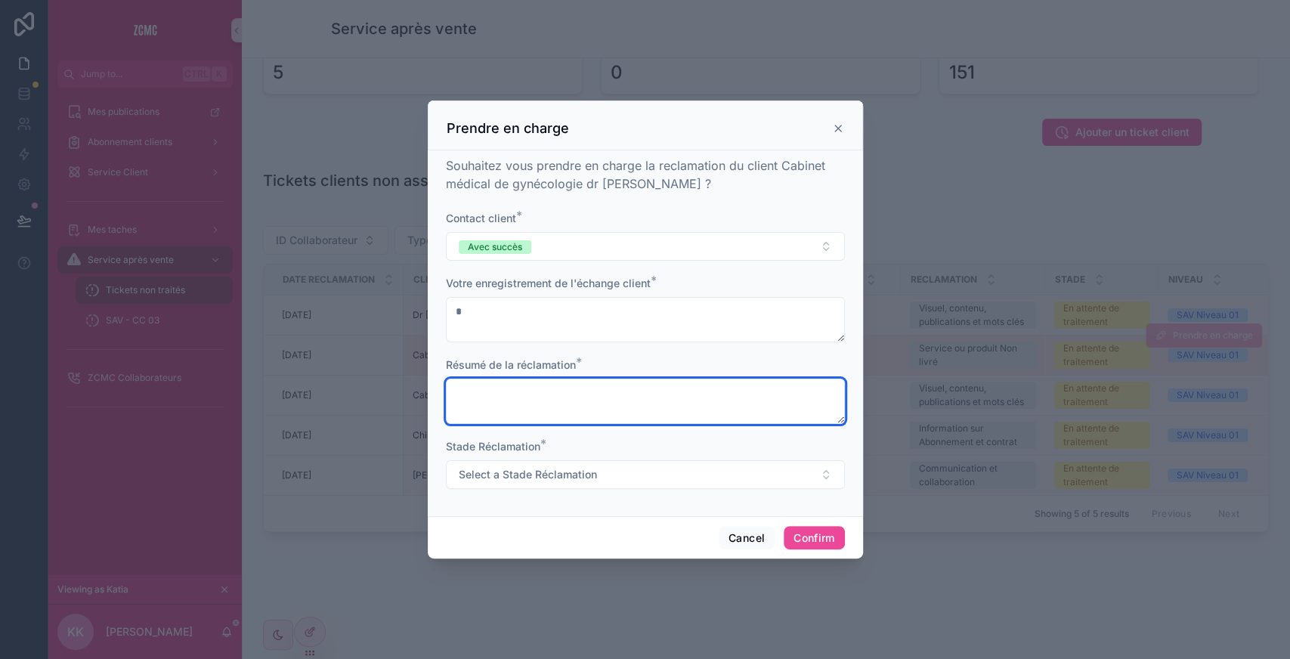
click at [524, 405] on textarea at bounding box center [645, 401] width 399 height 45
type textarea "*"
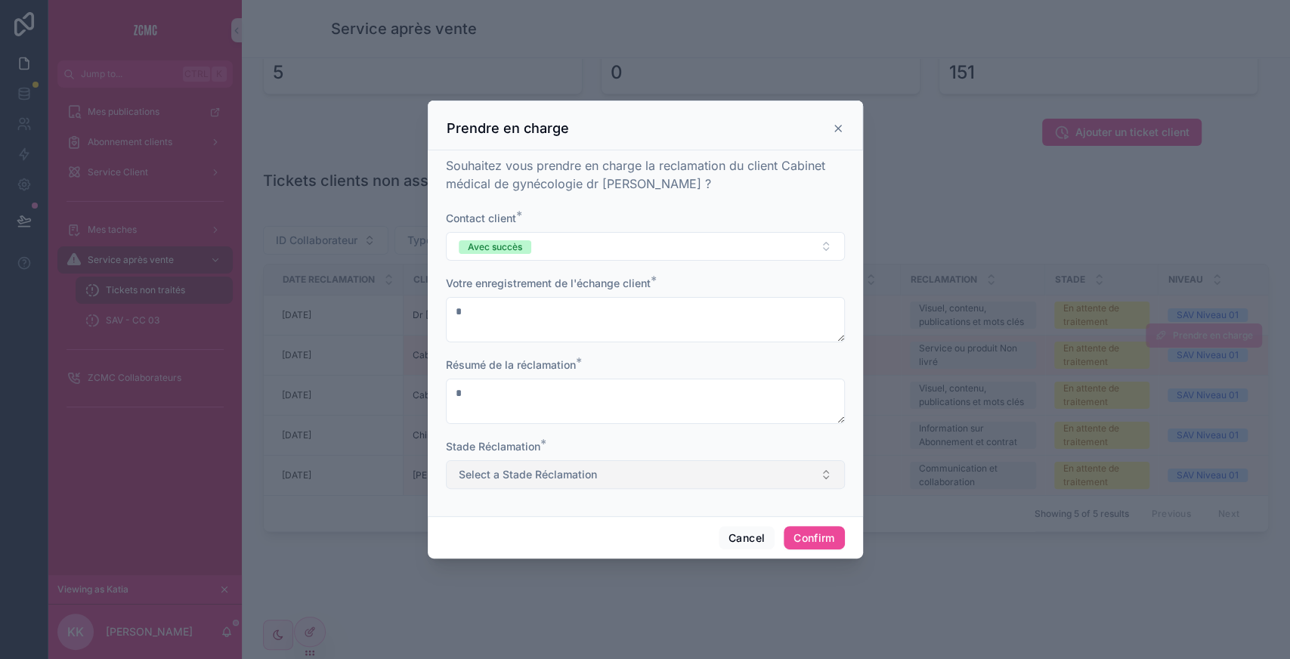
click at [559, 483] on button "Select a Stade Réclamation" at bounding box center [645, 474] width 399 height 29
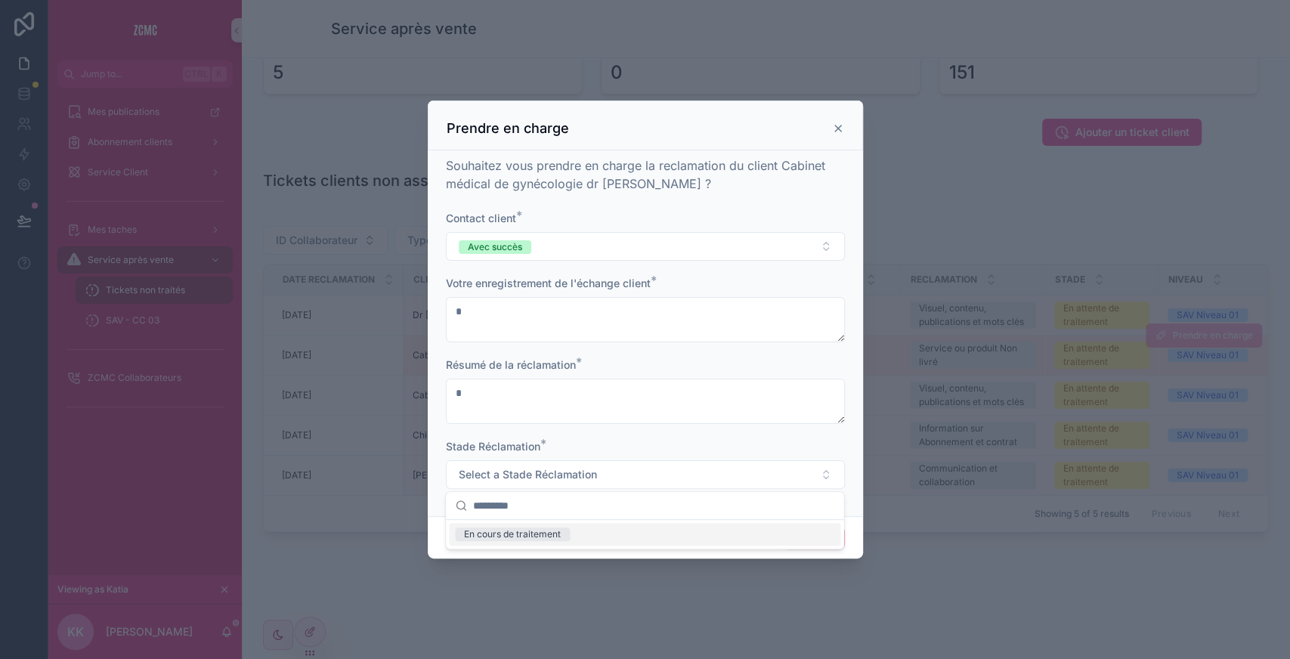
click at [538, 533] on div "En cours de traitement" at bounding box center [512, 534] width 97 height 14
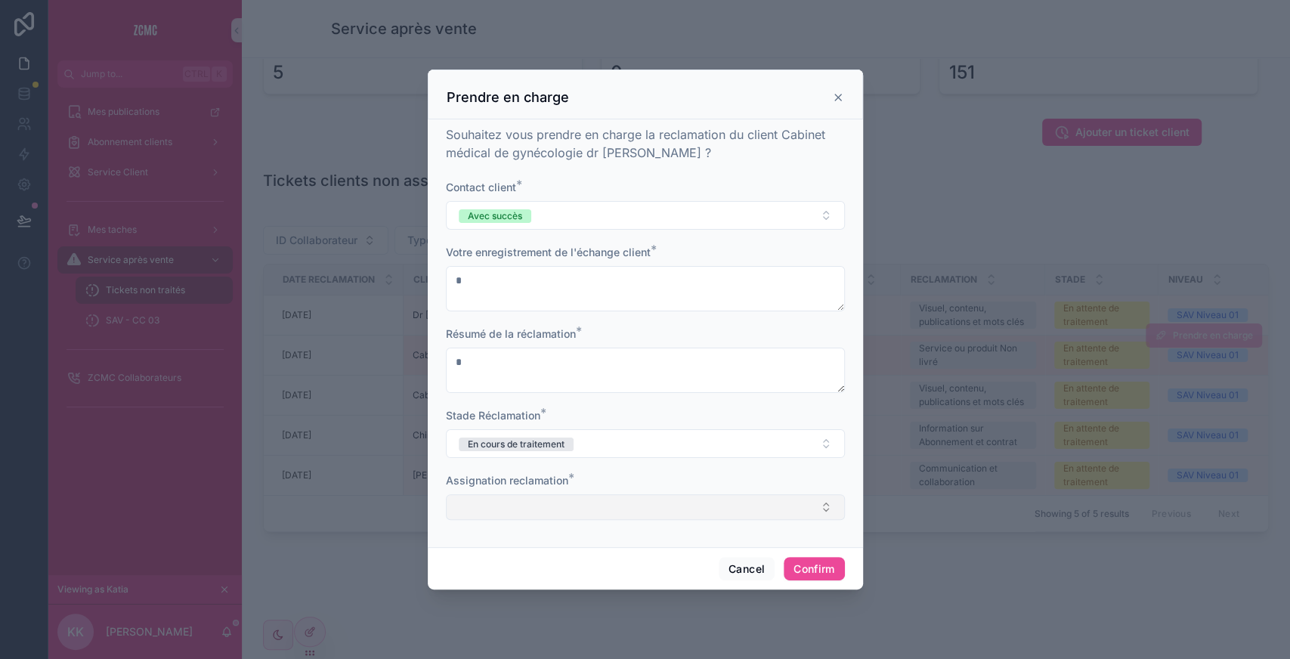
click at [531, 509] on button "Select Button" at bounding box center [645, 507] width 399 height 26
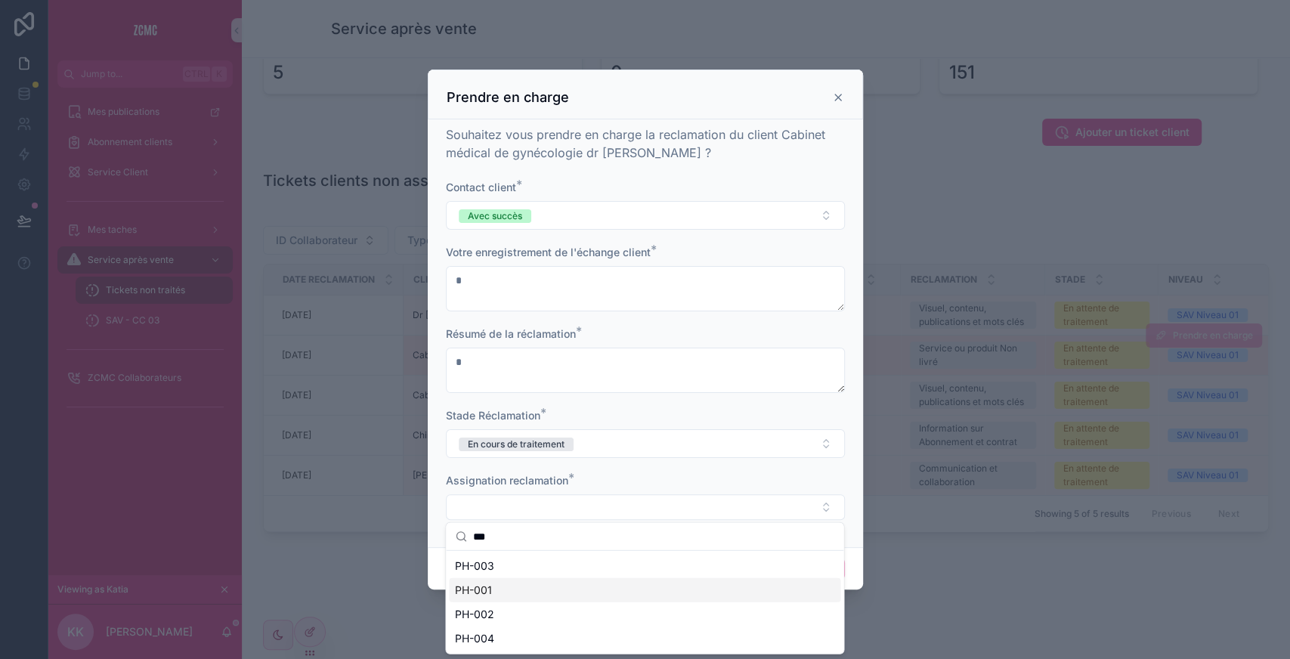
type input "***"
click at [521, 589] on div "PH-001" at bounding box center [644, 590] width 391 height 24
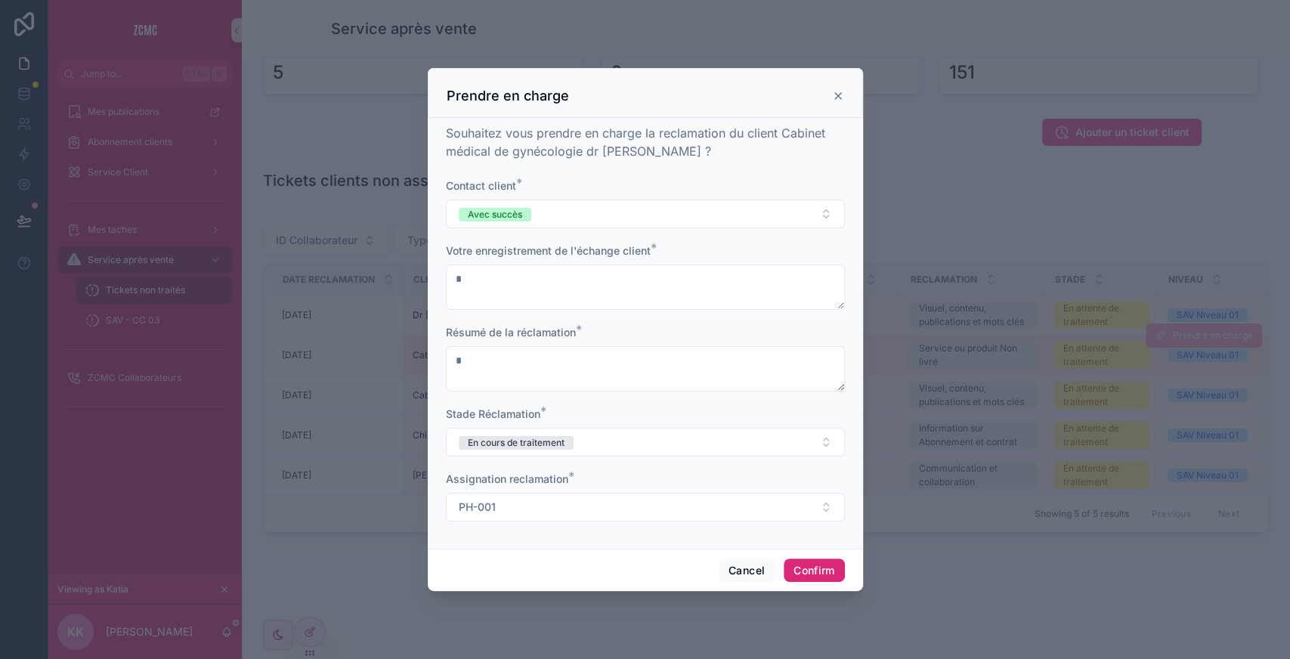
click at [835, 568] on button "Confirm" at bounding box center [814, 570] width 60 height 24
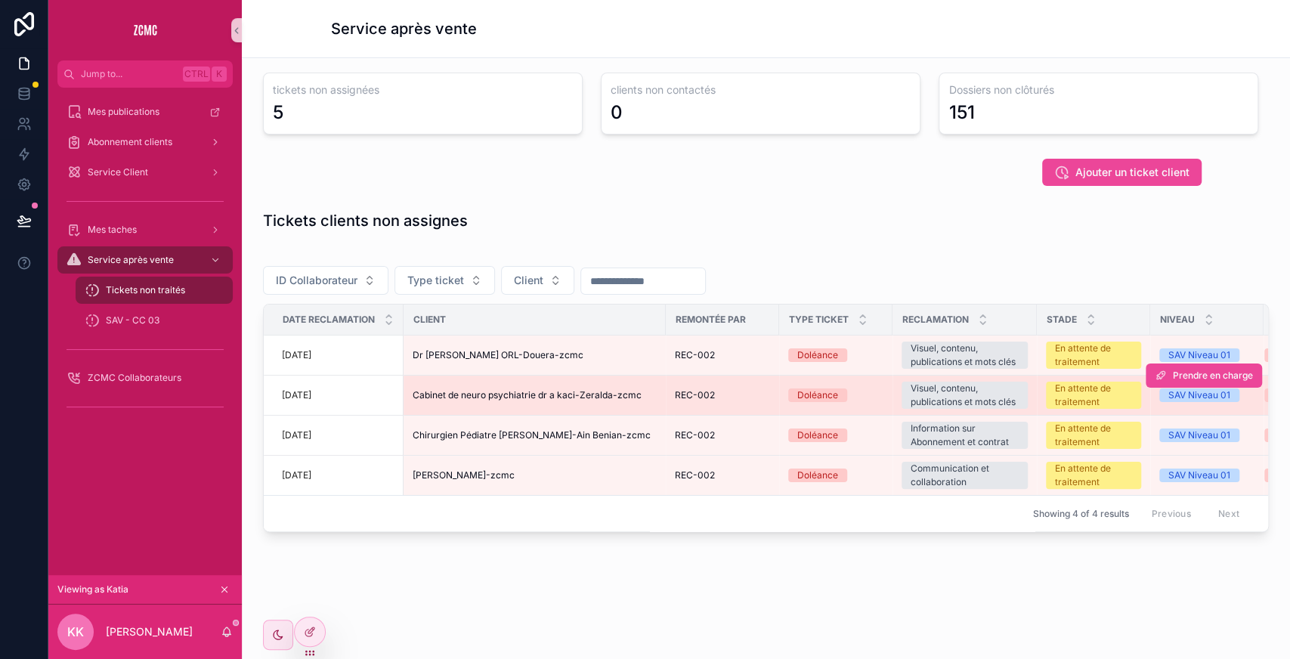
scroll to position [61, 0]
click at [640, 389] on div "Cabinet de neuro psychiatrie dr a kaci-Zeralda-zcmc" at bounding box center [535, 395] width 244 height 12
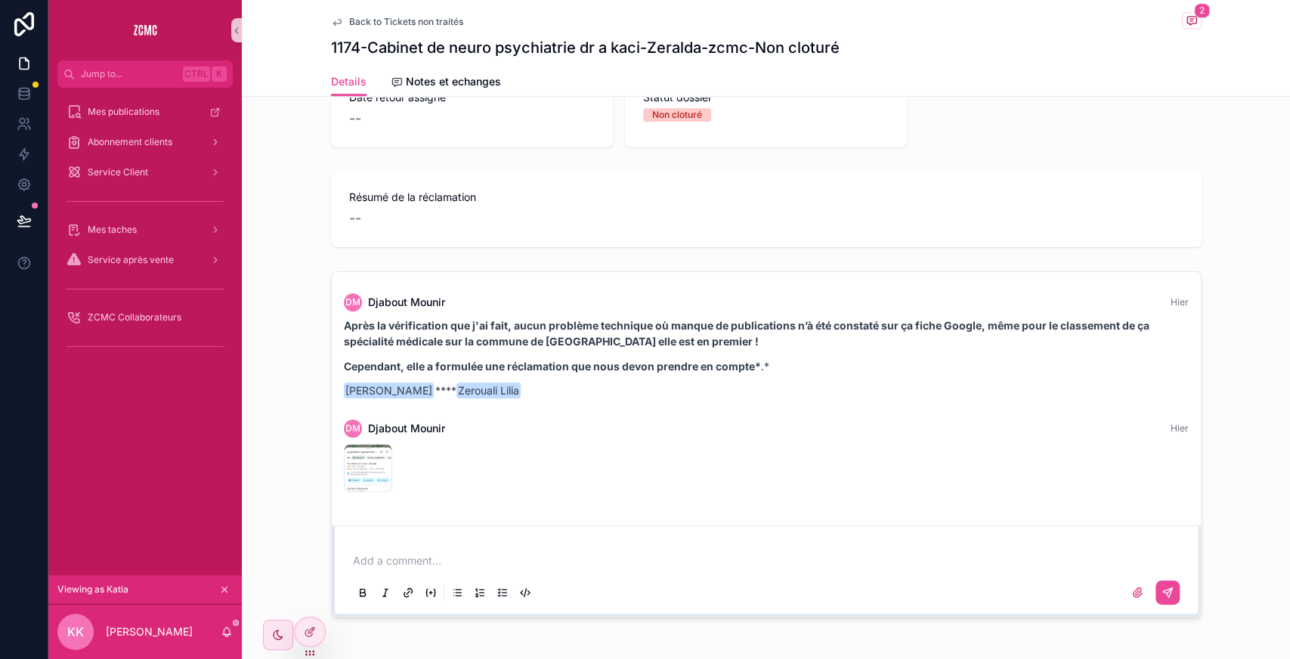
scroll to position [562, 0]
click at [349, 459] on div "Screenshot_20250827_195011_Maps .jpg" at bounding box center [368, 465] width 48 height 48
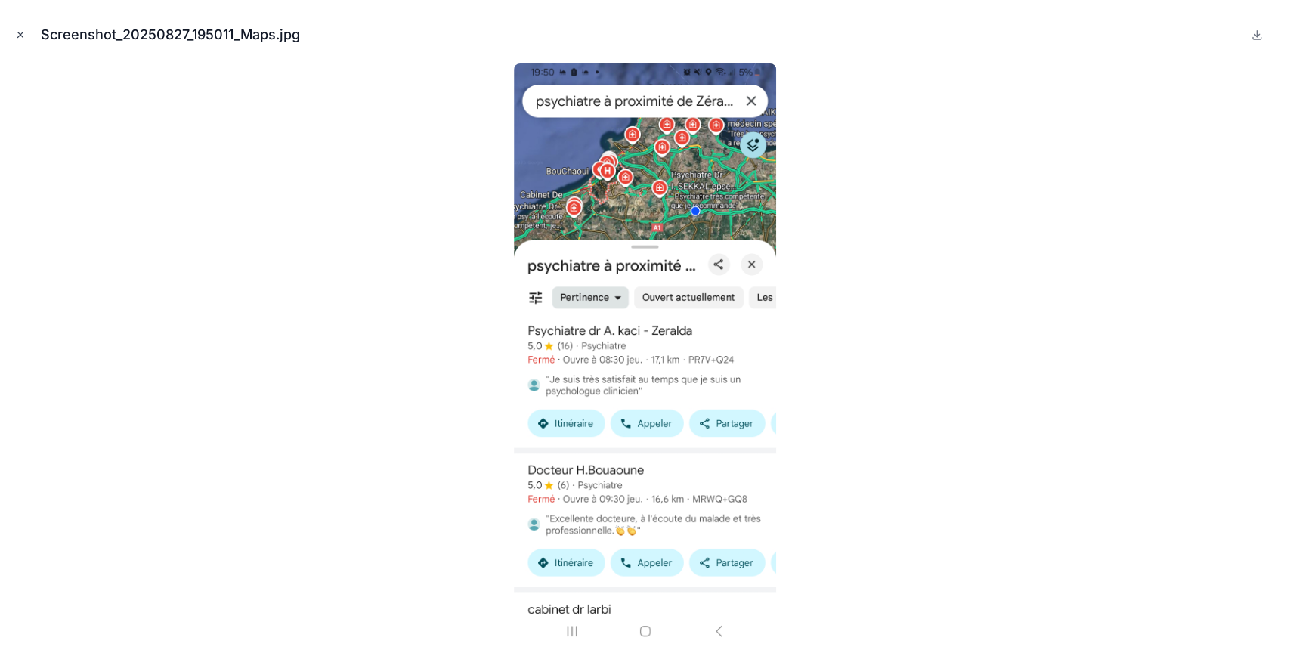
click at [18, 36] on icon "Close modal" at bounding box center [20, 34] width 5 height 5
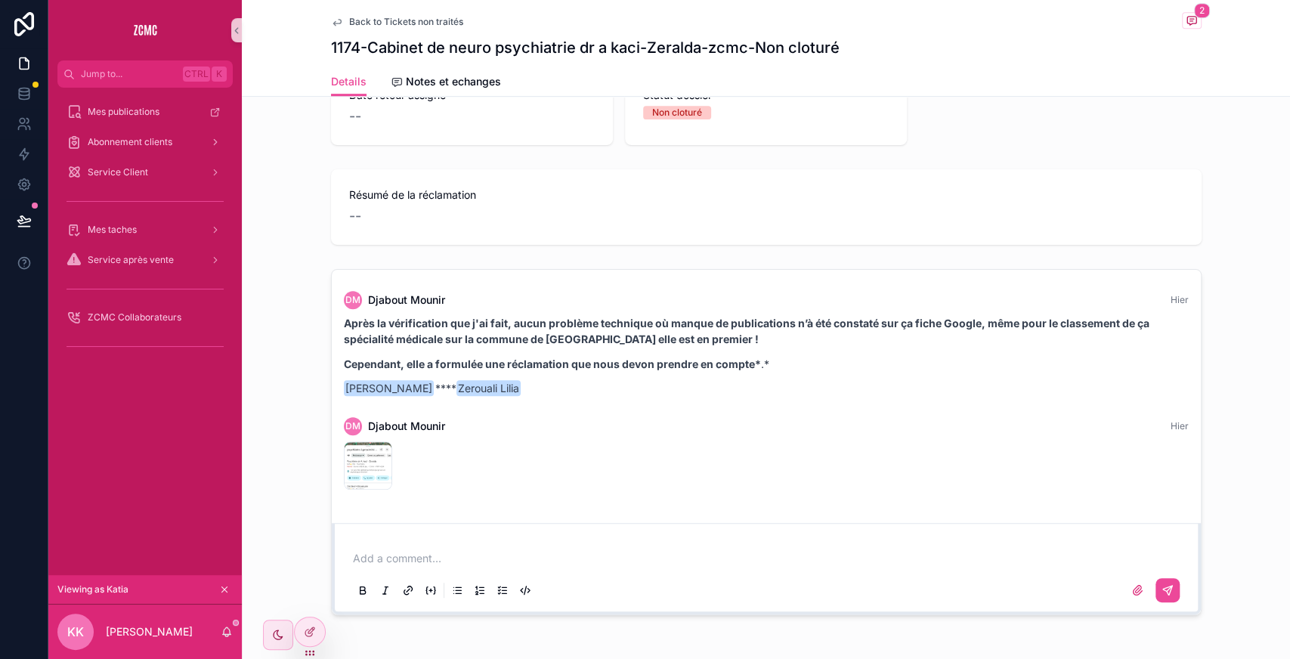
scroll to position [620, 0]
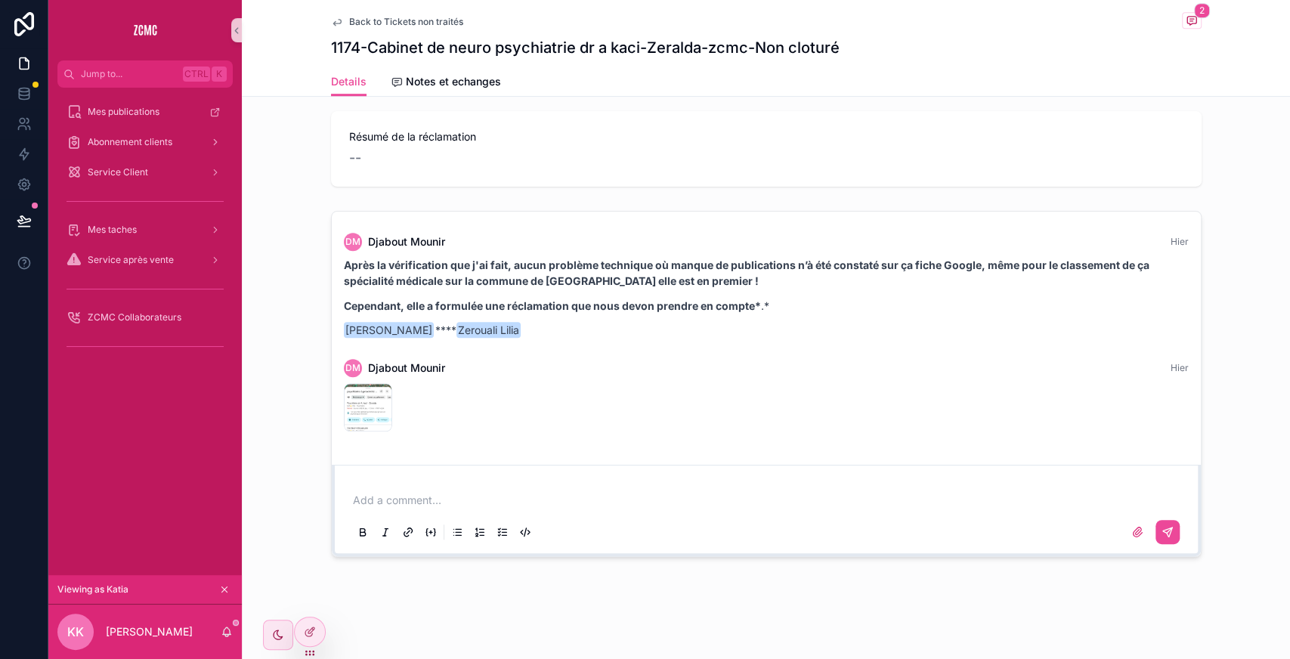
click at [519, 486] on div "Add a comment..." at bounding box center [766, 515] width 833 height 63
click at [422, 493] on p "scrollable content" at bounding box center [769, 500] width 833 height 15
click at [567, 506] on p "**********" at bounding box center [769, 500] width 833 height 15
click at [1164, 532] on icon "scrollable content" at bounding box center [1167, 532] width 12 height 12
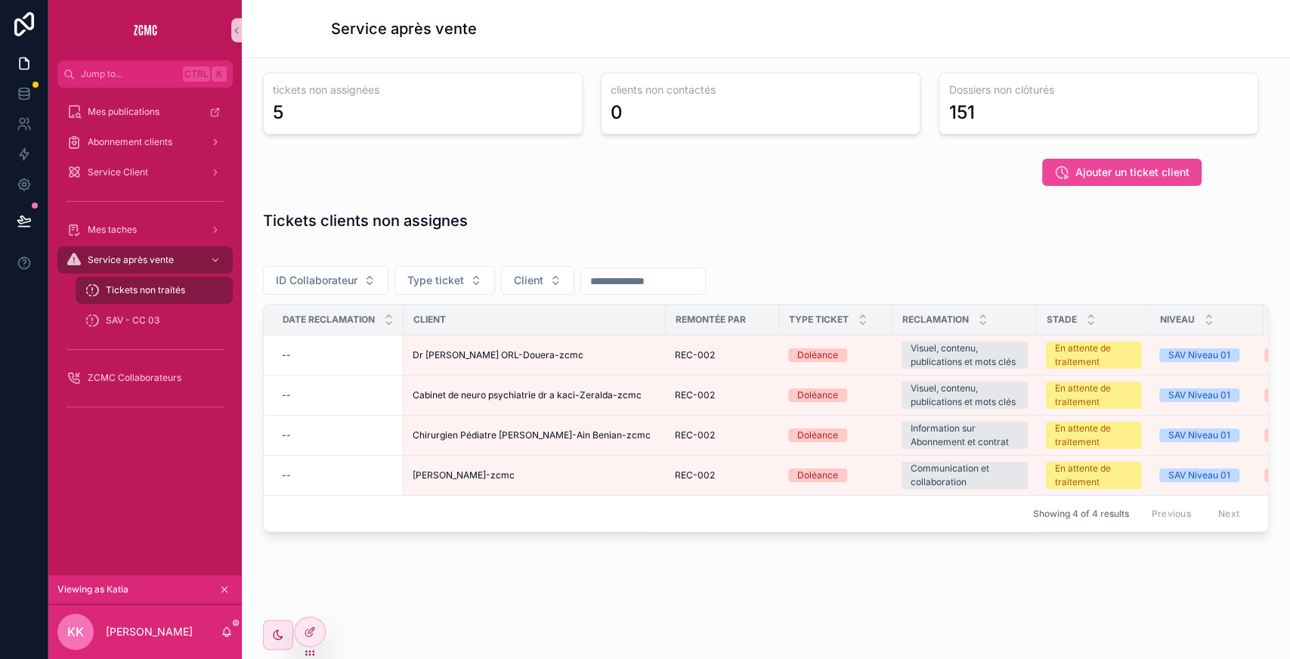
scroll to position [61, 0]
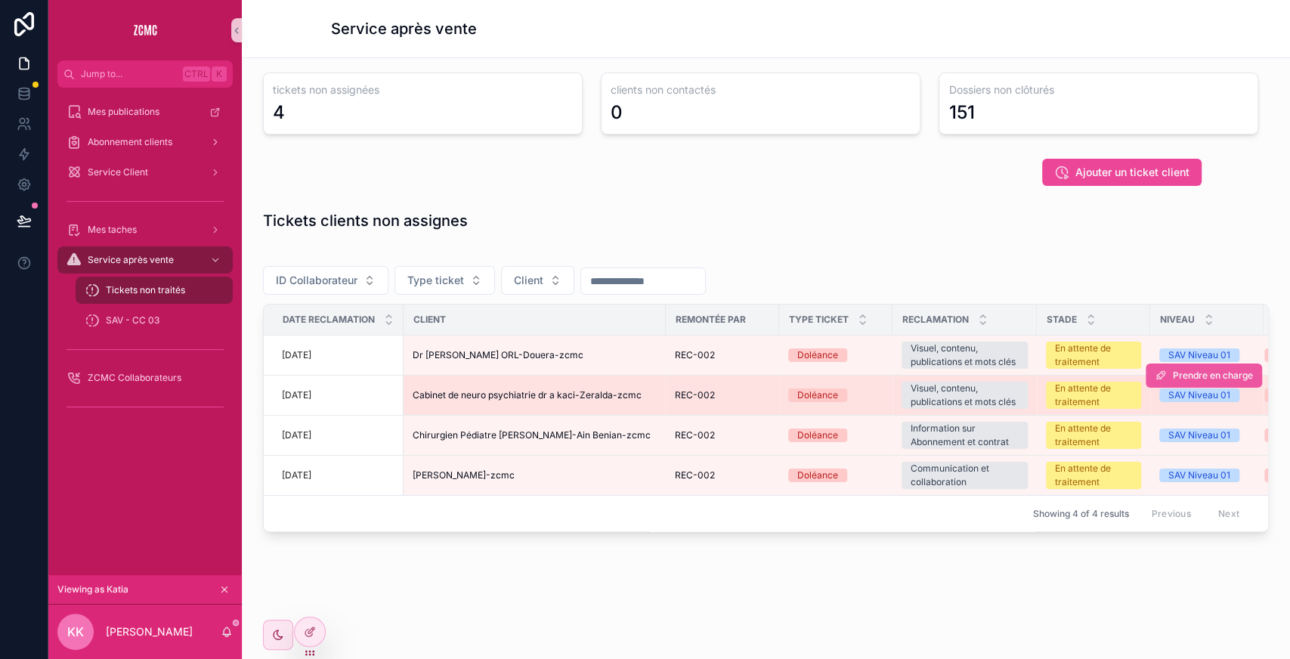
click at [1178, 363] on button "Prendre en charge" at bounding box center [1204, 375] width 116 height 24
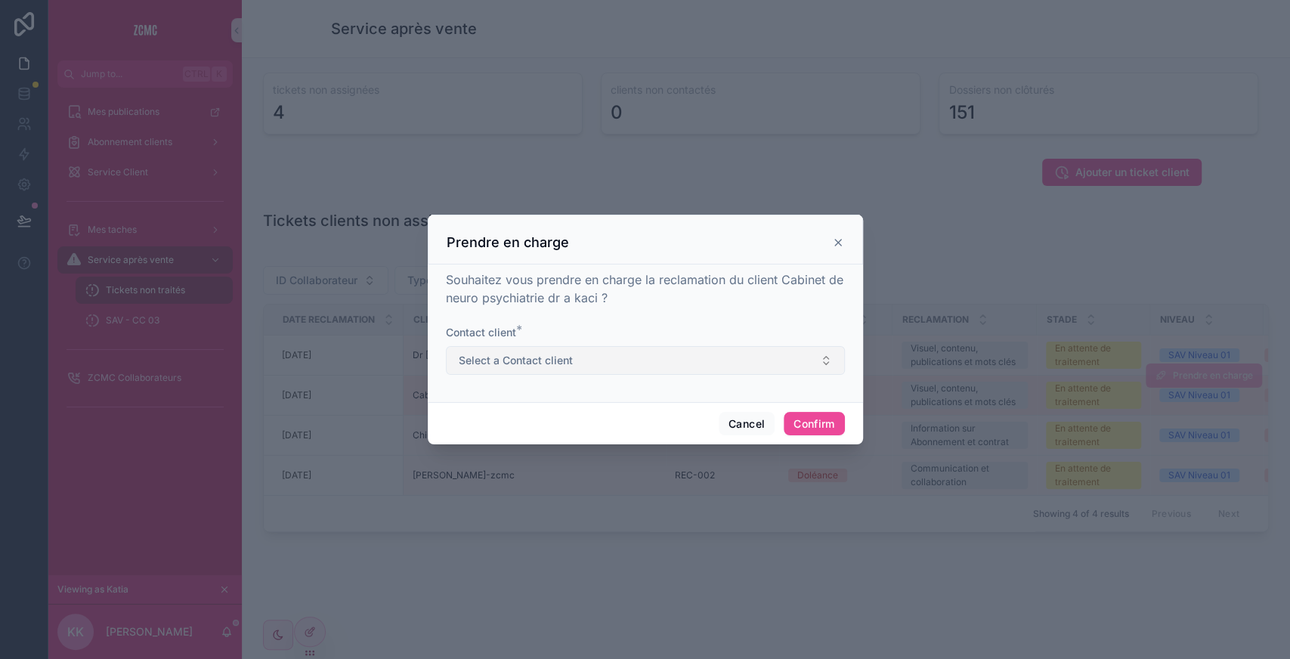
click at [581, 345] on div "Contact client * Select a Contact client" at bounding box center [645, 350] width 399 height 50
click at [541, 369] on button "Select a Contact client" at bounding box center [645, 360] width 399 height 29
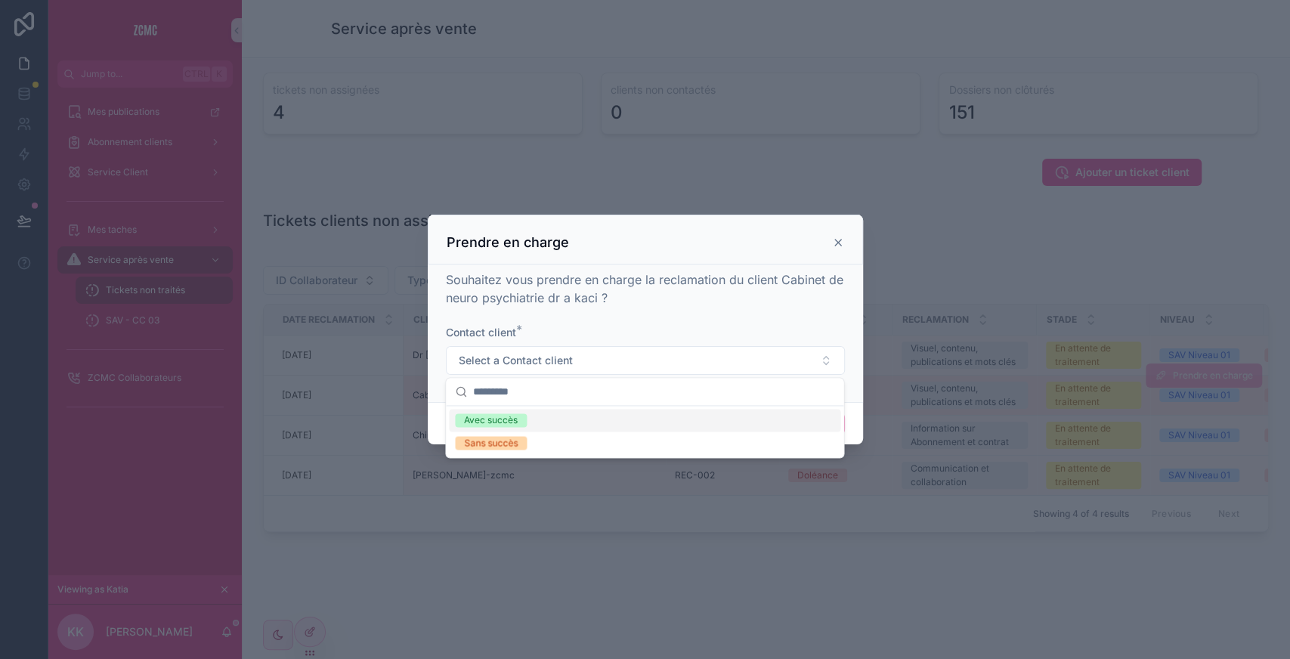
click at [499, 415] on div "Avec succès" at bounding box center [491, 420] width 54 height 14
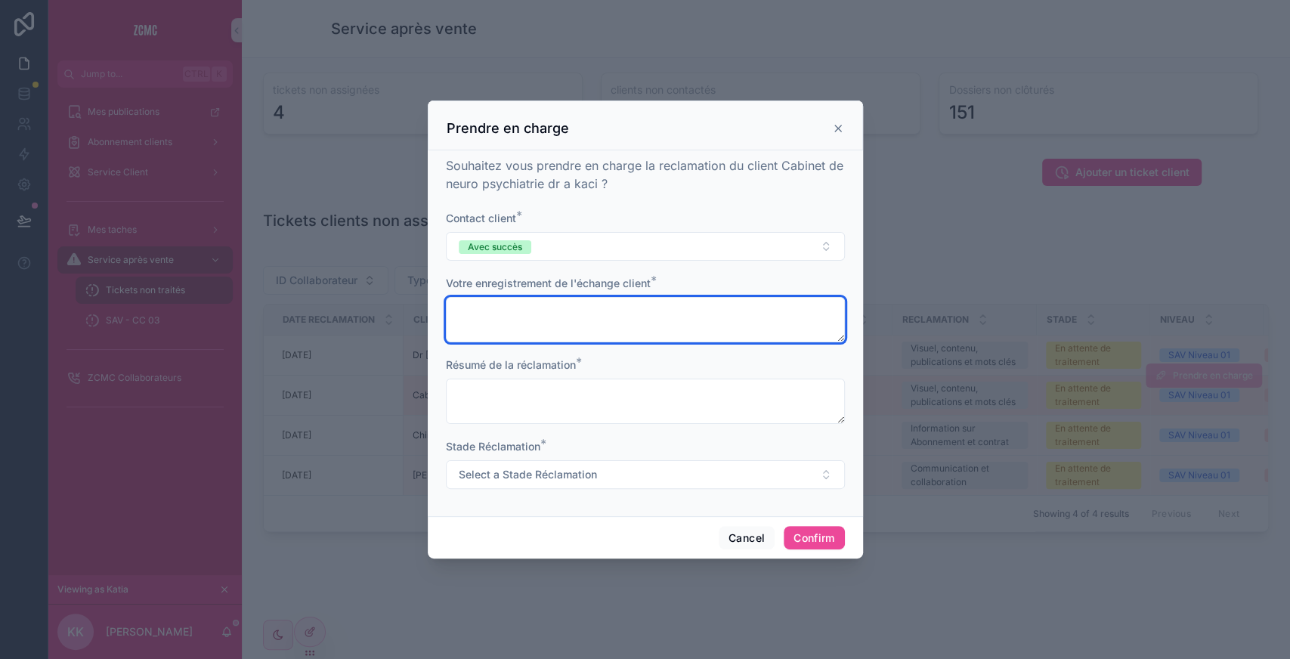
click at [519, 339] on textarea at bounding box center [645, 319] width 399 height 45
type textarea "*"
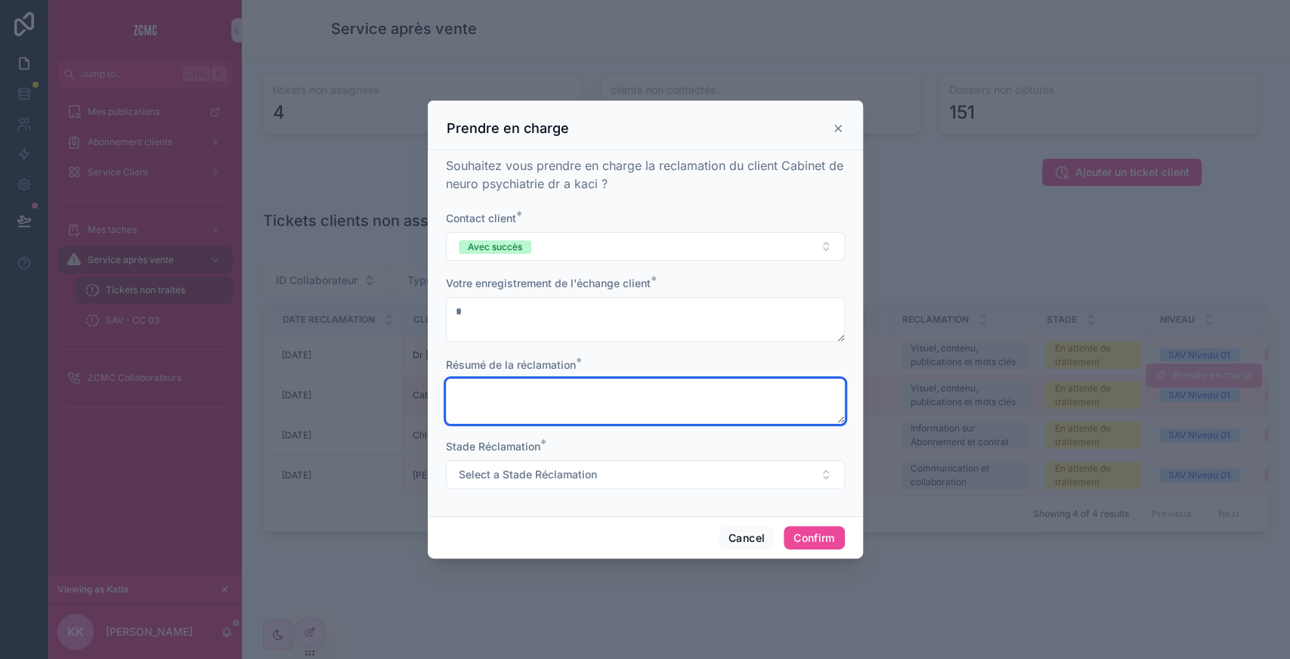
click at [490, 411] on textarea at bounding box center [645, 401] width 399 height 45
type textarea "*"
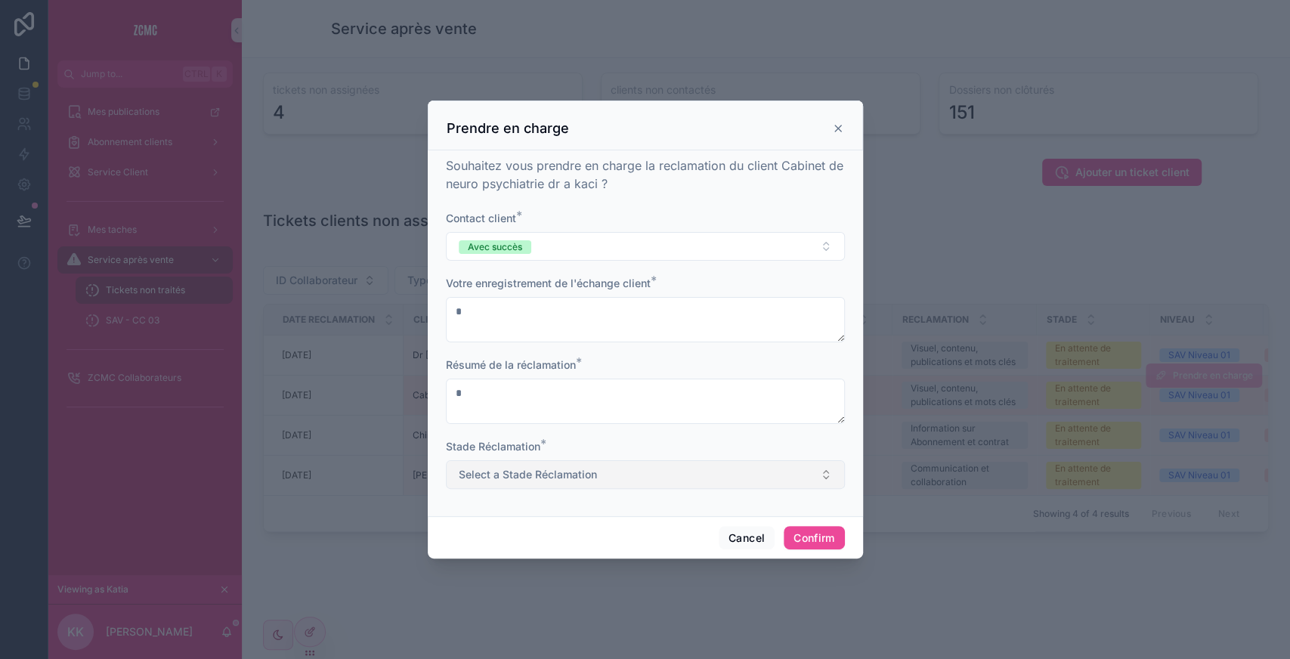
click at [514, 478] on span "Select a Stade Réclamation" at bounding box center [528, 474] width 138 height 15
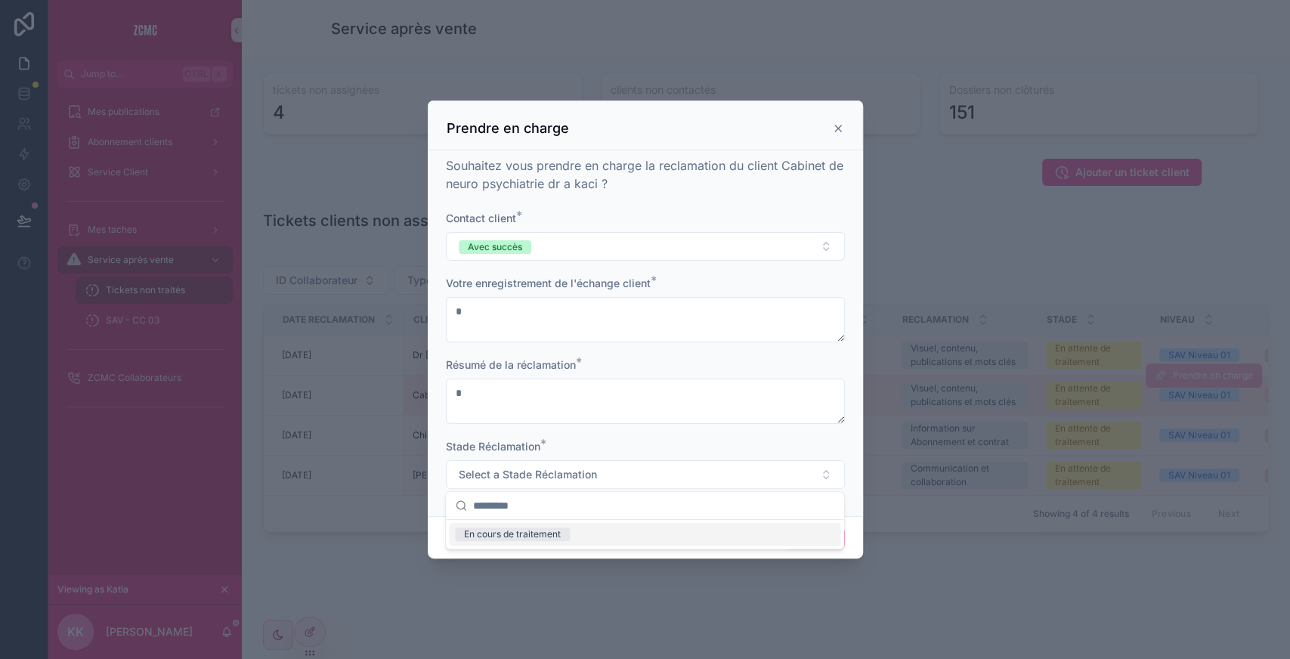
click at [512, 530] on div "En cours de traitement" at bounding box center [512, 534] width 97 height 14
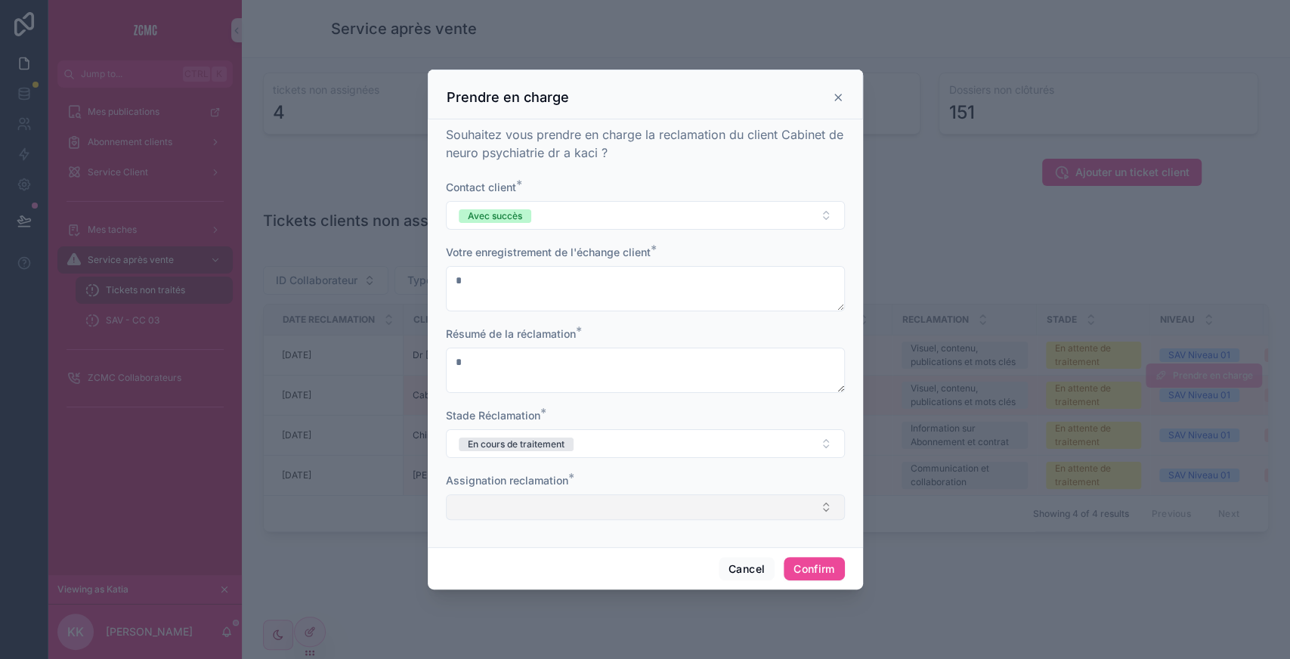
drag, startPoint x: 506, startPoint y: 523, endPoint x: 498, endPoint y: 515, distance: 11.2
click at [498, 515] on form "Contact client * Avec succès Votre enregistrement de l'échange client * * Résum…" at bounding box center [645, 357] width 399 height 355
click at [498, 515] on button "Select Button" at bounding box center [645, 507] width 399 height 26
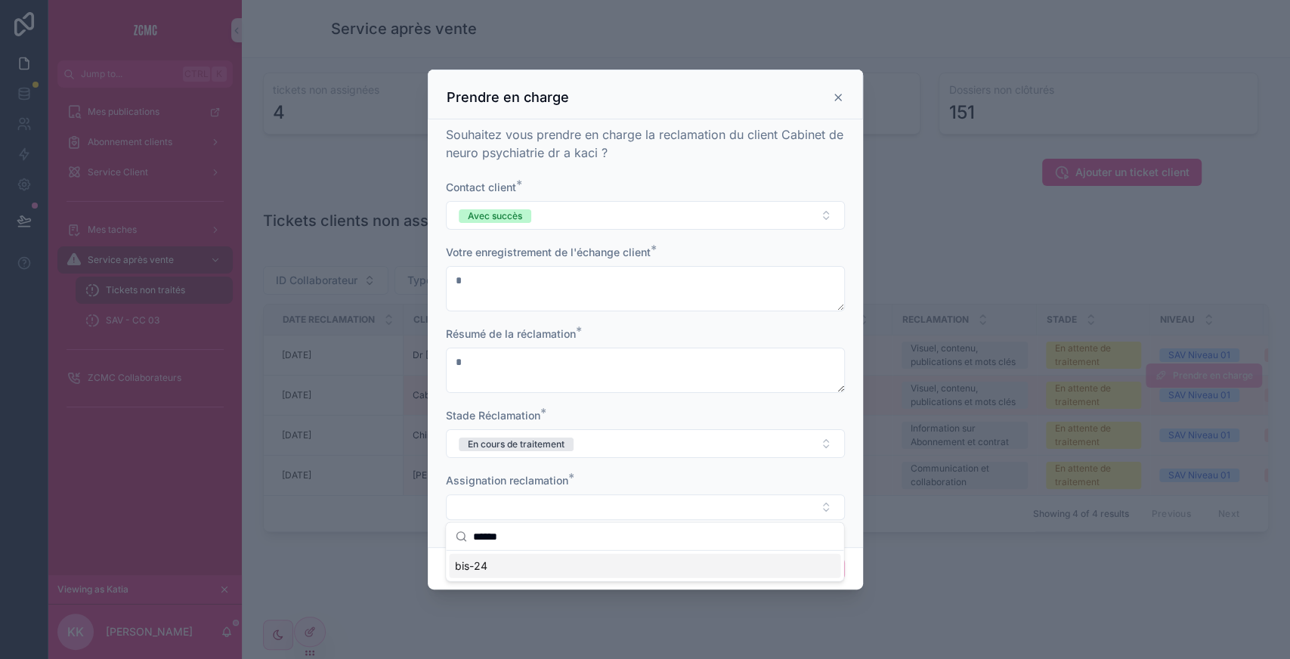
type input "******"
click at [500, 558] on div "bis-24" at bounding box center [644, 566] width 391 height 24
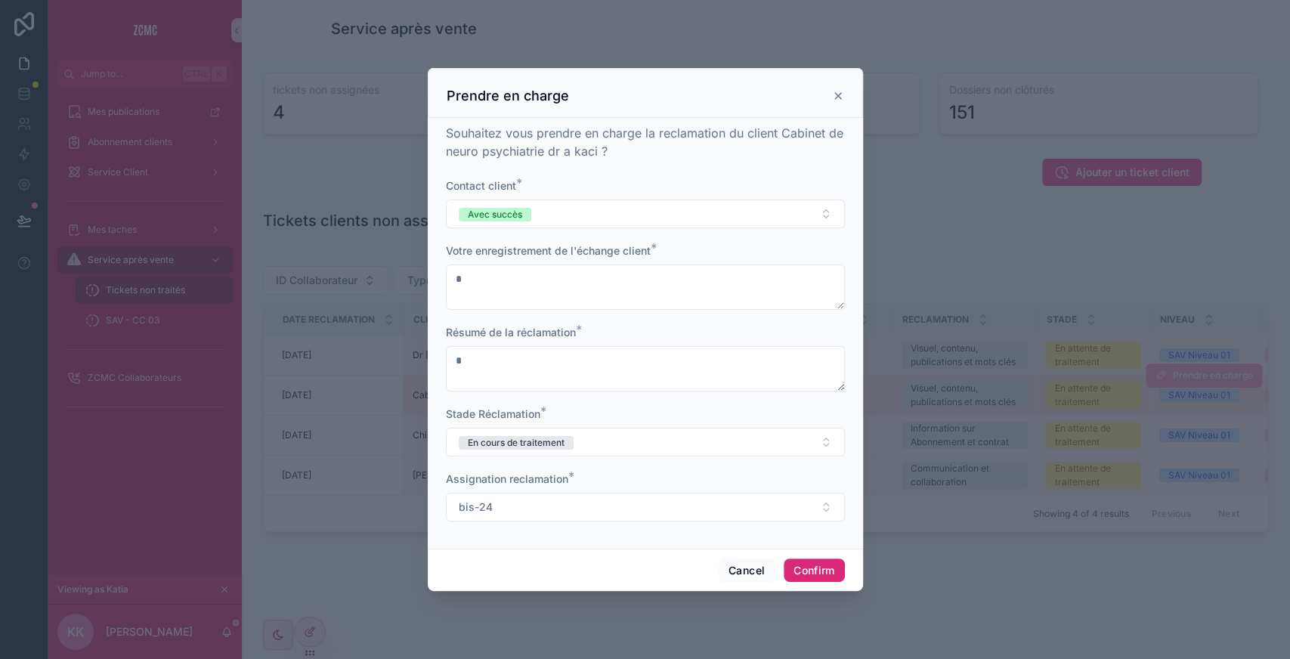
click at [805, 565] on button "Confirm" at bounding box center [814, 570] width 60 height 24
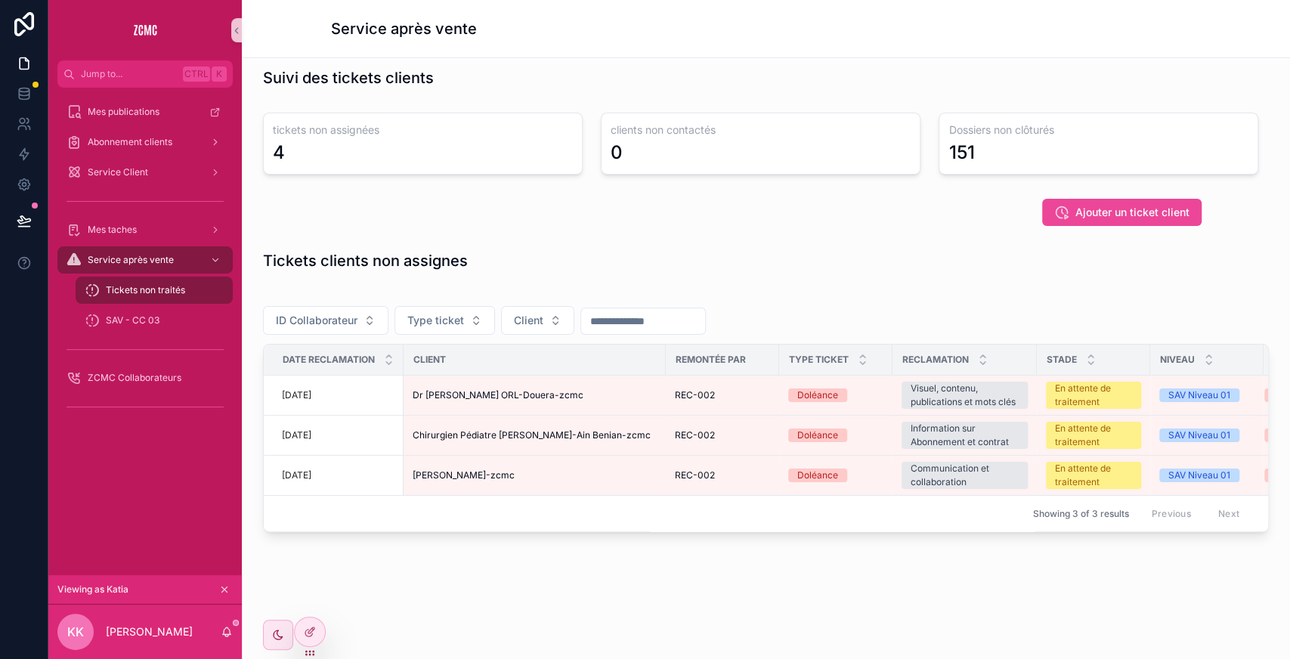
scroll to position [21, 0]
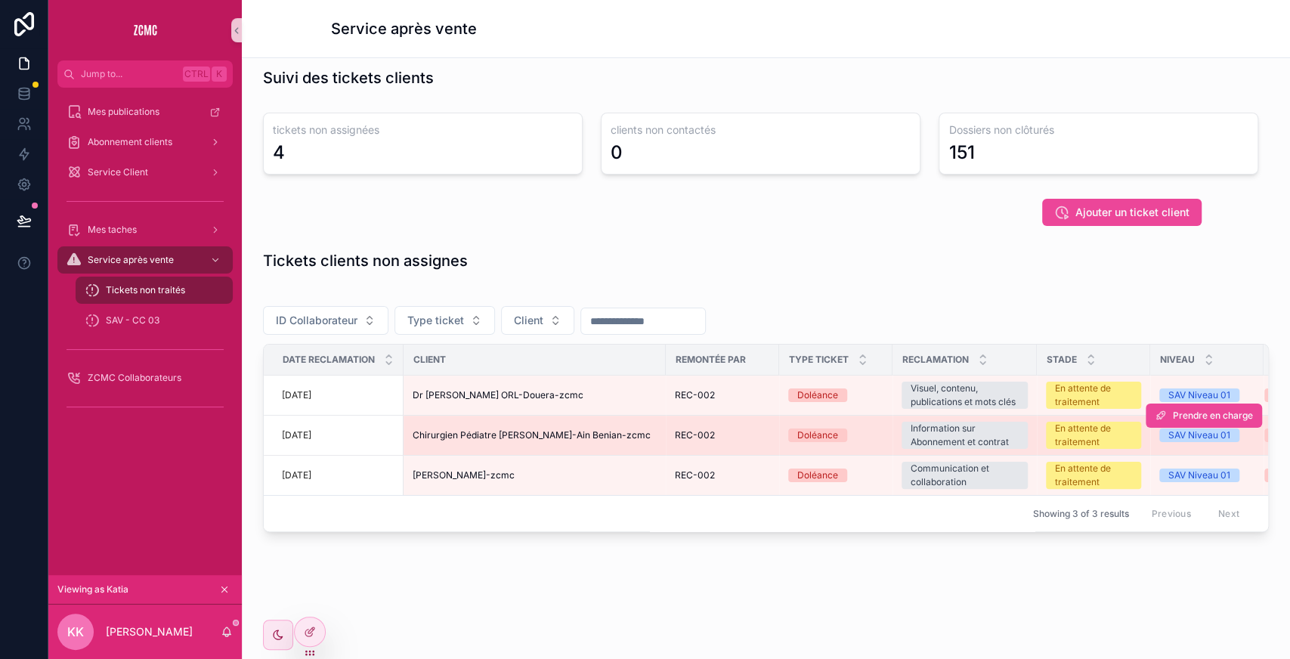
click at [617, 429] on span "Chirurgien Pédiatre [PERSON_NAME]-Ain Benian-zcmc" at bounding box center [532, 435] width 238 height 12
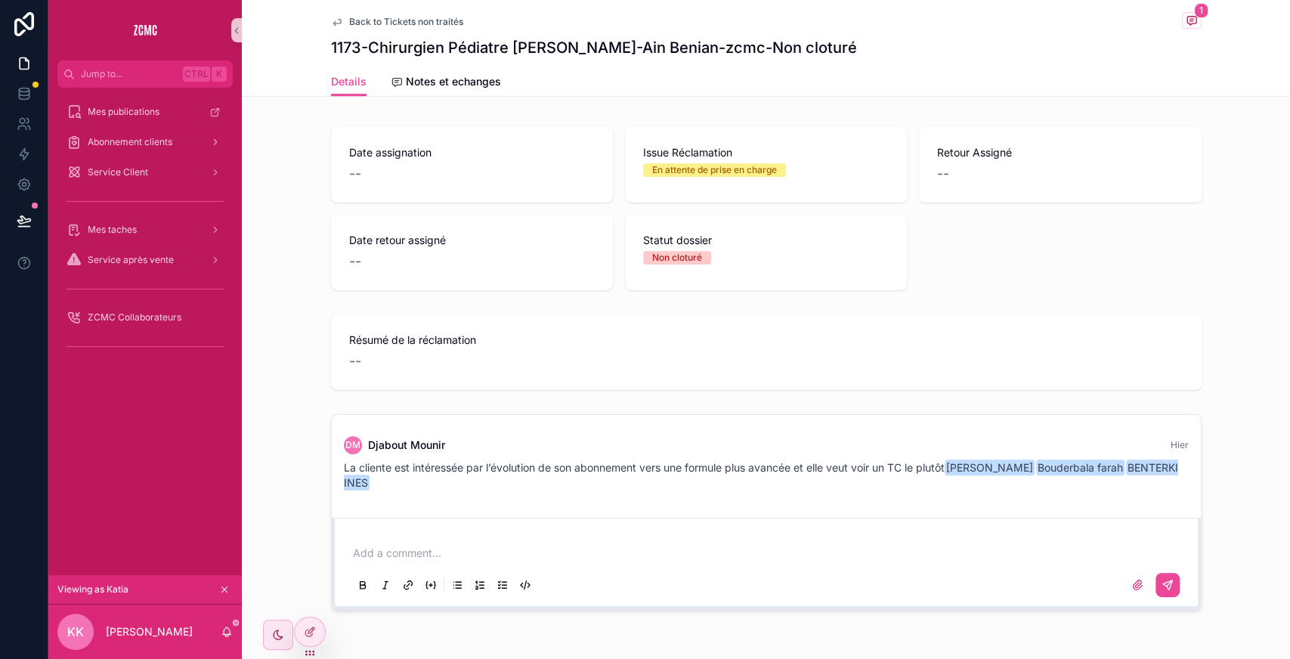
scroll to position [470, 0]
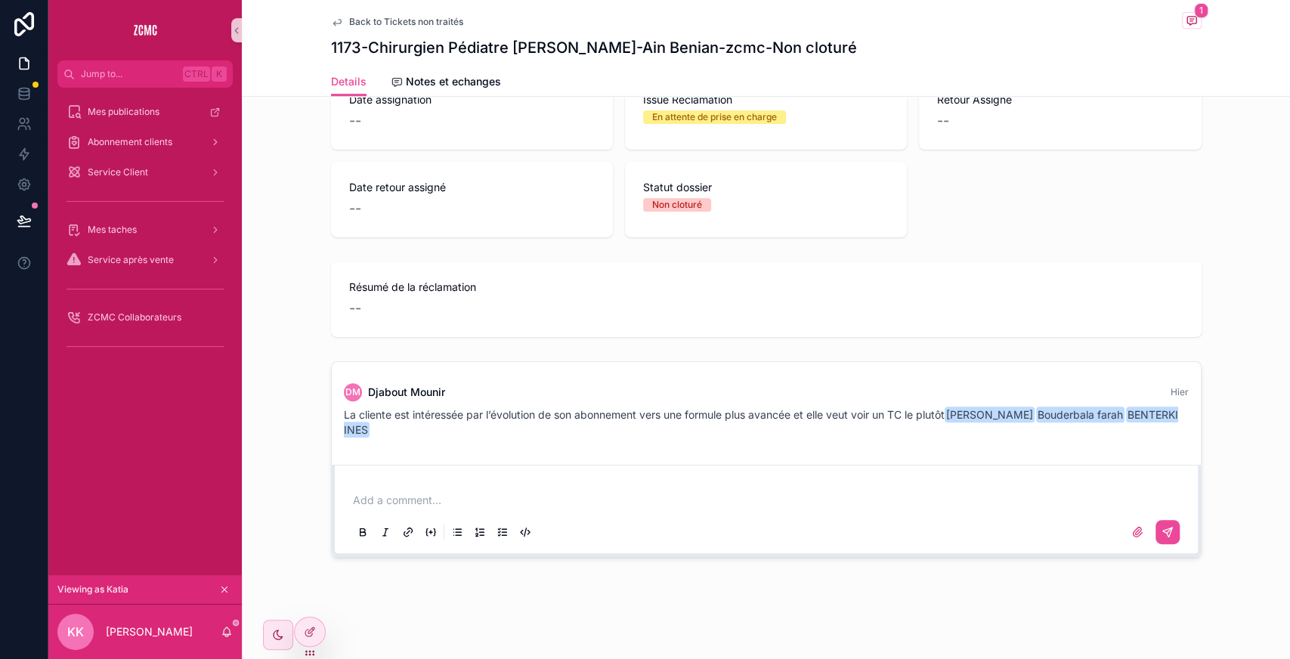
click at [583, 505] on p "scrollable content" at bounding box center [769, 500] width 833 height 15
click at [1162, 527] on icon "scrollable content" at bounding box center [1166, 531] width 9 height 9
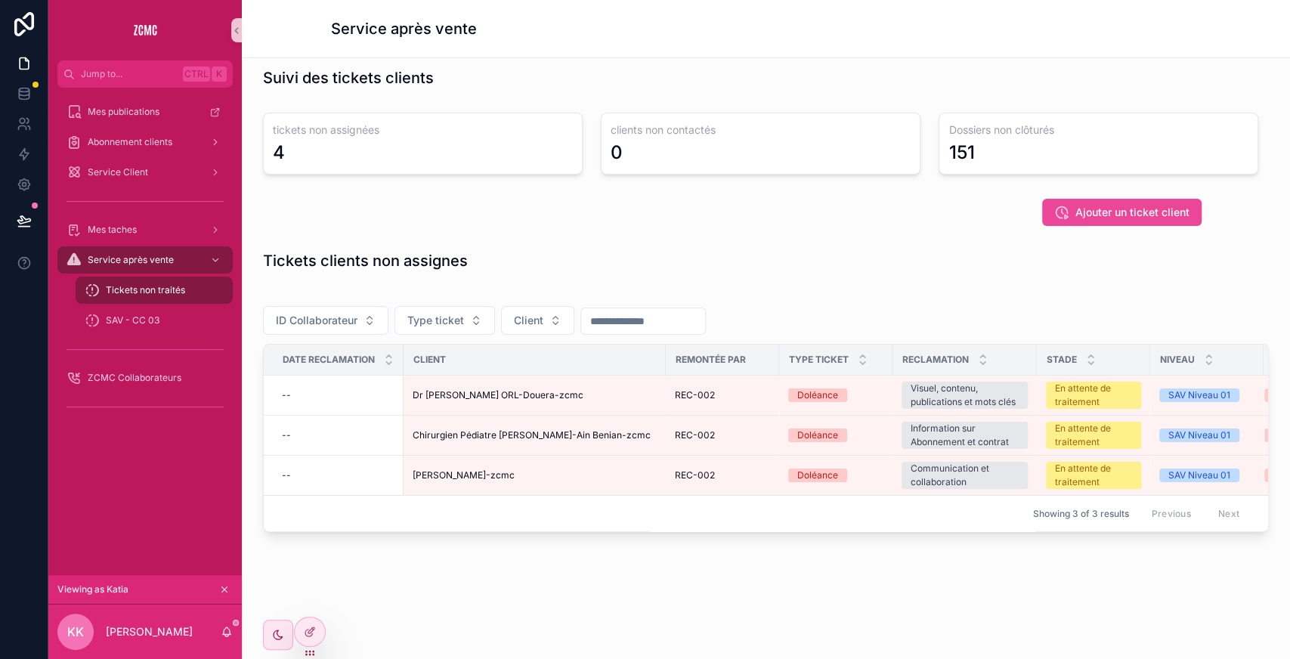
scroll to position [21, 0]
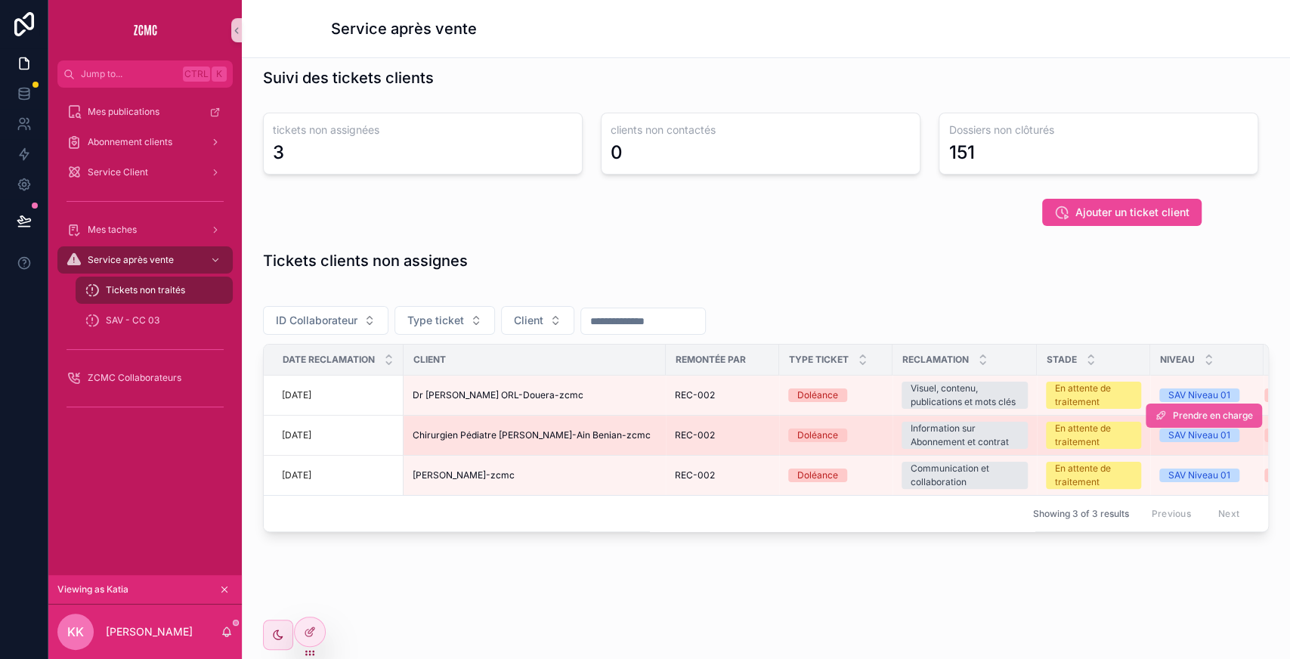
click at [1171, 404] on button "Prendre en charge" at bounding box center [1204, 416] width 116 height 24
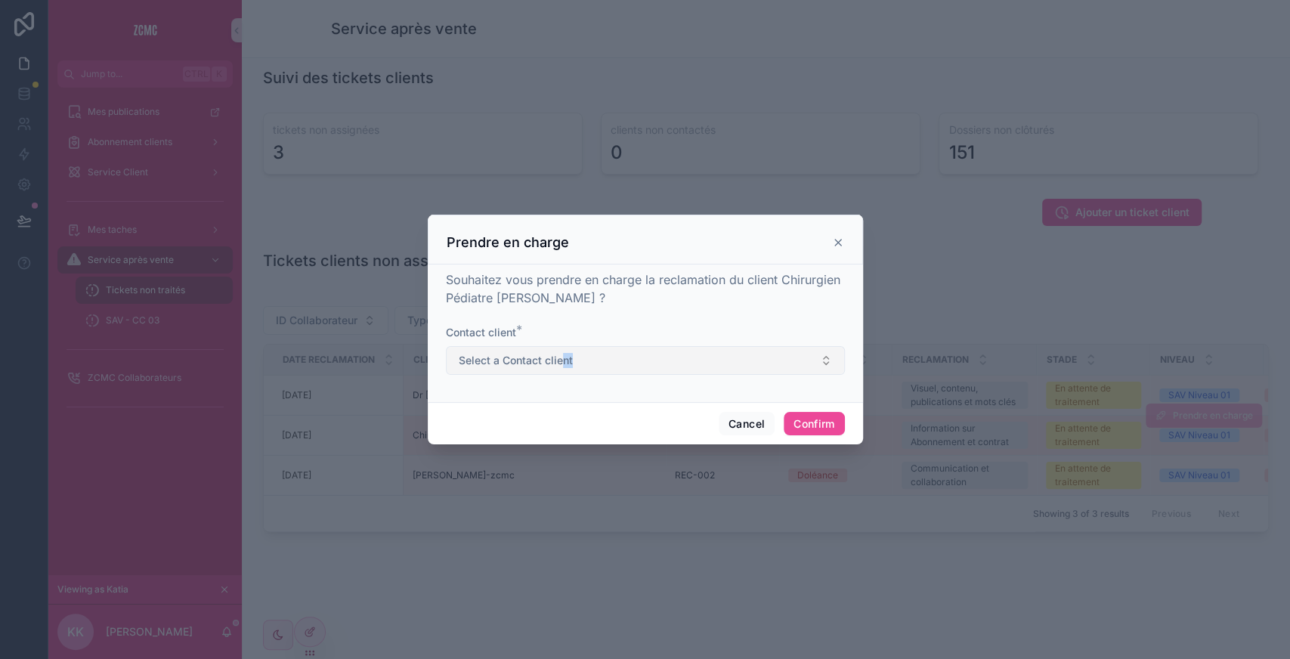
drag, startPoint x: 580, startPoint y: 344, endPoint x: 560, endPoint y: 357, distance: 23.5
click at [560, 357] on div "Contact client * Select a Contact client" at bounding box center [645, 350] width 399 height 50
click at [560, 357] on span "Select a Contact client" at bounding box center [516, 360] width 114 height 15
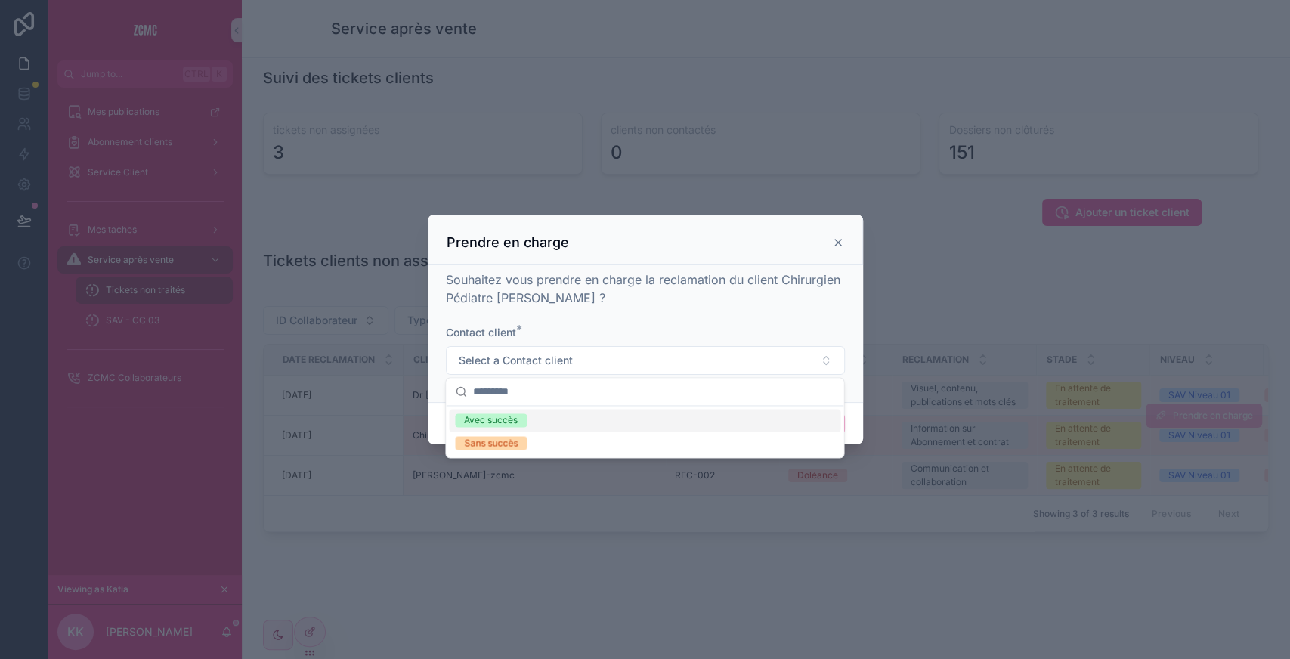
click at [526, 420] on span "Avec succès" at bounding box center [491, 420] width 72 height 14
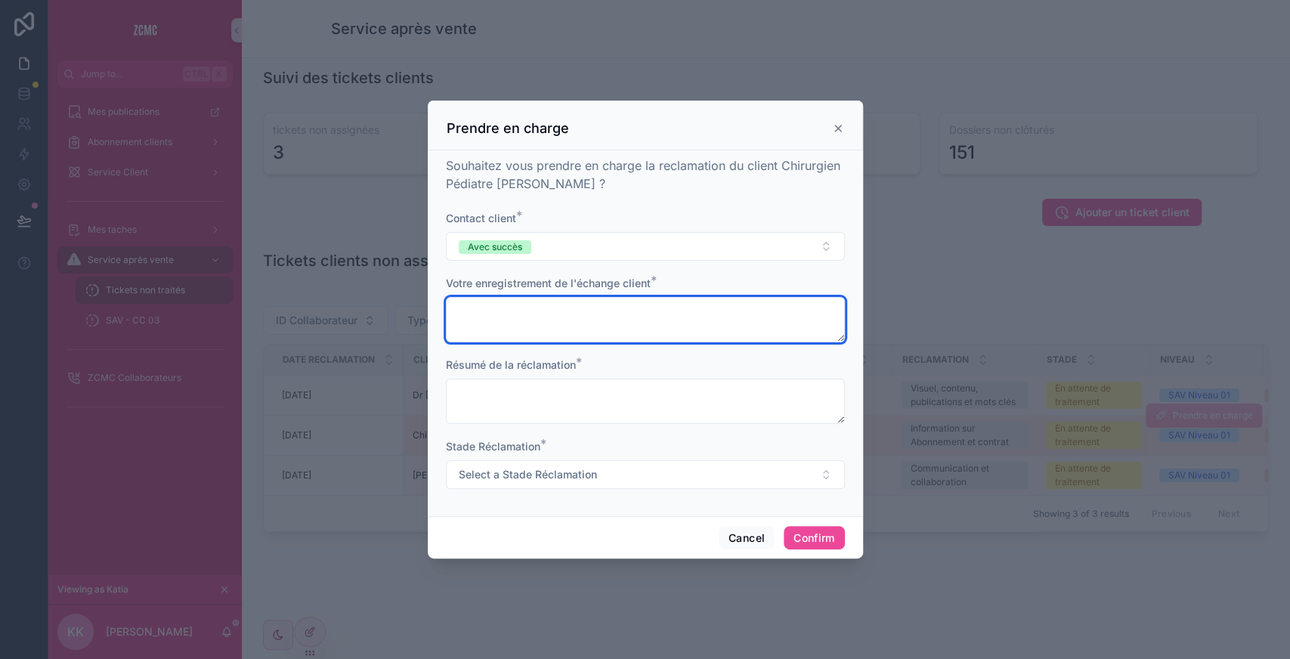
click at [512, 325] on textarea at bounding box center [645, 319] width 399 height 45
type textarea "*"
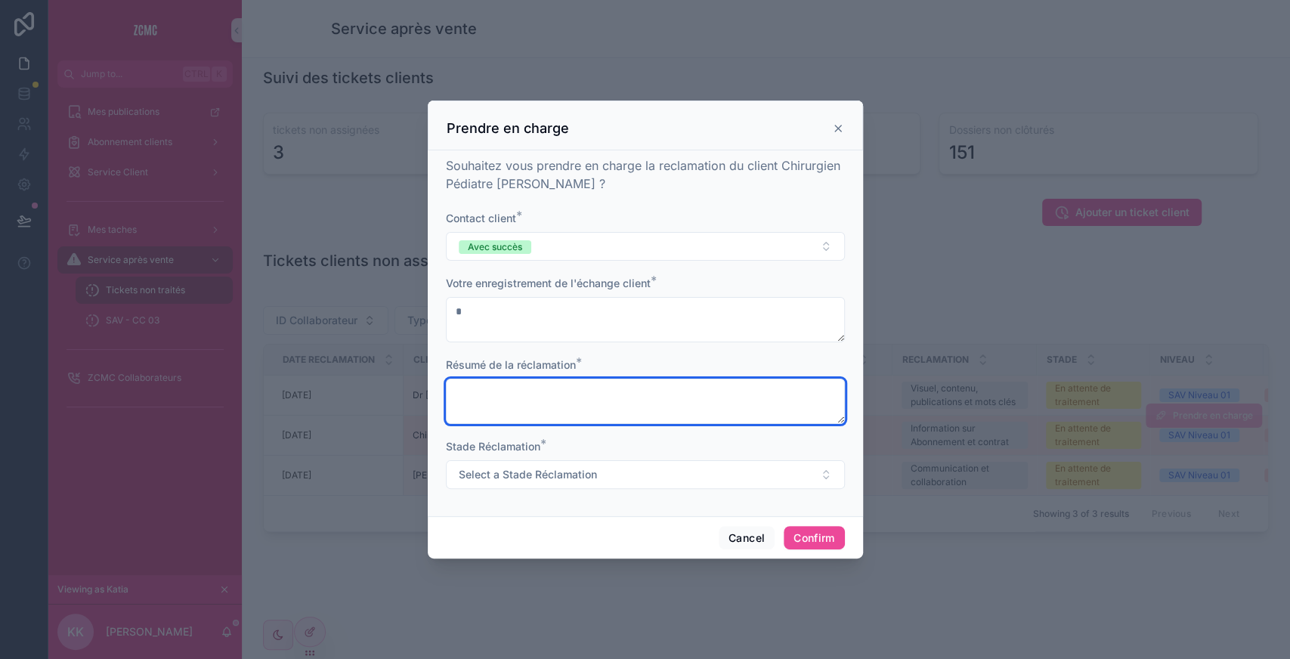
click at [502, 404] on textarea at bounding box center [645, 401] width 399 height 45
type textarea "*"
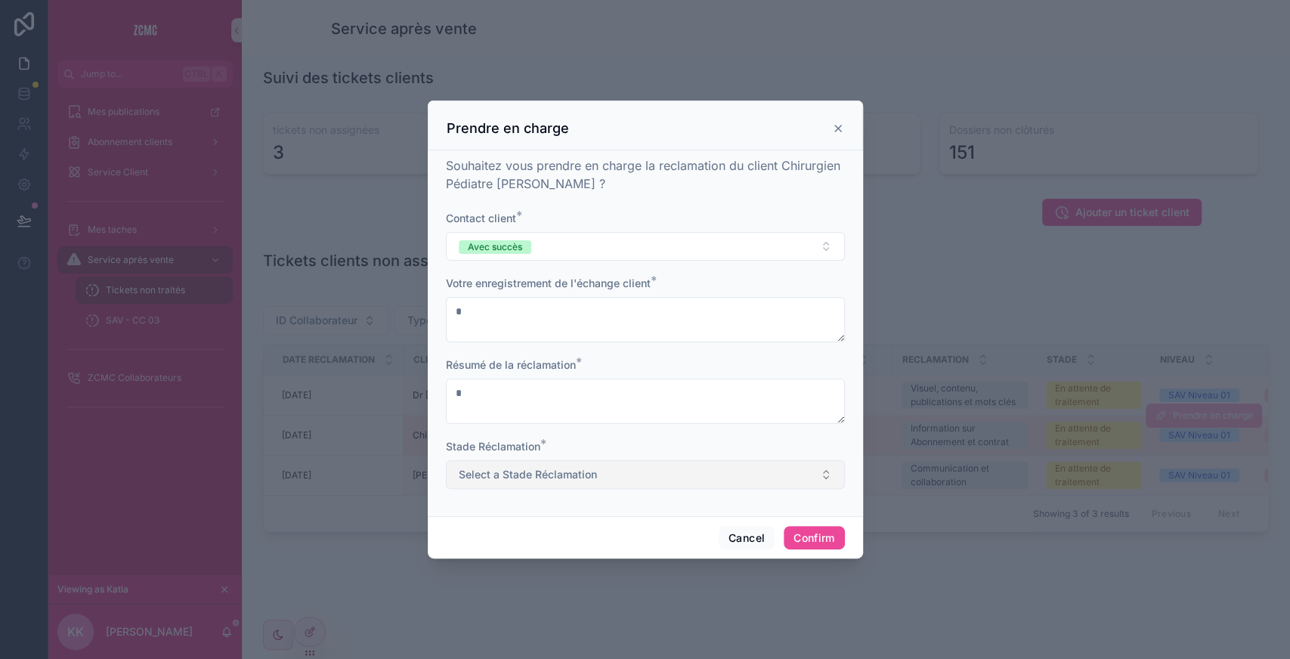
click at [521, 470] on span "Select a Stade Réclamation" at bounding box center [528, 474] width 138 height 15
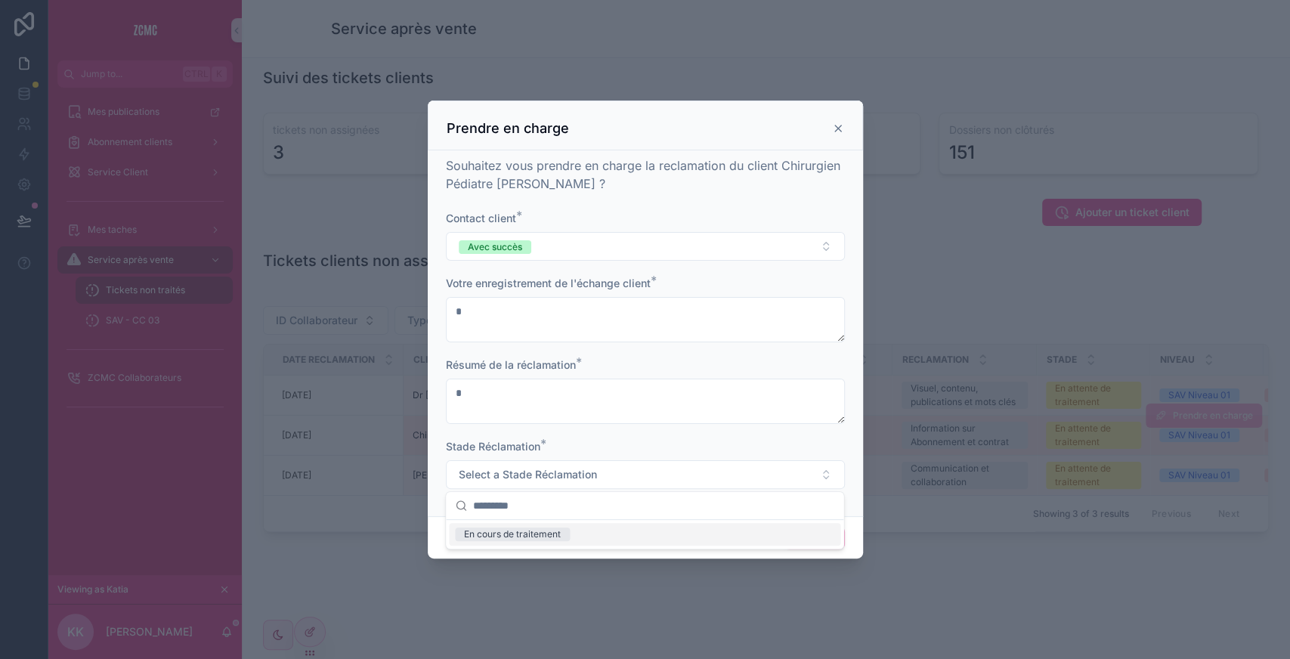
click at [514, 529] on div "En cours de traitement" at bounding box center [512, 534] width 97 height 14
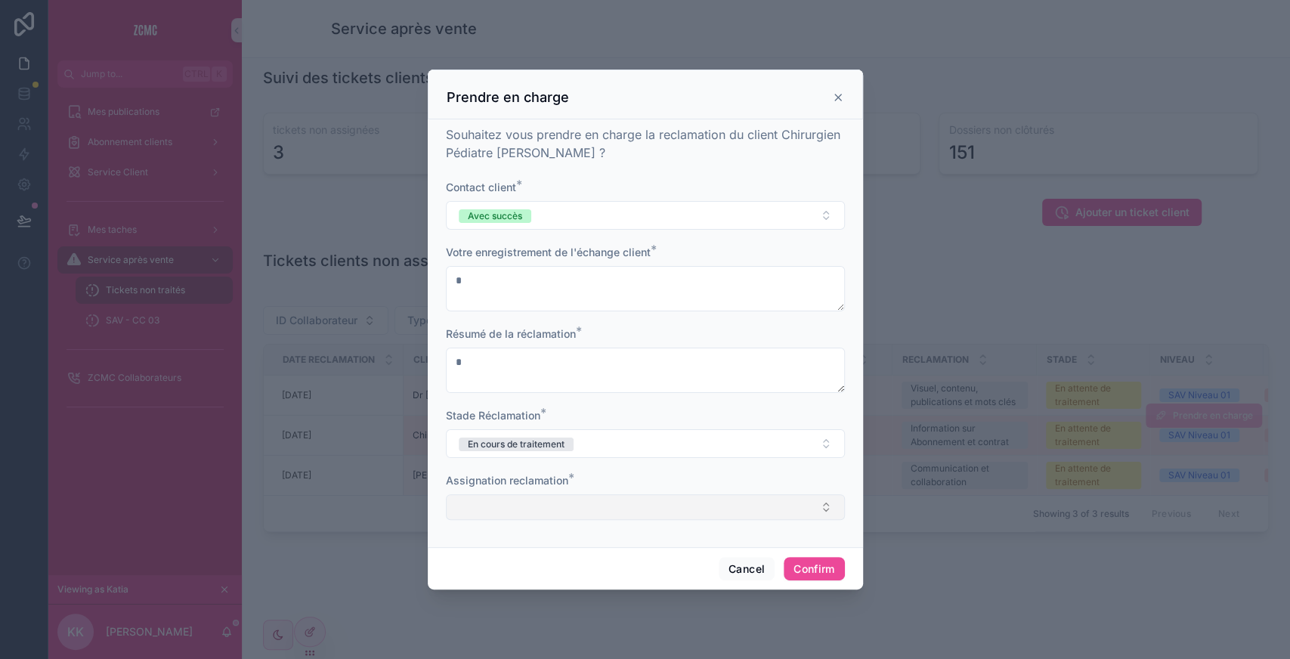
click at [511, 496] on button "Select Button" at bounding box center [645, 507] width 399 height 26
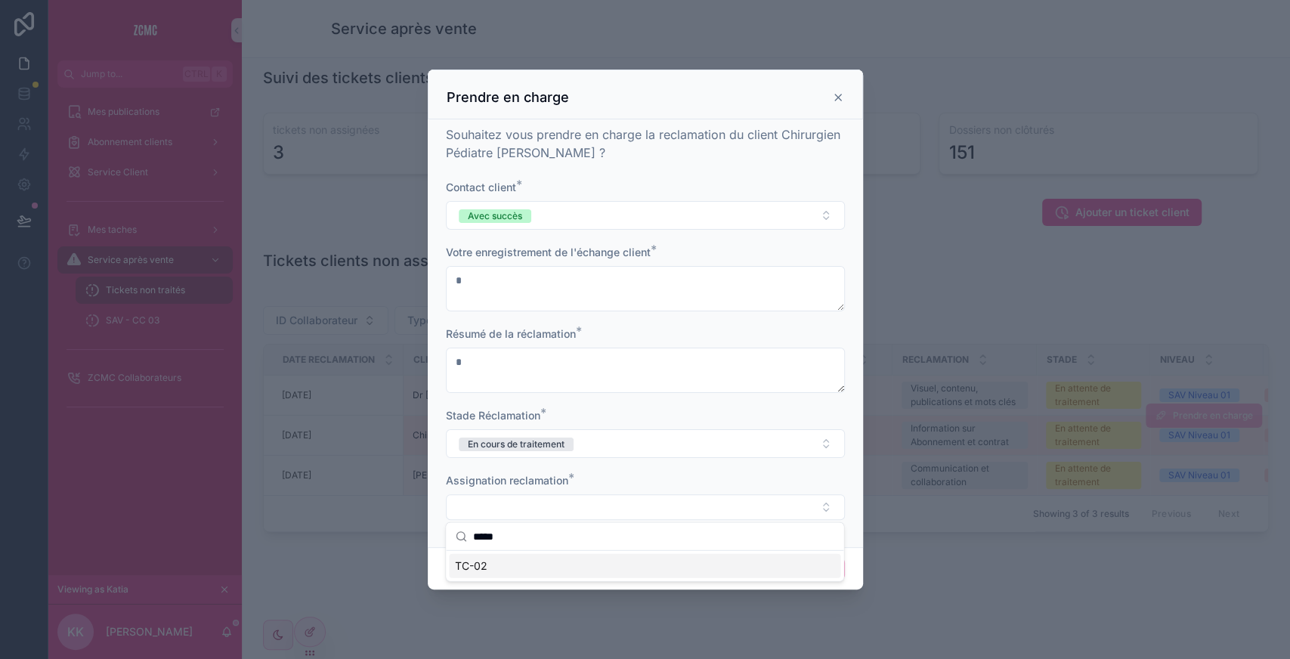
type input "*****"
click at [546, 563] on div "TC-02" at bounding box center [644, 566] width 391 height 24
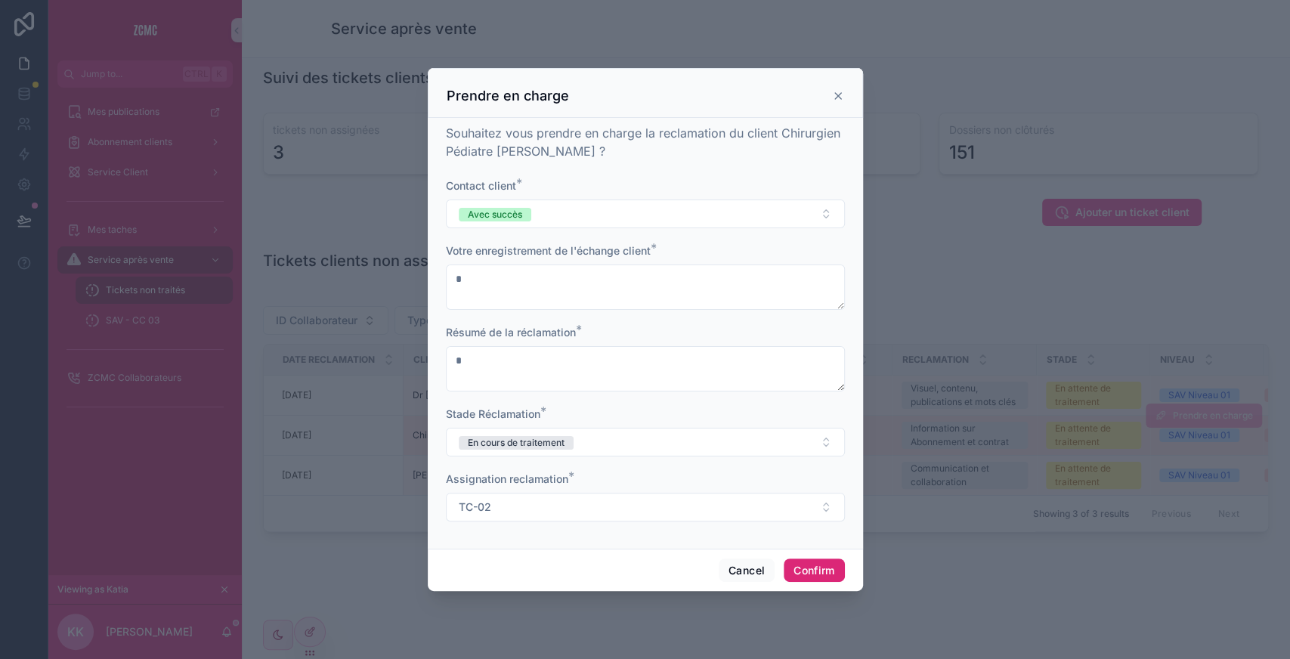
click at [801, 559] on button "Confirm" at bounding box center [814, 570] width 60 height 24
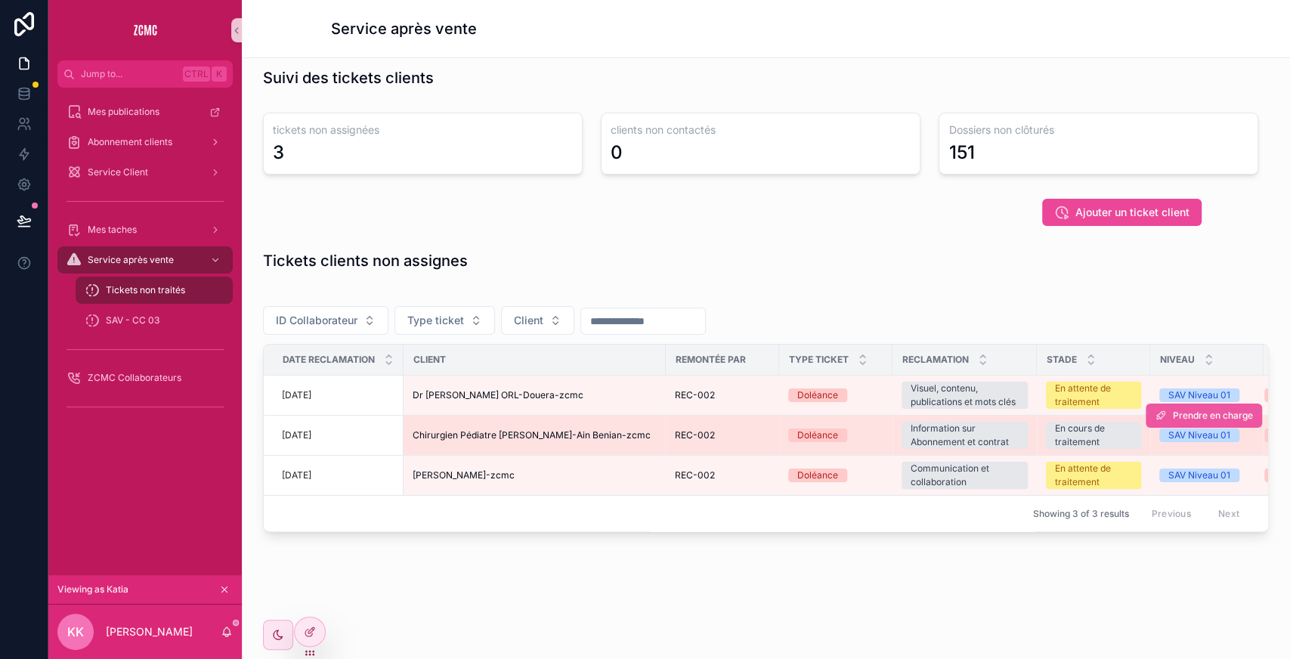
click at [1180, 410] on span "Prendre en charge" at bounding box center [1213, 416] width 80 height 12
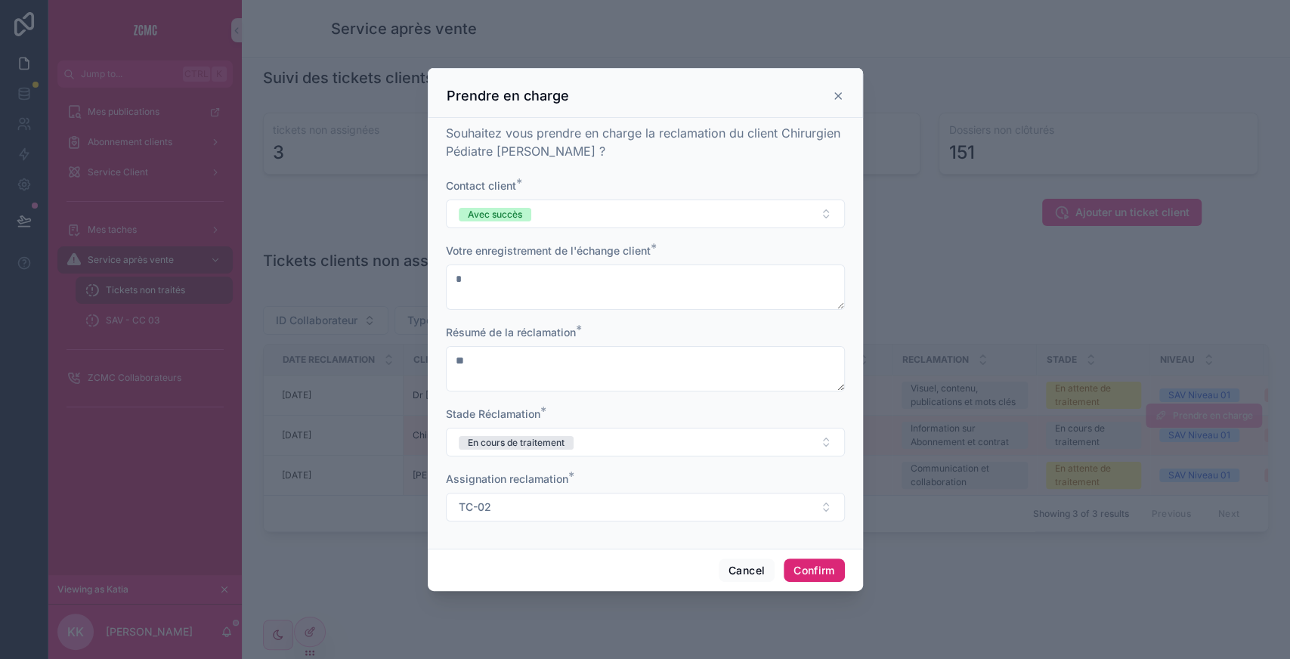
click at [822, 571] on button "Confirm" at bounding box center [814, 570] width 60 height 24
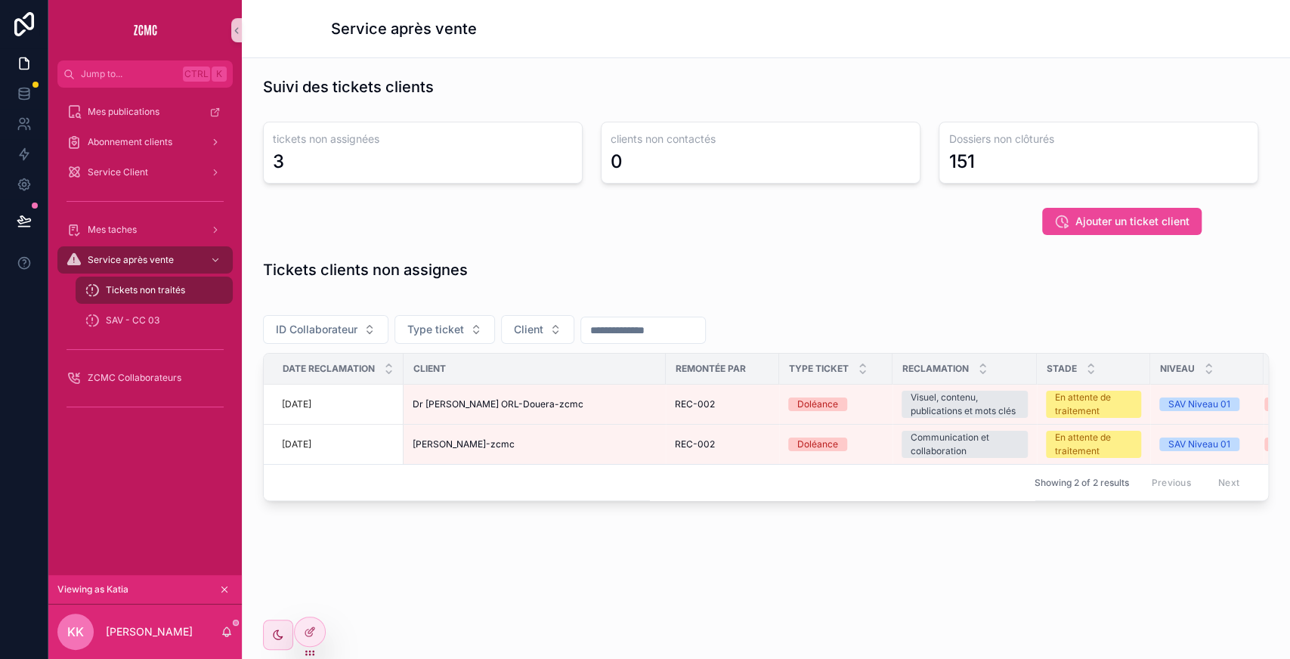
scroll to position [0, 0]
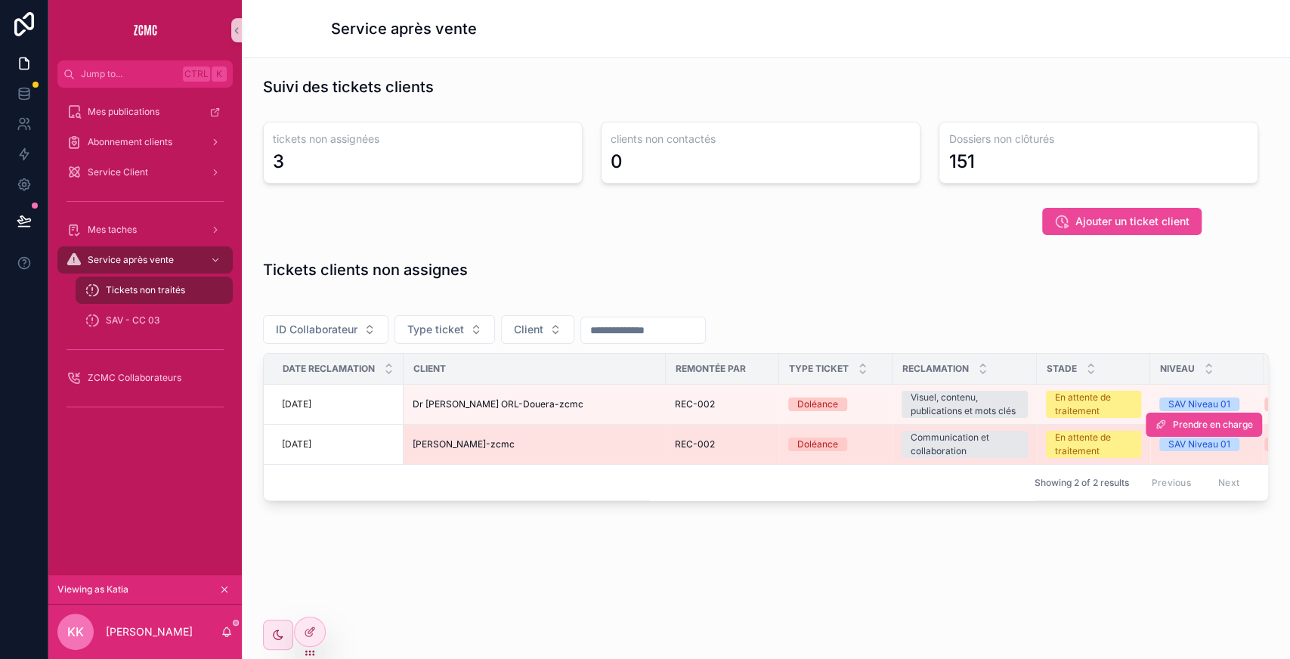
click at [582, 440] on div "[PERSON_NAME]-zcmc" at bounding box center [535, 444] width 244 height 12
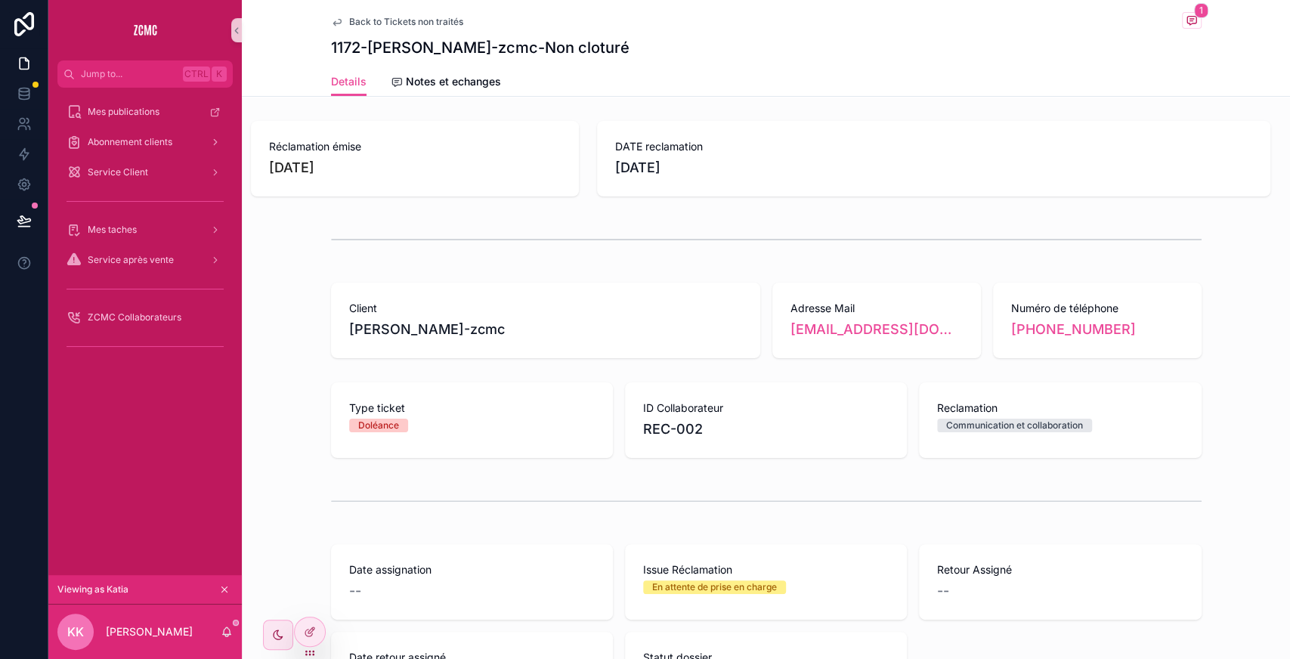
click at [715, 392] on div "ID Collaborateur REC-002" at bounding box center [766, 420] width 282 height 76
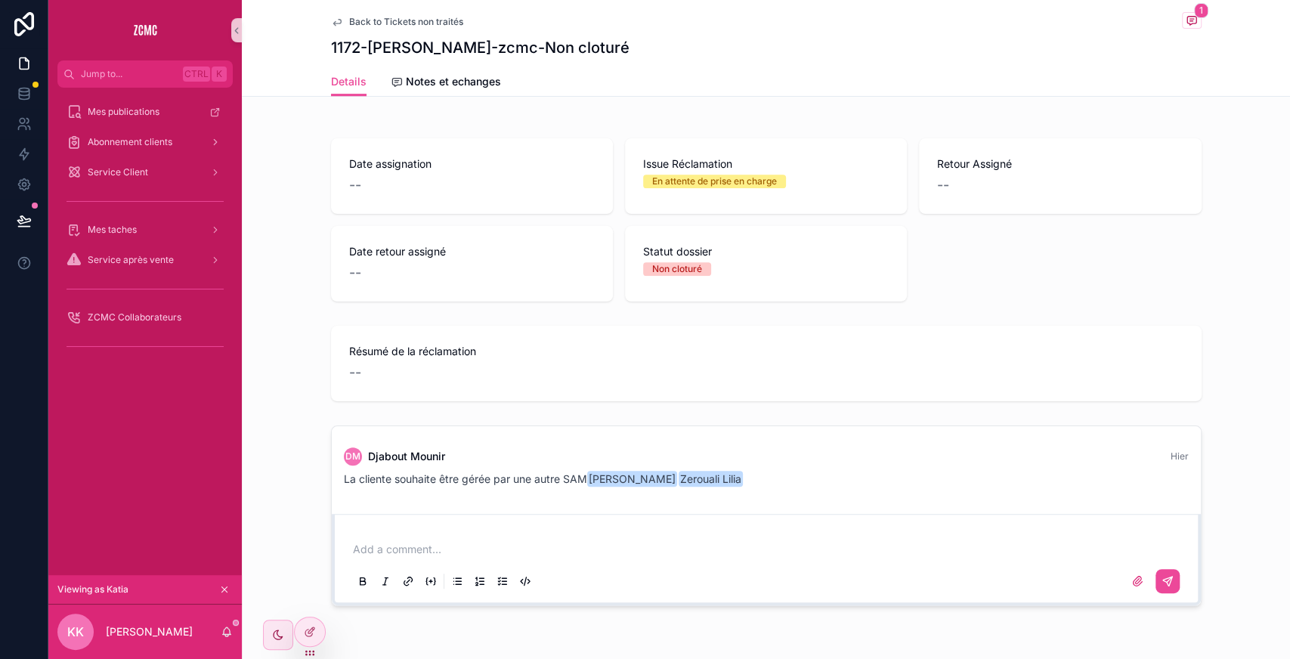
scroll to position [455, 0]
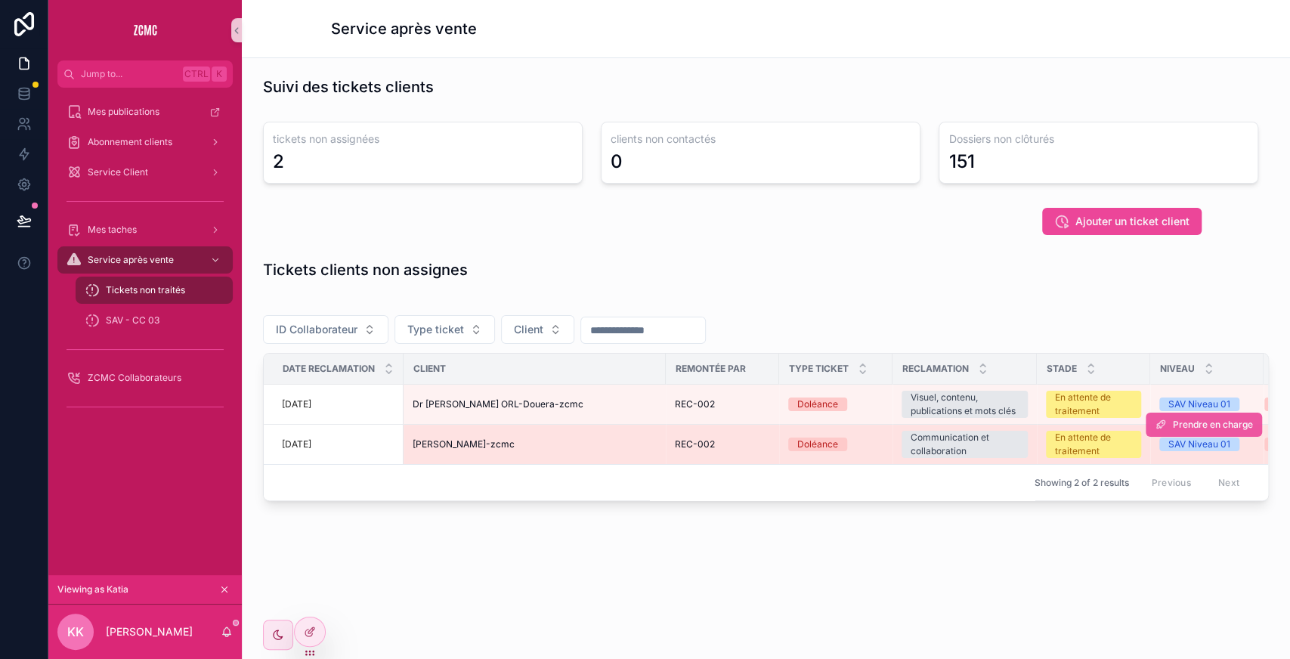
click at [1191, 416] on button "Prendre en charge" at bounding box center [1204, 425] width 116 height 24
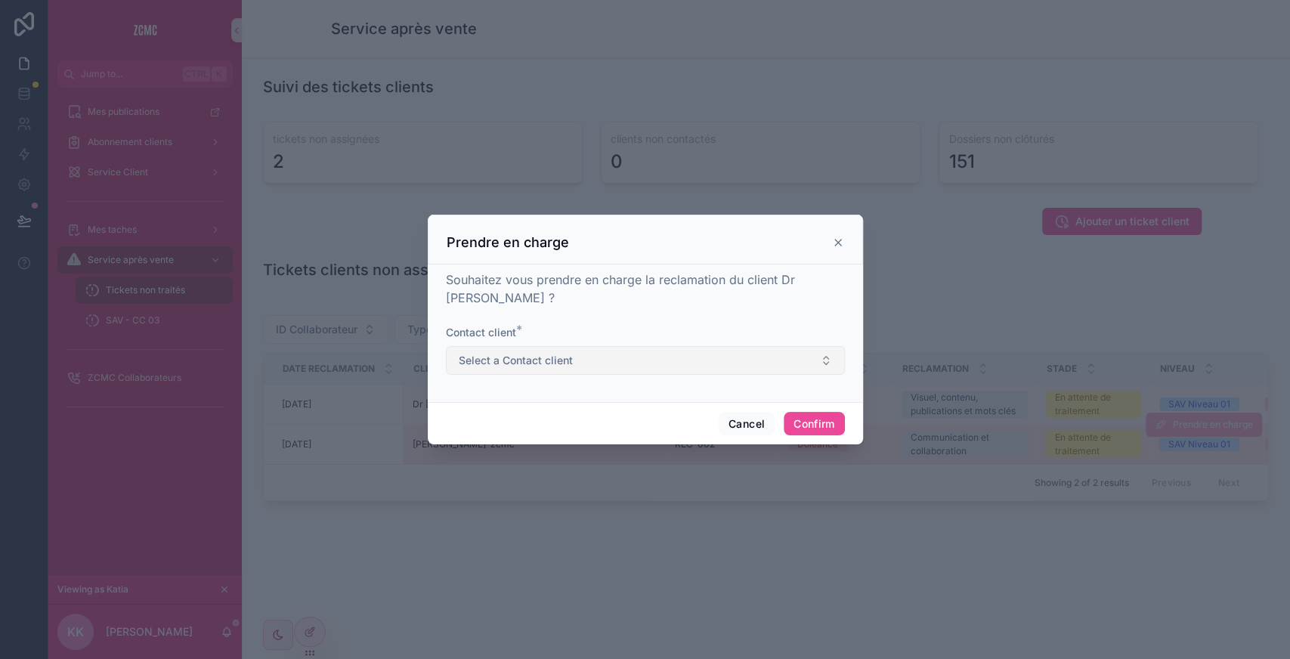
click at [555, 363] on span "Select a Contact client" at bounding box center [516, 360] width 114 height 15
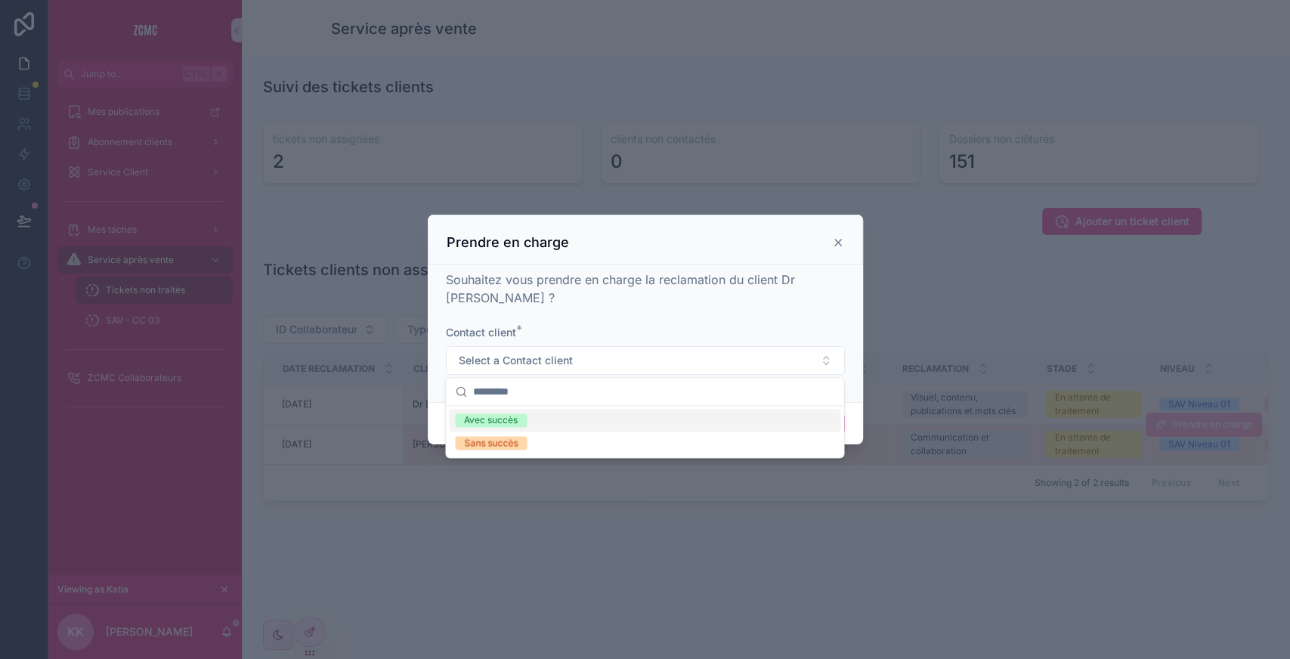
click at [519, 419] on span "Avec succès" at bounding box center [491, 420] width 72 height 14
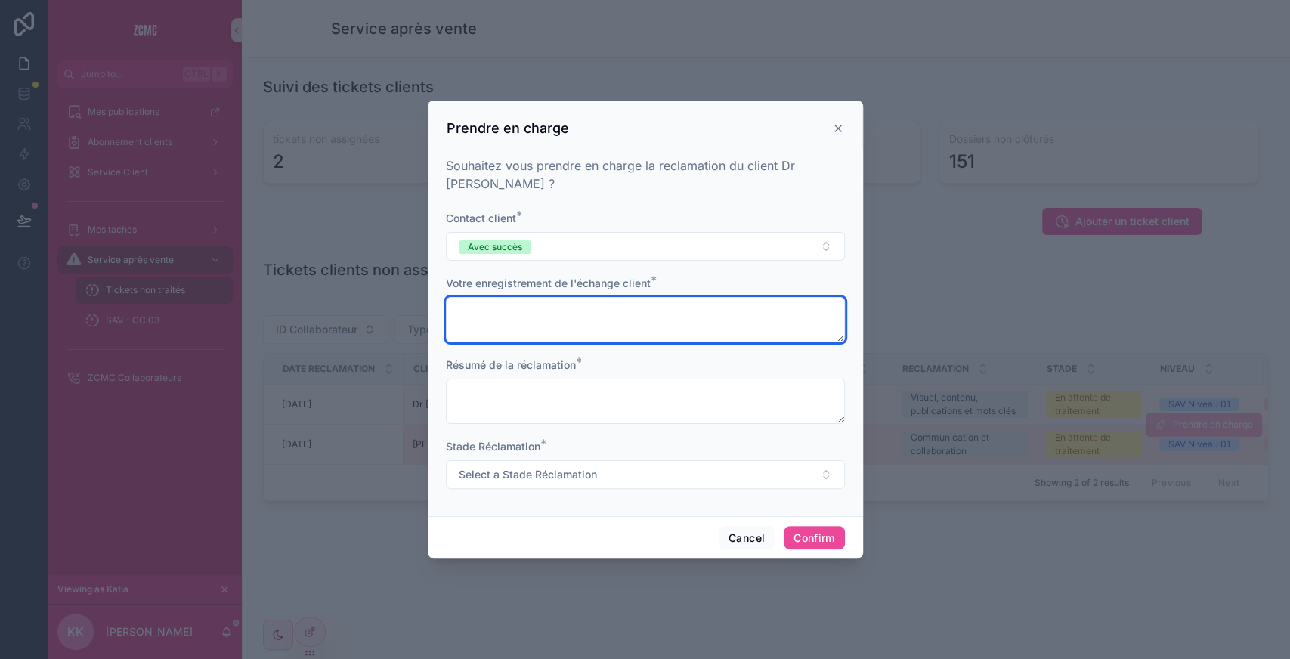
click at [537, 304] on textarea at bounding box center [645, 319] width 399 height 45
type textarea "*"
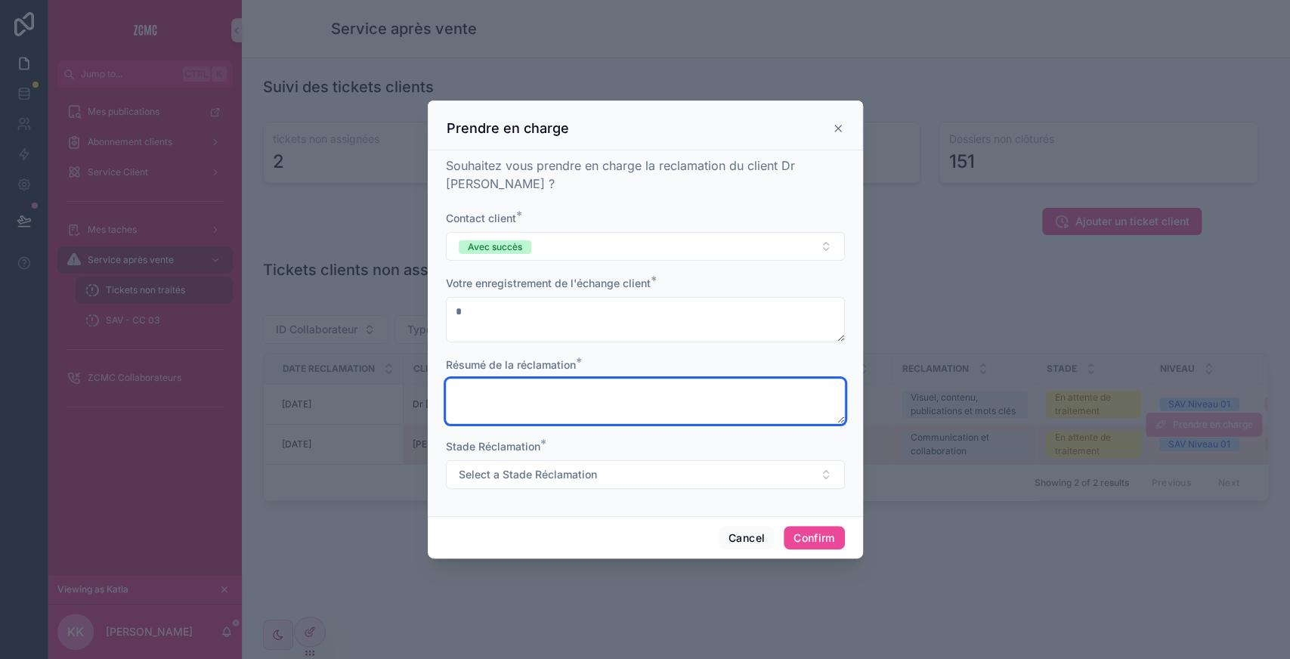
click at [504, 393] on textarea at bounding box center [645, 401] width 399 height 45
type textarea "*"
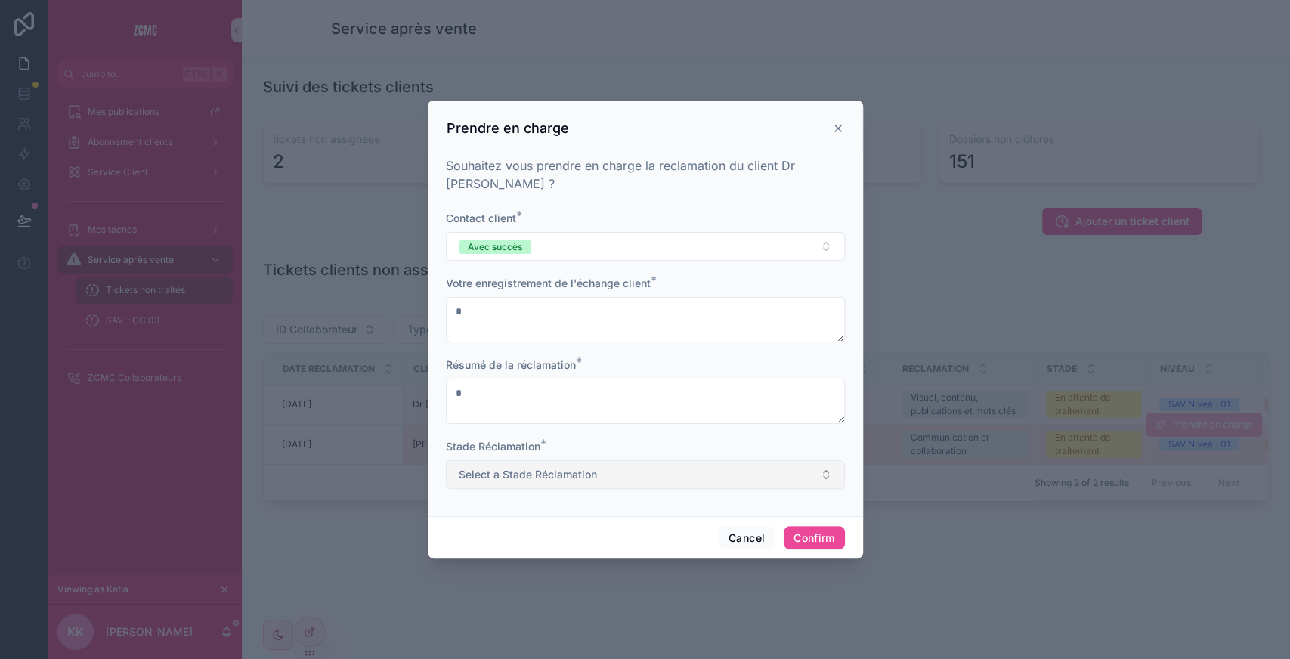
click at [523, 487] on button "Select a Stade Réclamation" at bounding box center [645, 474] width 399 height 29
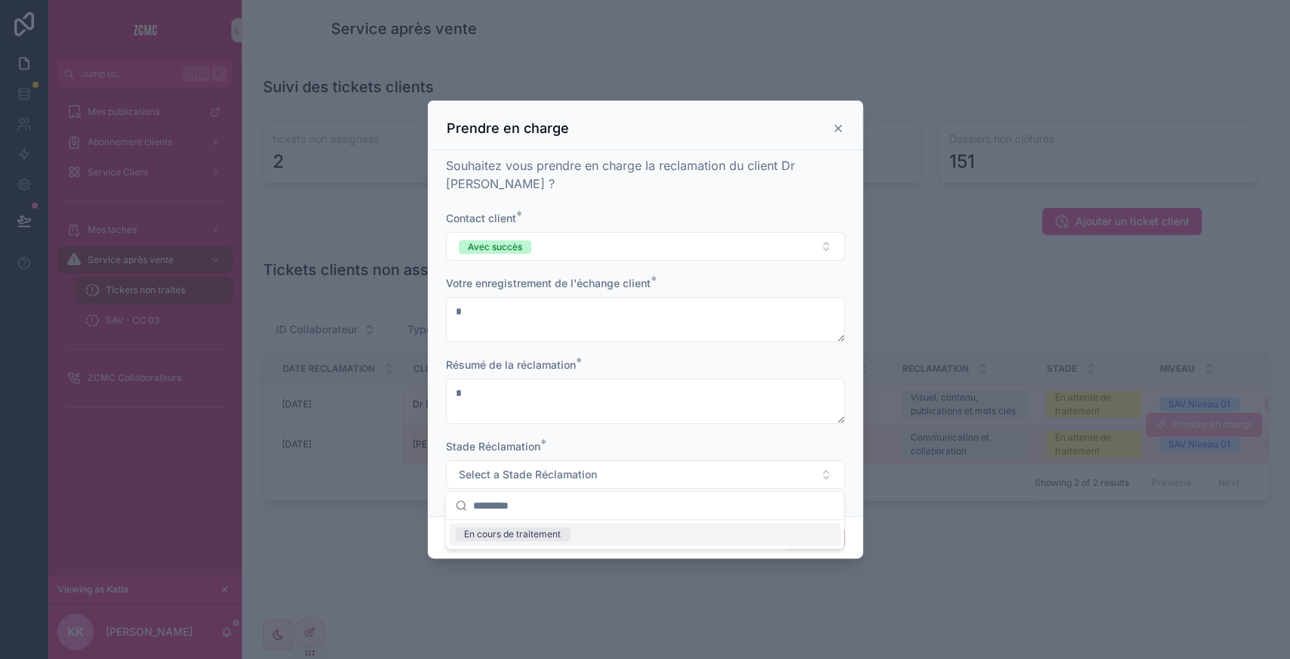
click at [506, 534] on div "En cours de traitement" at bounding box center [512, 534] width 97 height 14
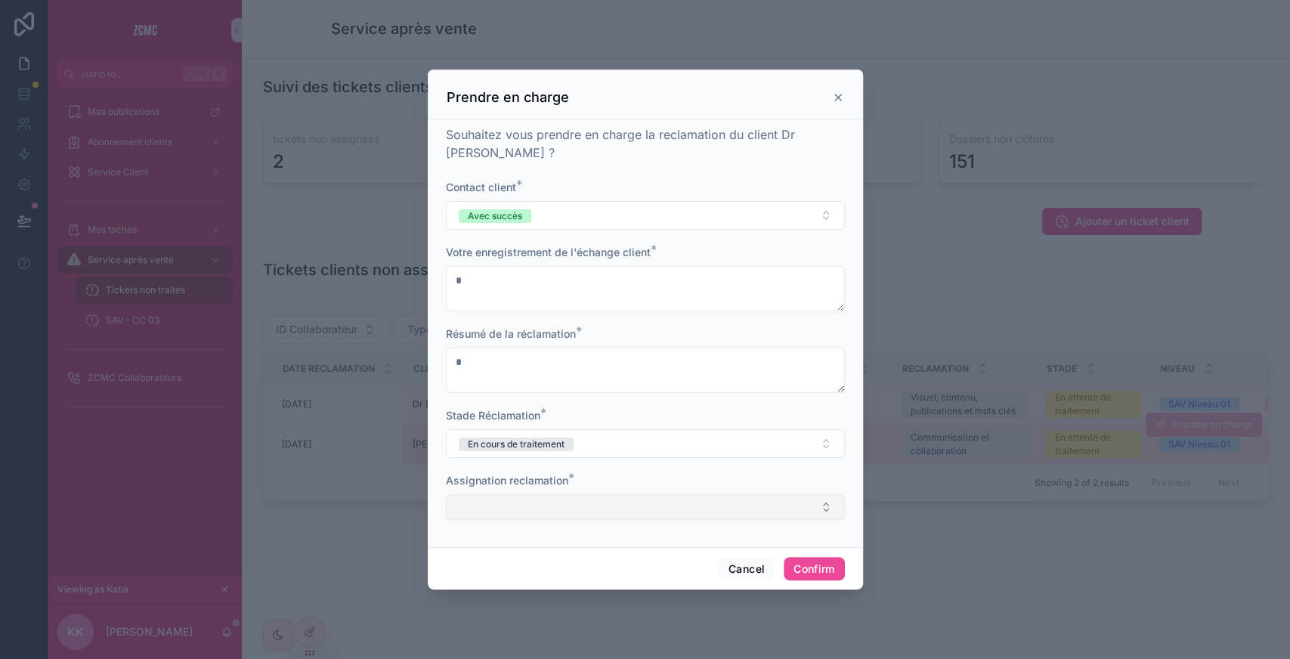
click at [518, 509] on button "Select Button" at bounding box center [645, 507] width 399 height 26
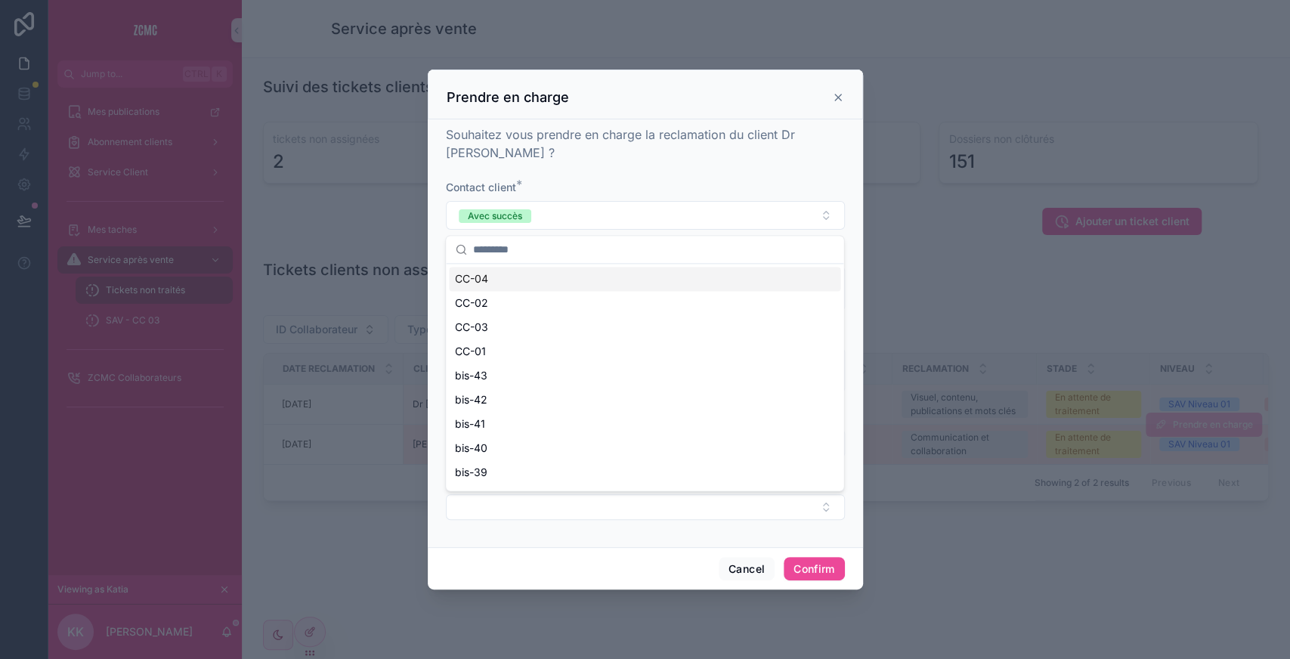
click at [497, 243] on input "text" at bounding box center [653, 249] width 361 height 27
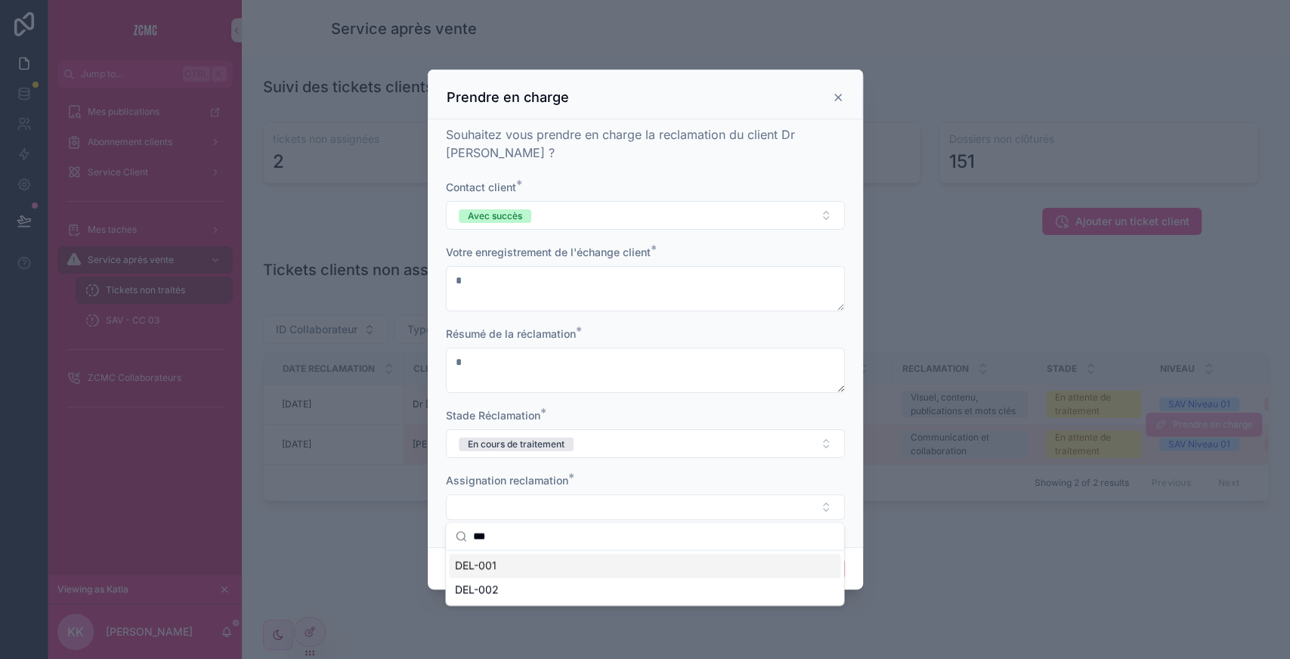
type input "***"
click at [537, 564] on div "DEL-001" at bounding box center [644, 566] width 391 height 24
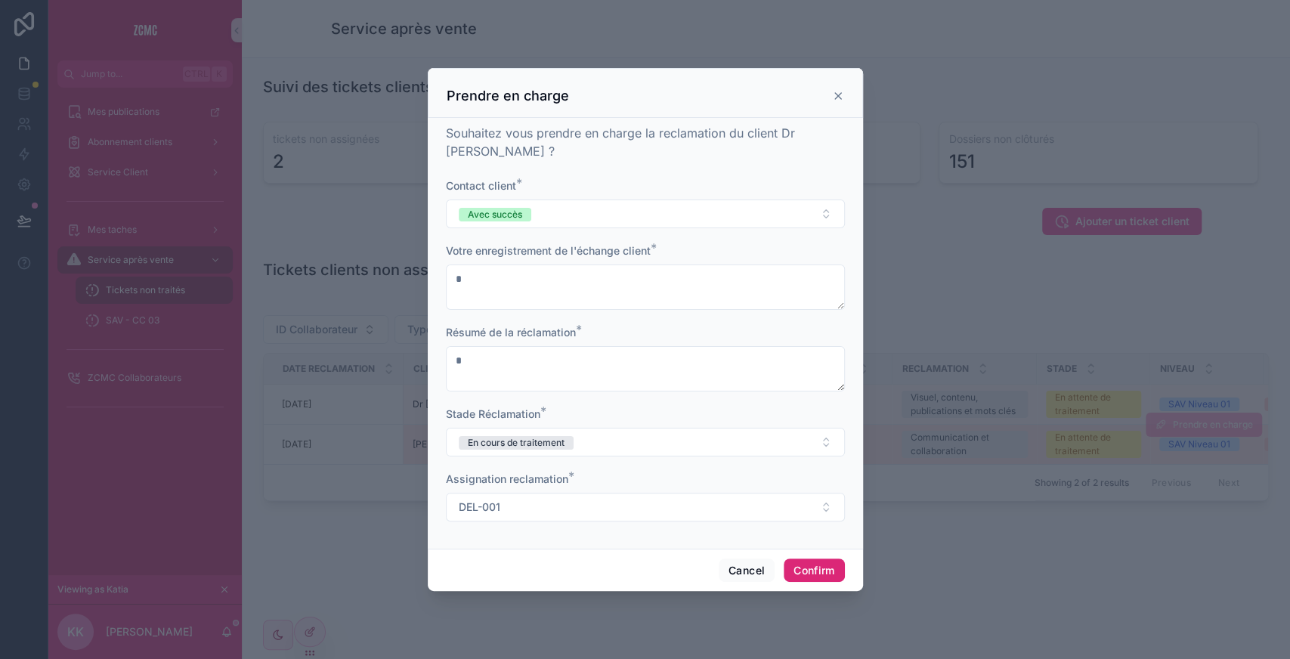
click at [820, 564] on button "Confirm" at bounding box center [814, 570] width 60 height 24
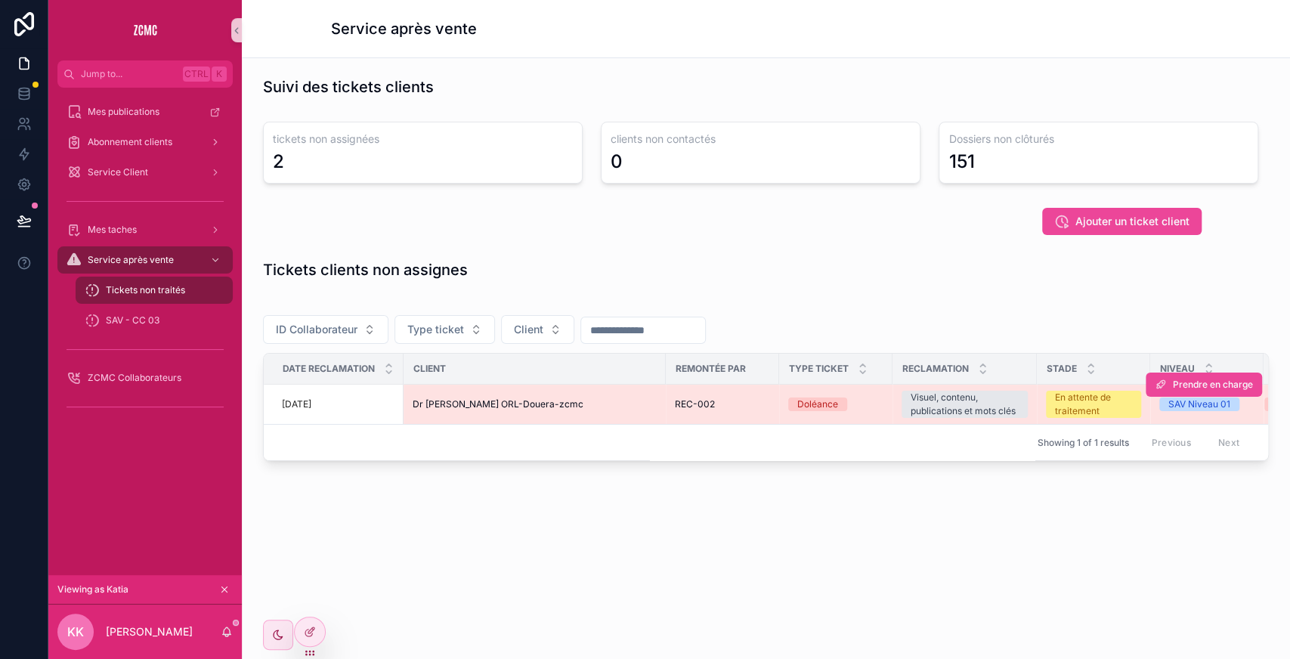
click at [572, 407] on div "Dr [PERSON_NAME] ORL-Douera-zcmc" at bounding box center [535, 404] width 244 height 12
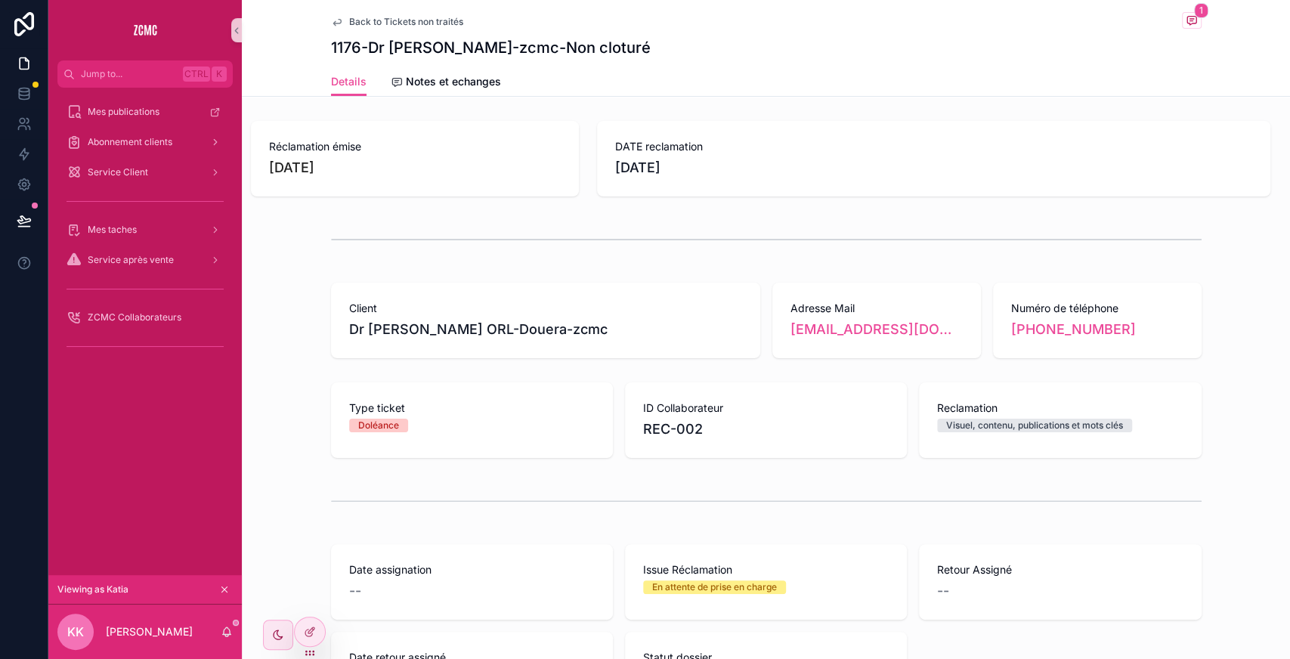
scroll to position [505, 0]
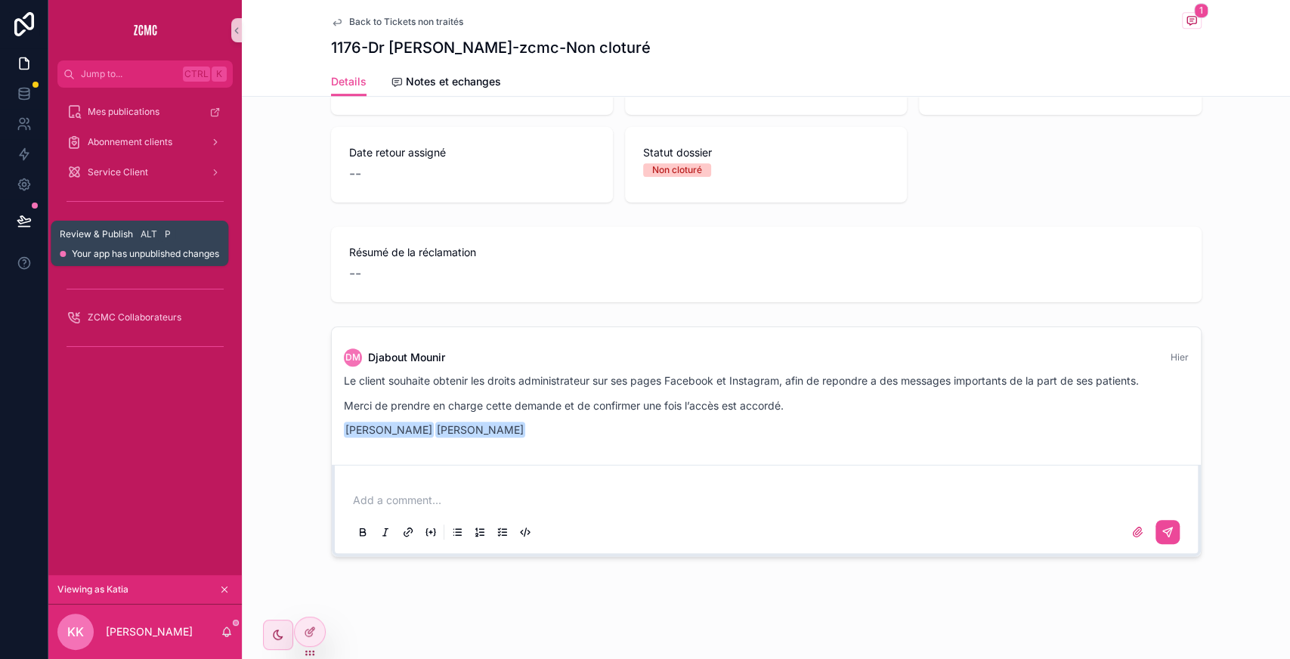
click at [18, 224] on icon at bounding box center [24, 220] width 15 height 15
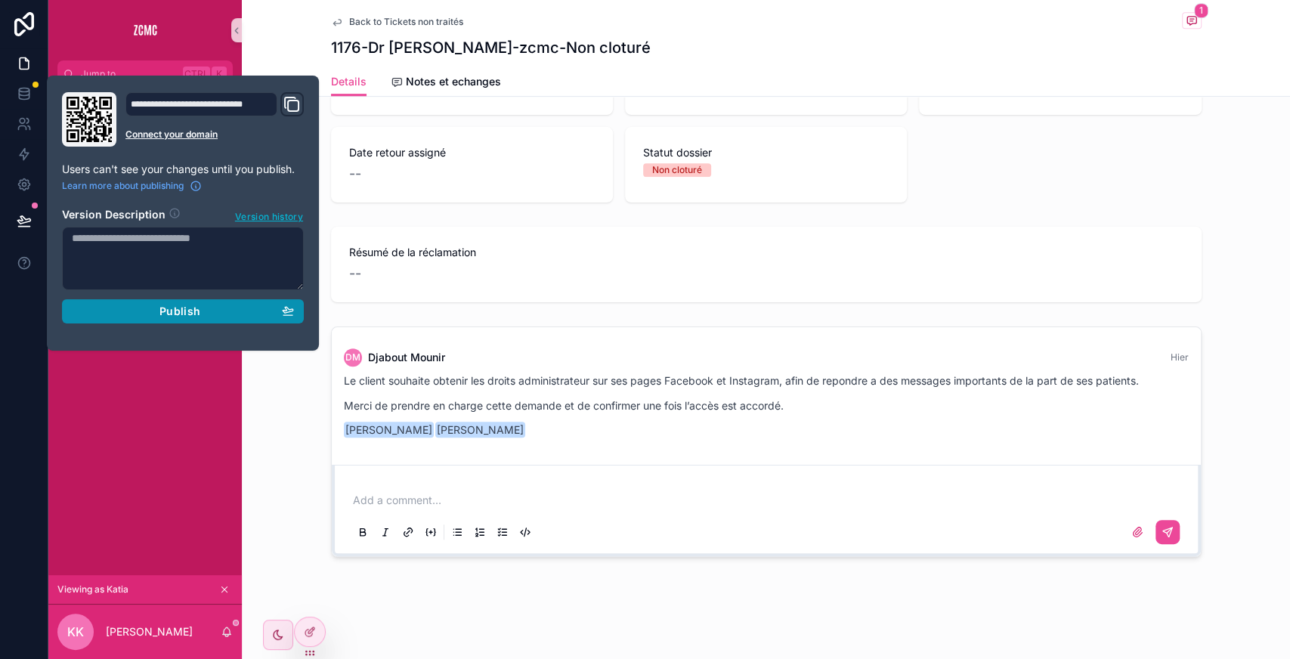
click at [204, 300] on button "Publish" at bounding box center [183, 311] width 242 height 24
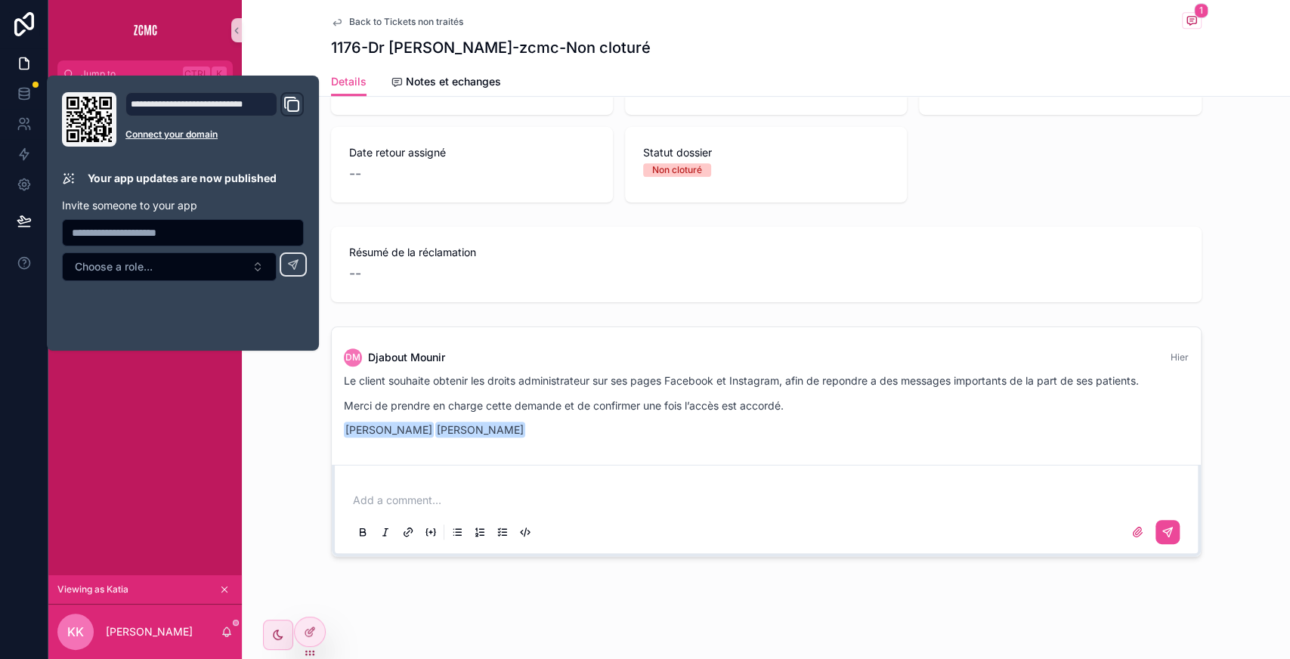
click at [927, 593] on div "Back to Tickets non traités 1 1176-Dr [PERSON_NAME] ORL-Douera-zcmc-Non cloturé…" at bounding box center [766, 77] width 1048 height 1164
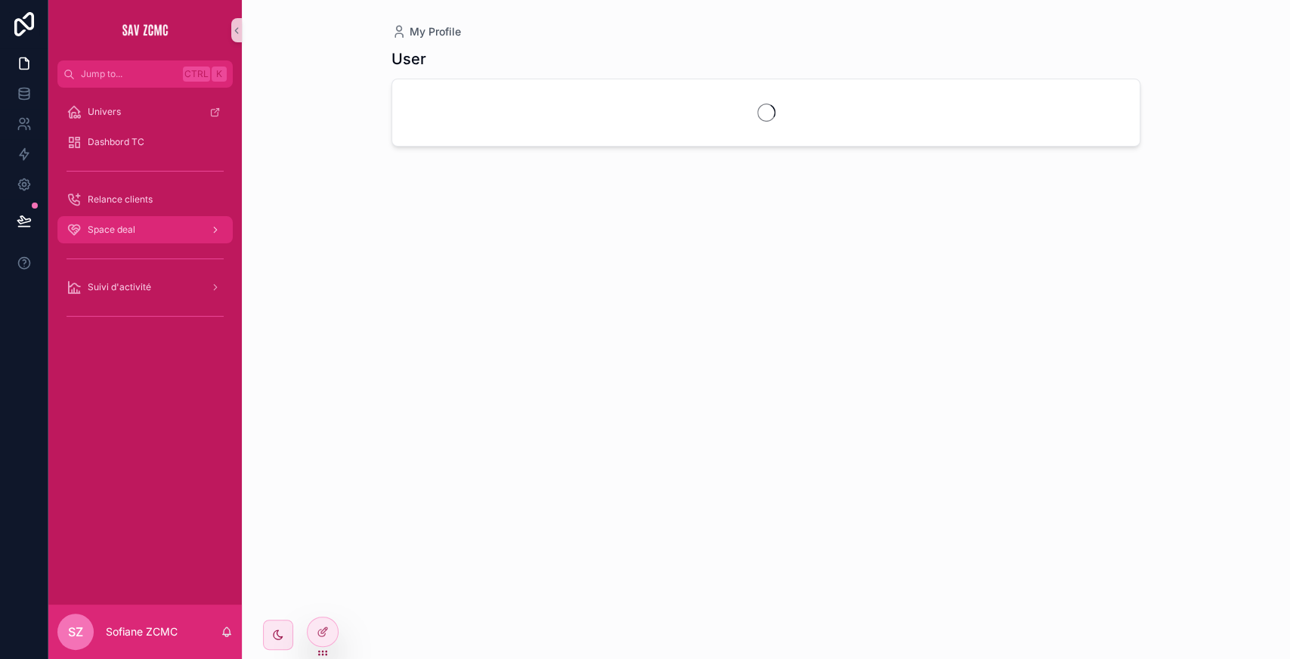
drag, startPoint x: 148, startPoint y: 219, endPoint x: 154, endPoint y: 239, distance: 20.6
click at [154, 239] on div "Space deal" at bounding box center [144, 230] width 157 height 24
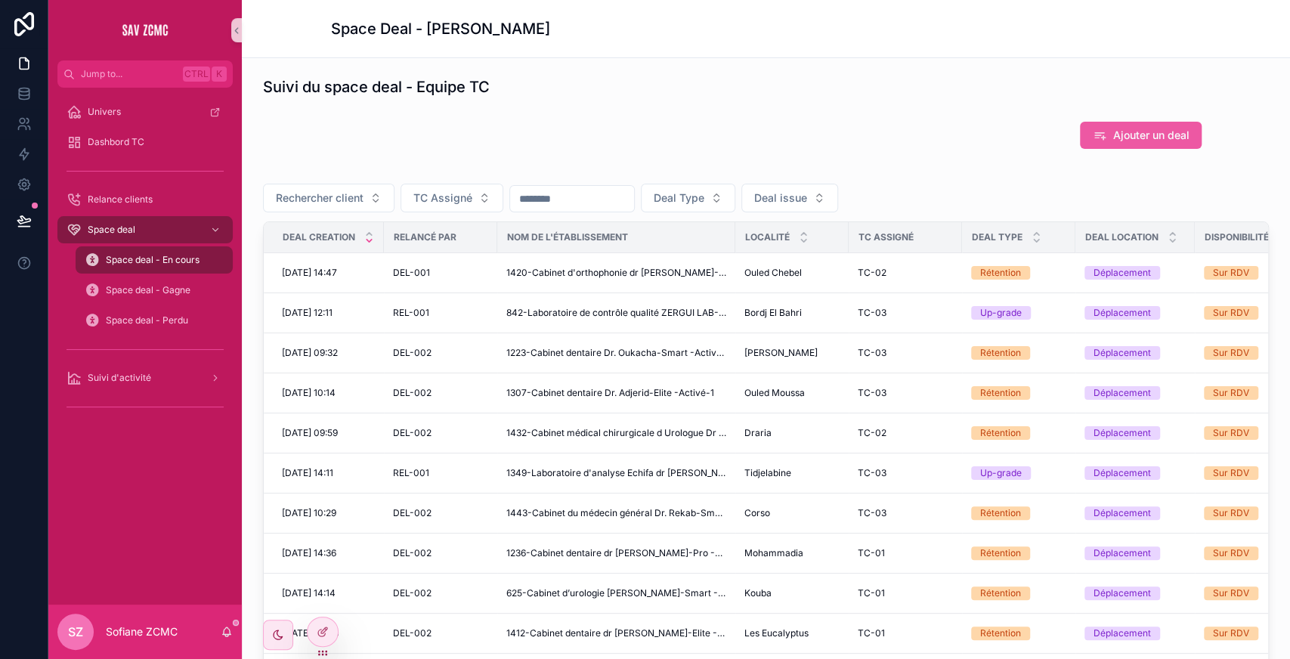
click at [1130, 136] on span "Ajouter un deal" at bounding box center [1151, 135] width 76 height 15
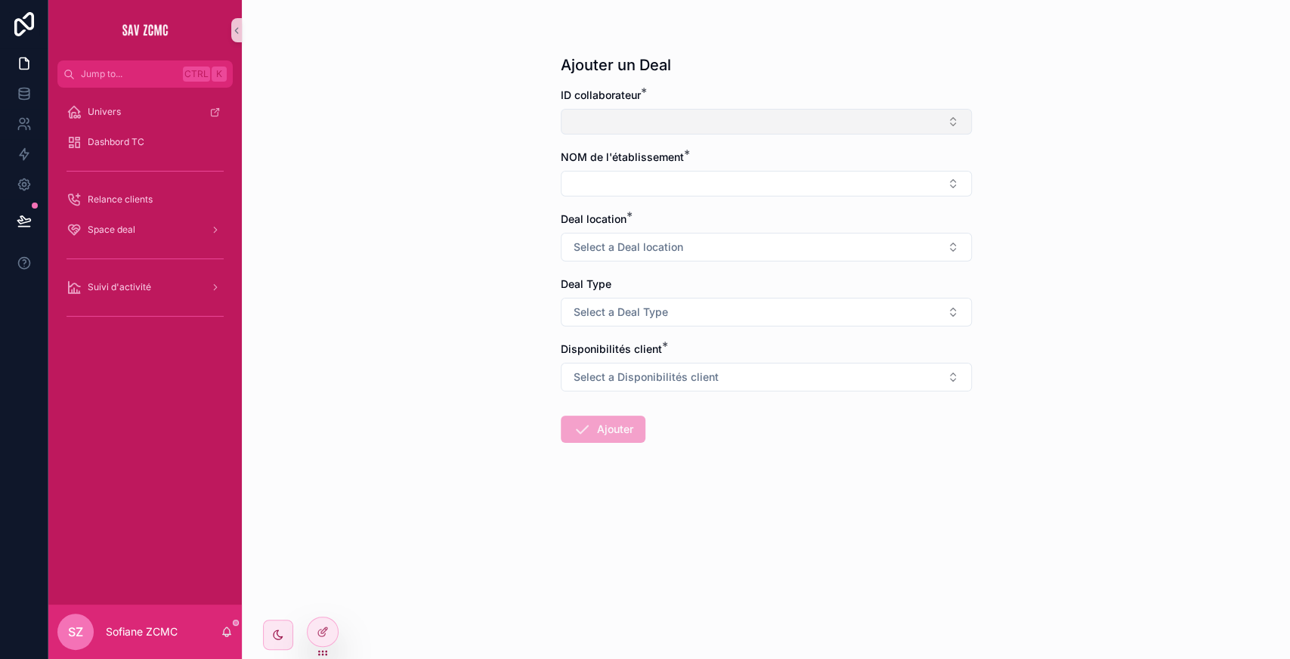
click at [679, 111] on button "Select Button" at bounding box center [766, 122] width 411 height 26
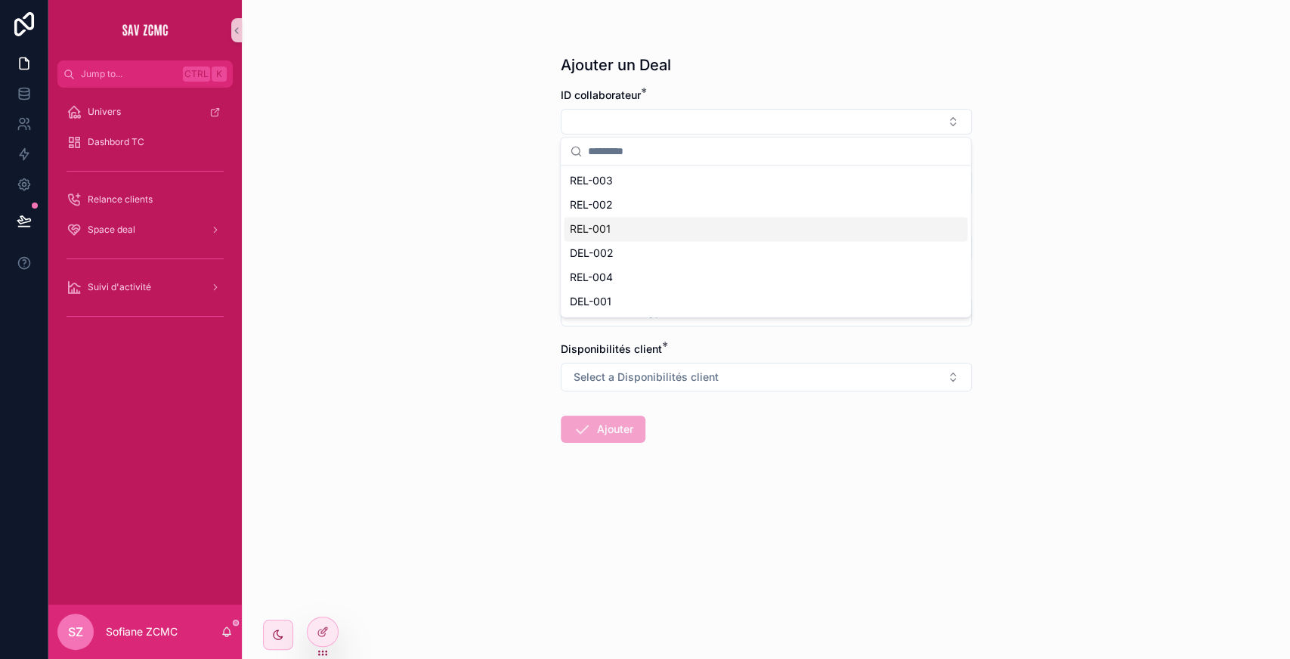
click at [623, 230] on div "REL-001" at bounding box center [766, 229] width 404 height 24
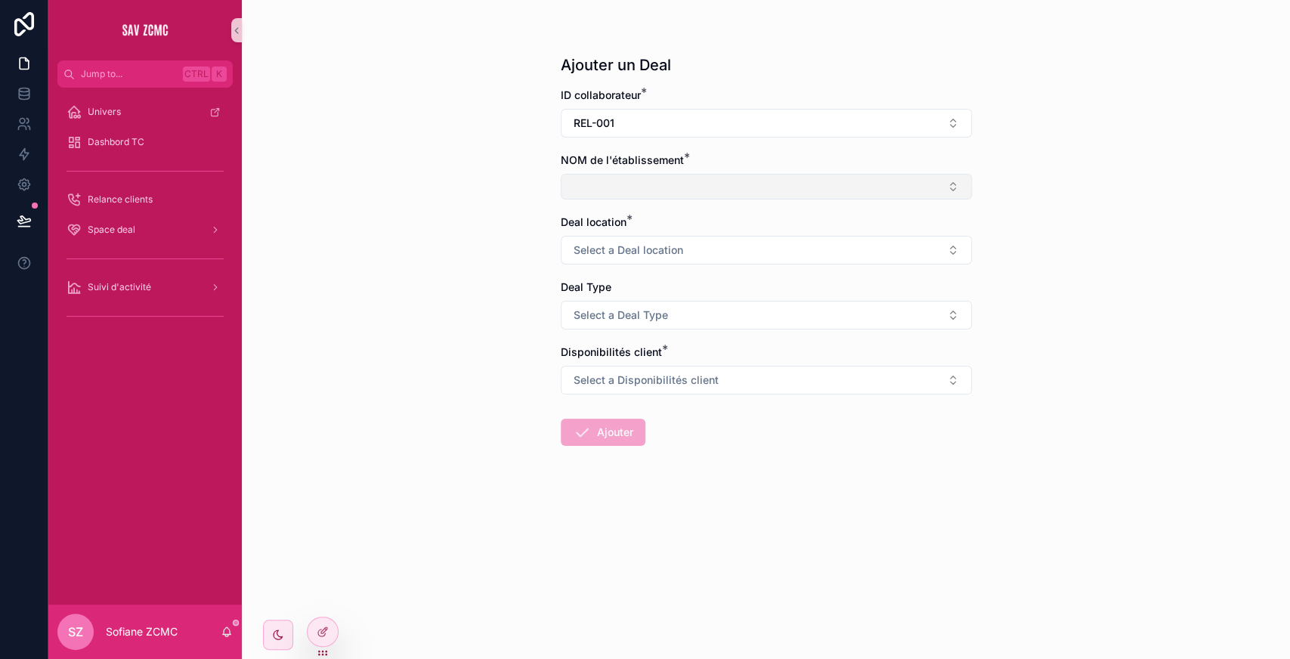
click at [613, 184] on button "Select Button" at bounding box center [766, 187] width 411 height 26
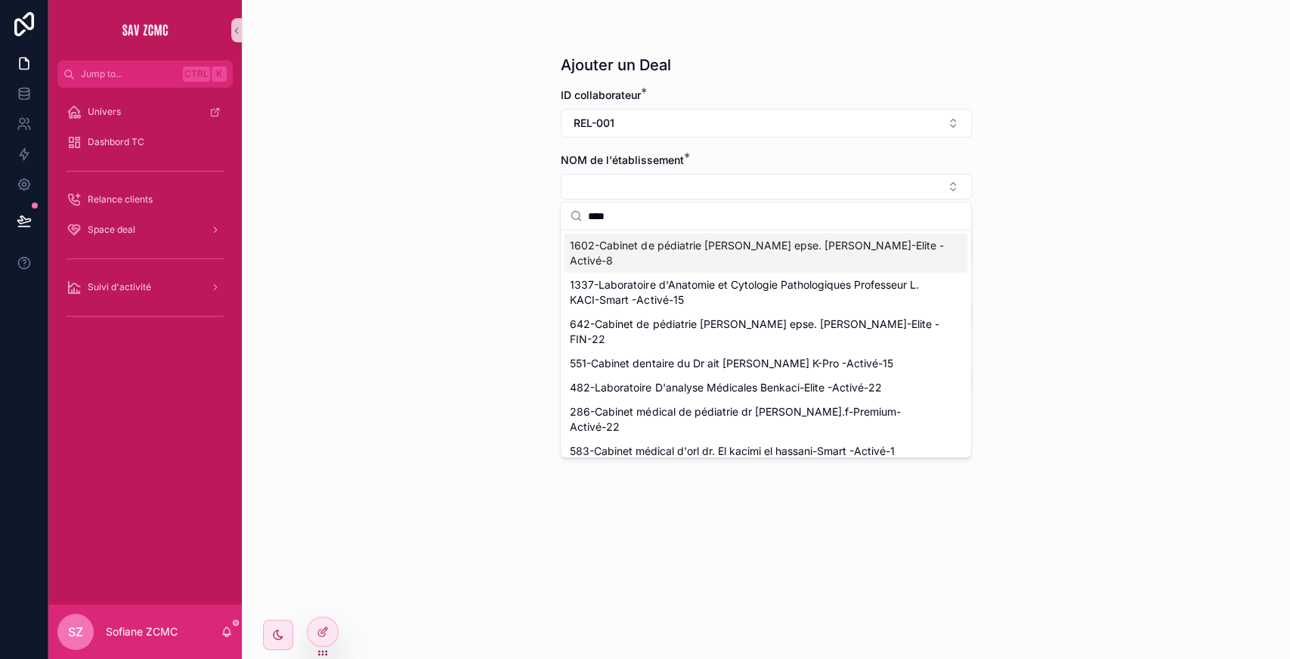
click at [643, 228] on input "****" at bounding box center [774, 216] width 373 height 27
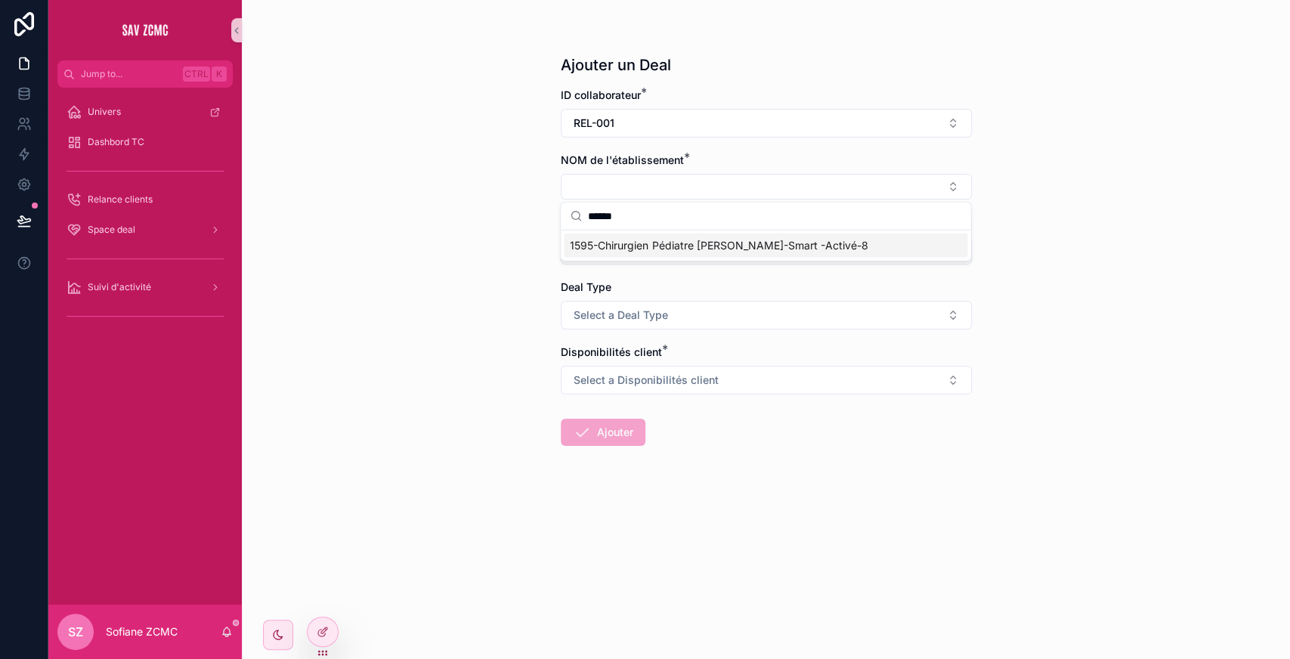
type input "******"
click at [667, 243] on span "1595-Chirurgien Pédiatre Dr Bouras-Smart -Activé-8" at bounding box center [719, 245] width 298 height 15
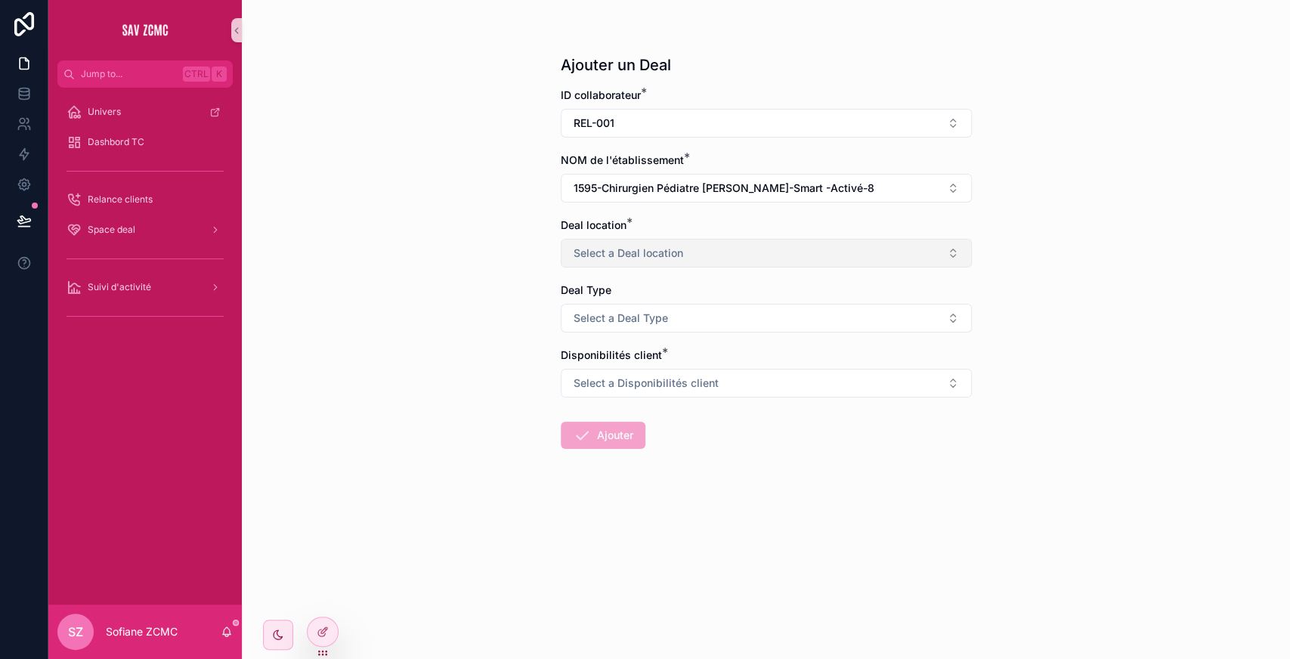
click at [657, 258] on span "Select a Deal location" at bounding box center [629, 253] width 110 height 15
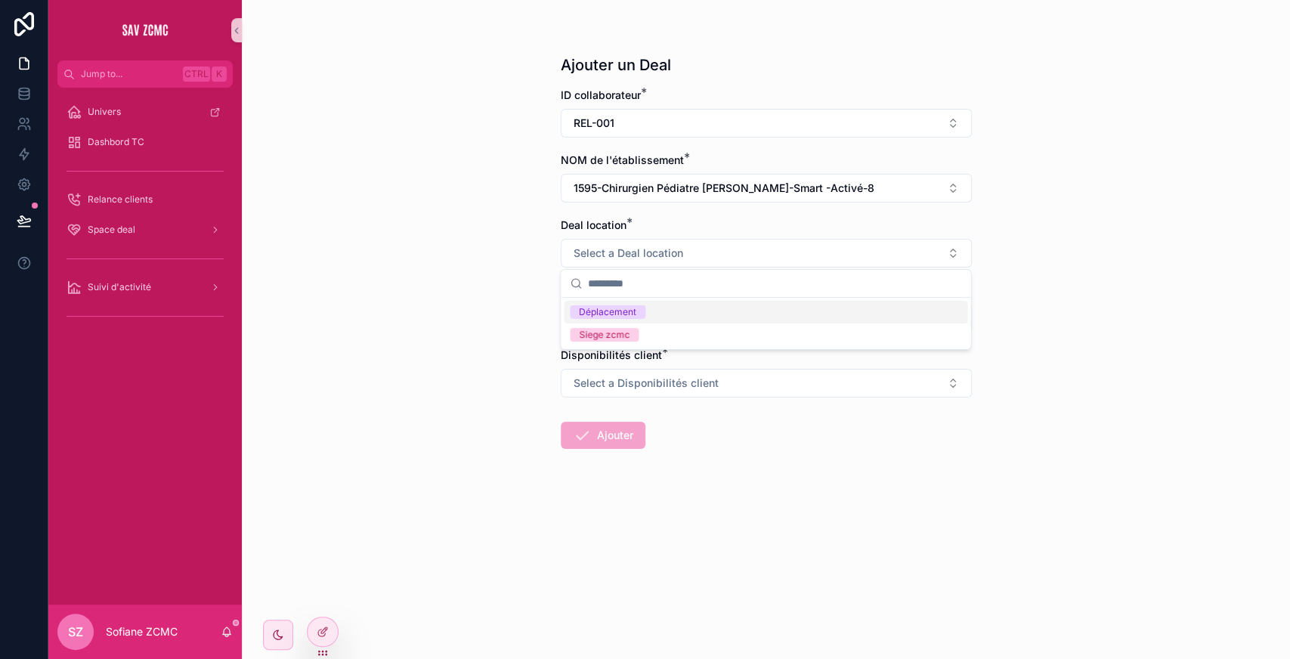
click at [641, 307] on span "Déplacement" at bounding box center [608, 312] width 76 height 14
click at [621, 305] on button "Select a Deal Type" at bounding box center [766, 318] width 411 height 29
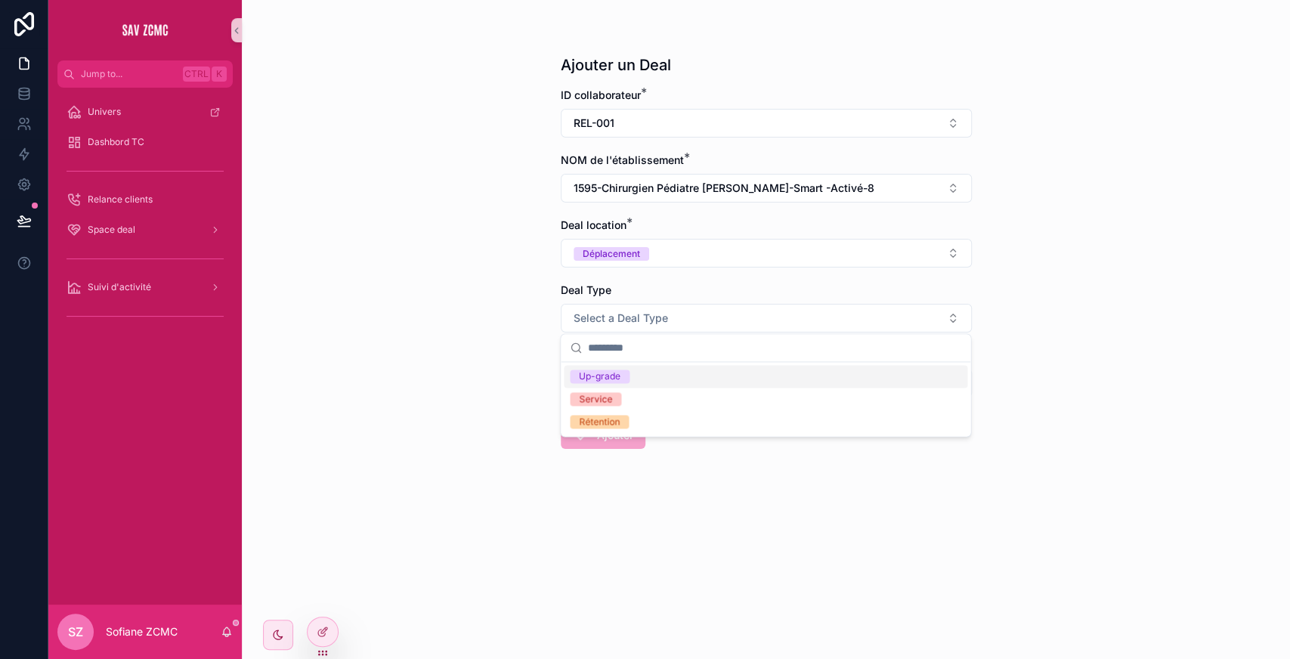
click at [627, 373] on span "Up-grade" at bounding box center [600, 377] width 60 height 14
click at [651, 381] on span "Select a Disponibilités client" at bounding box center [646, 383] width 145 height 15
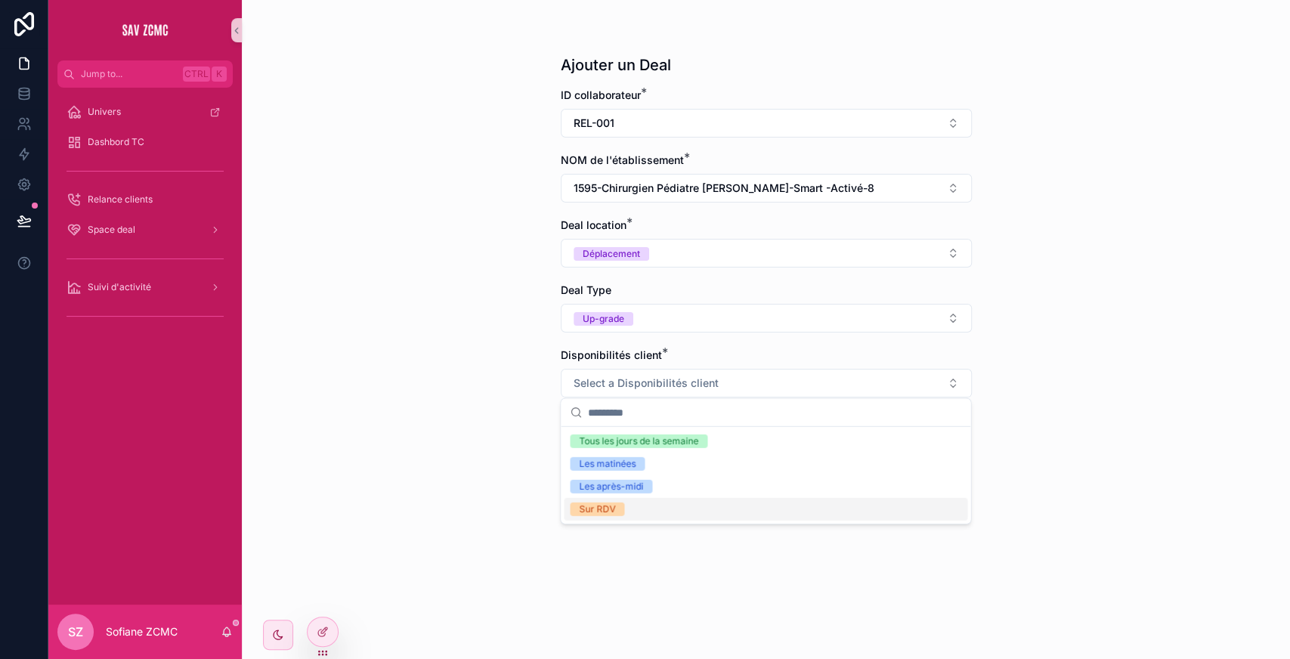
click at [636, 507] on div "Sur RDV" at bounding box center [766, 509] width 404 height 23
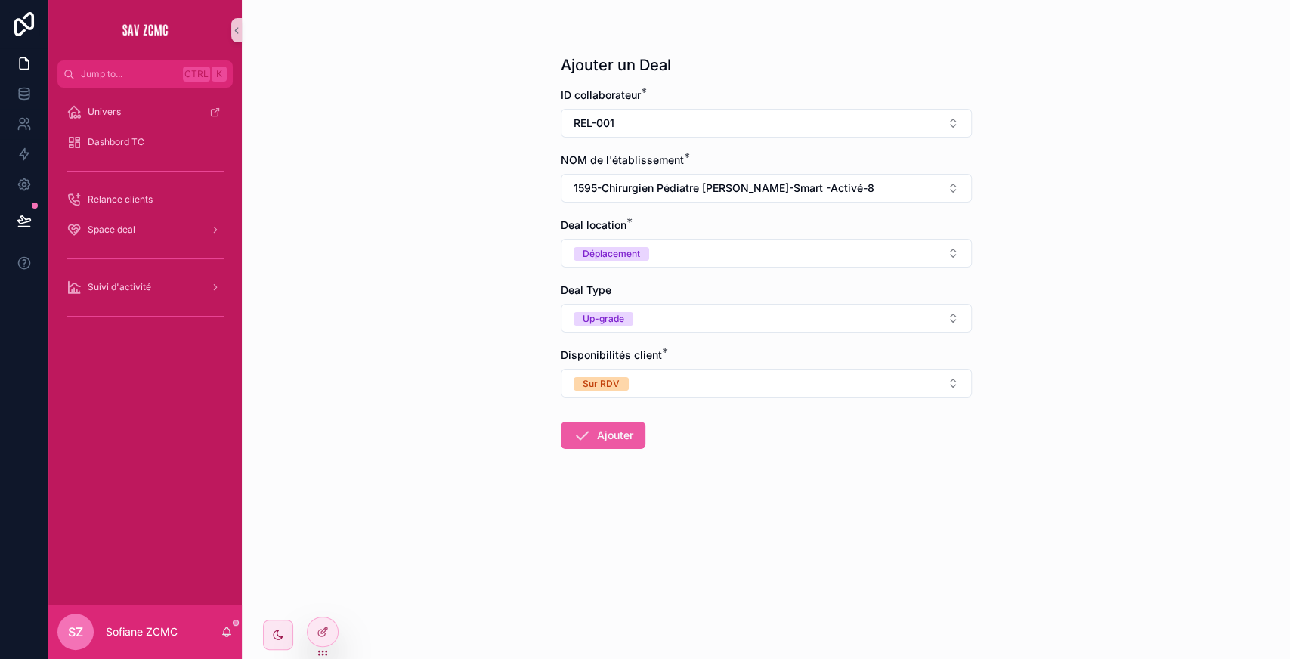
click at [611, 431] on button "Ajouter" at bounding box center [603, 435] width 85 height 27
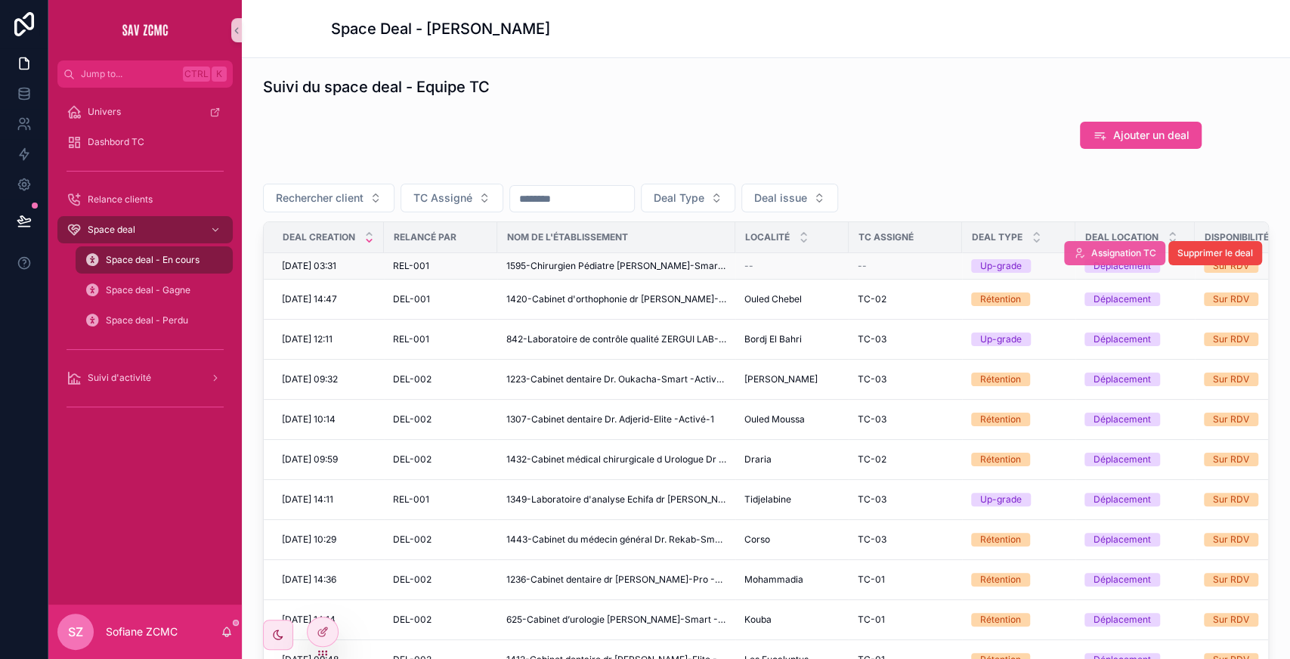
click at [1093, 245] on button "Assignation TC" at bounding box center [1114, 253] width 101 height 24
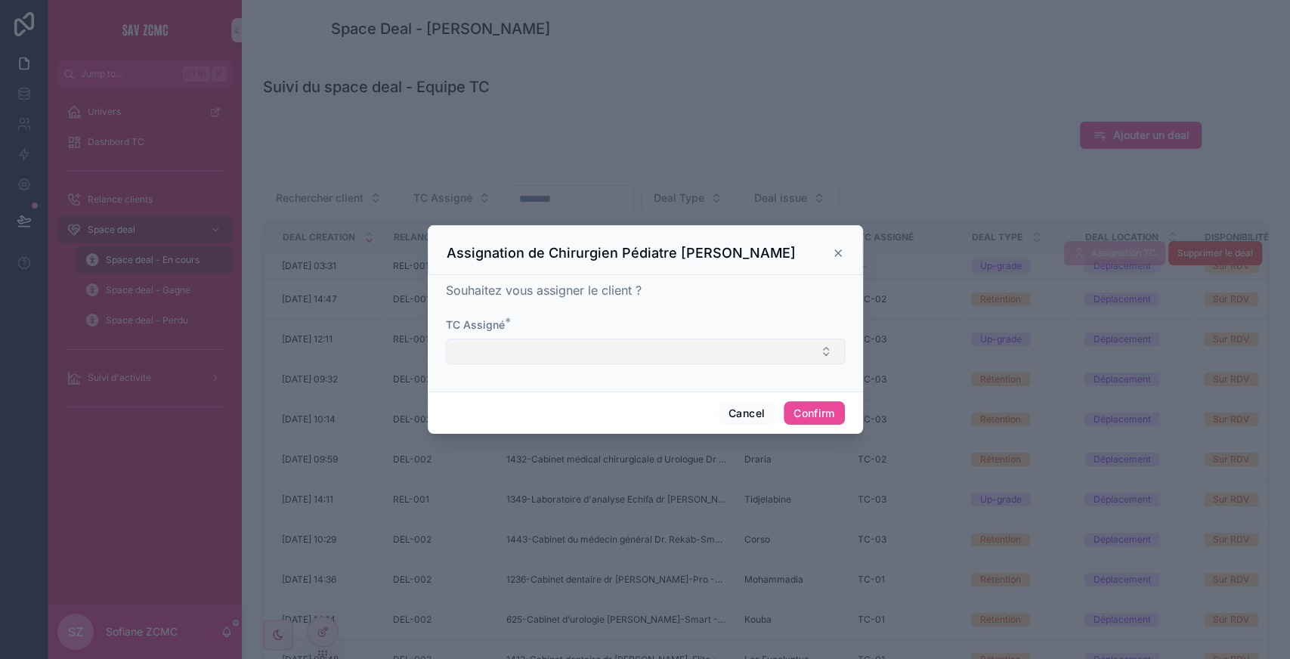
click at [534, 348] on button "Select Button" at bounding box center [645, 352] width 399 height 26
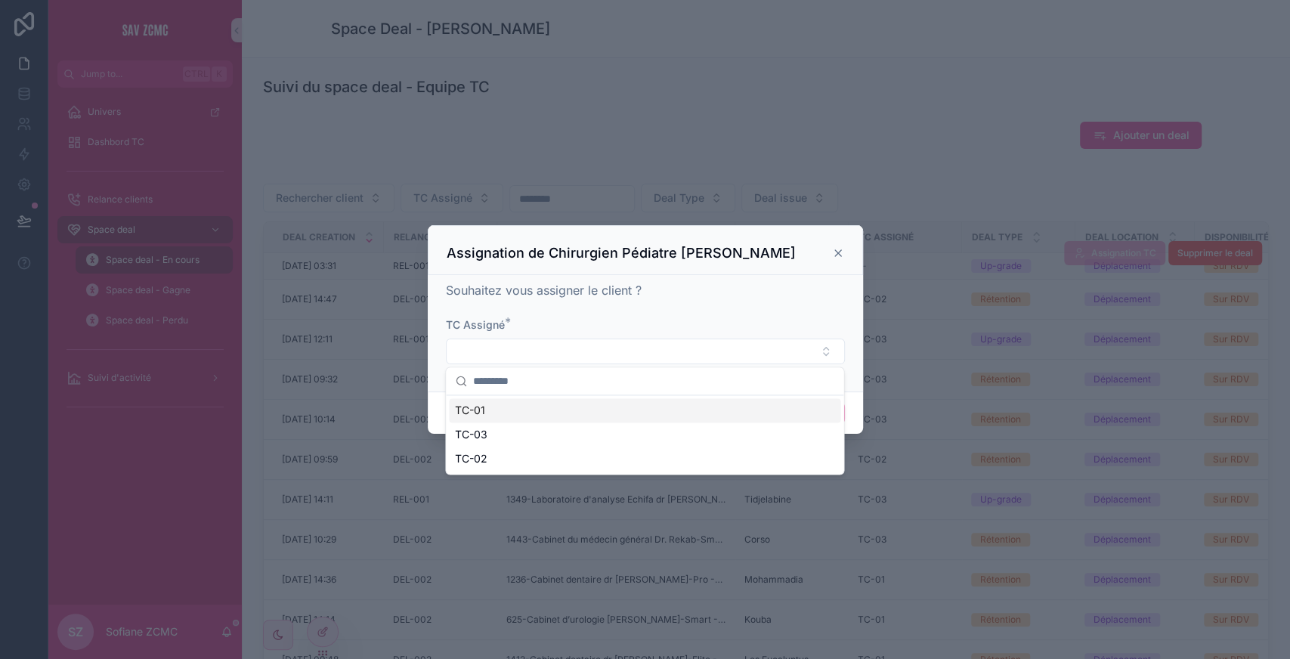
click at [503, 456] on div "TC-02" at bounding box center [644, 459] width 391 height 24
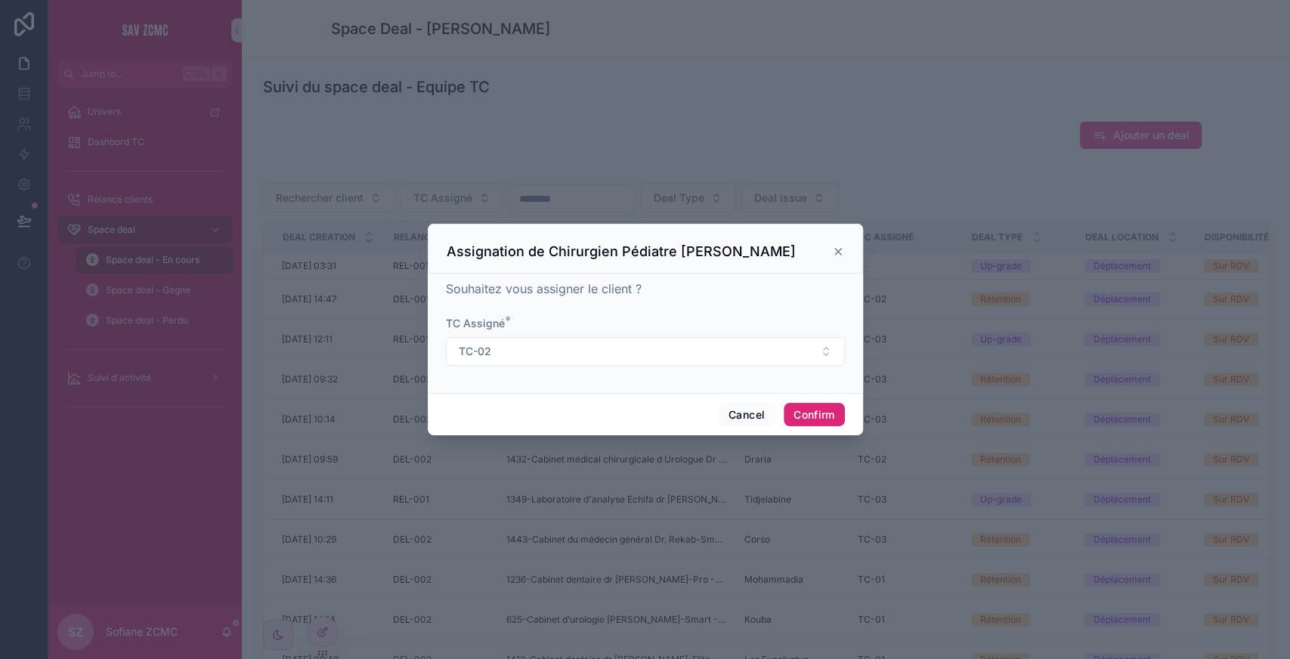
click at [822, 410] on button "Confirm" at bounding box center [814, 415] width 60 height 24
